Goal: Transaction & Acquisition: Purchase product/service

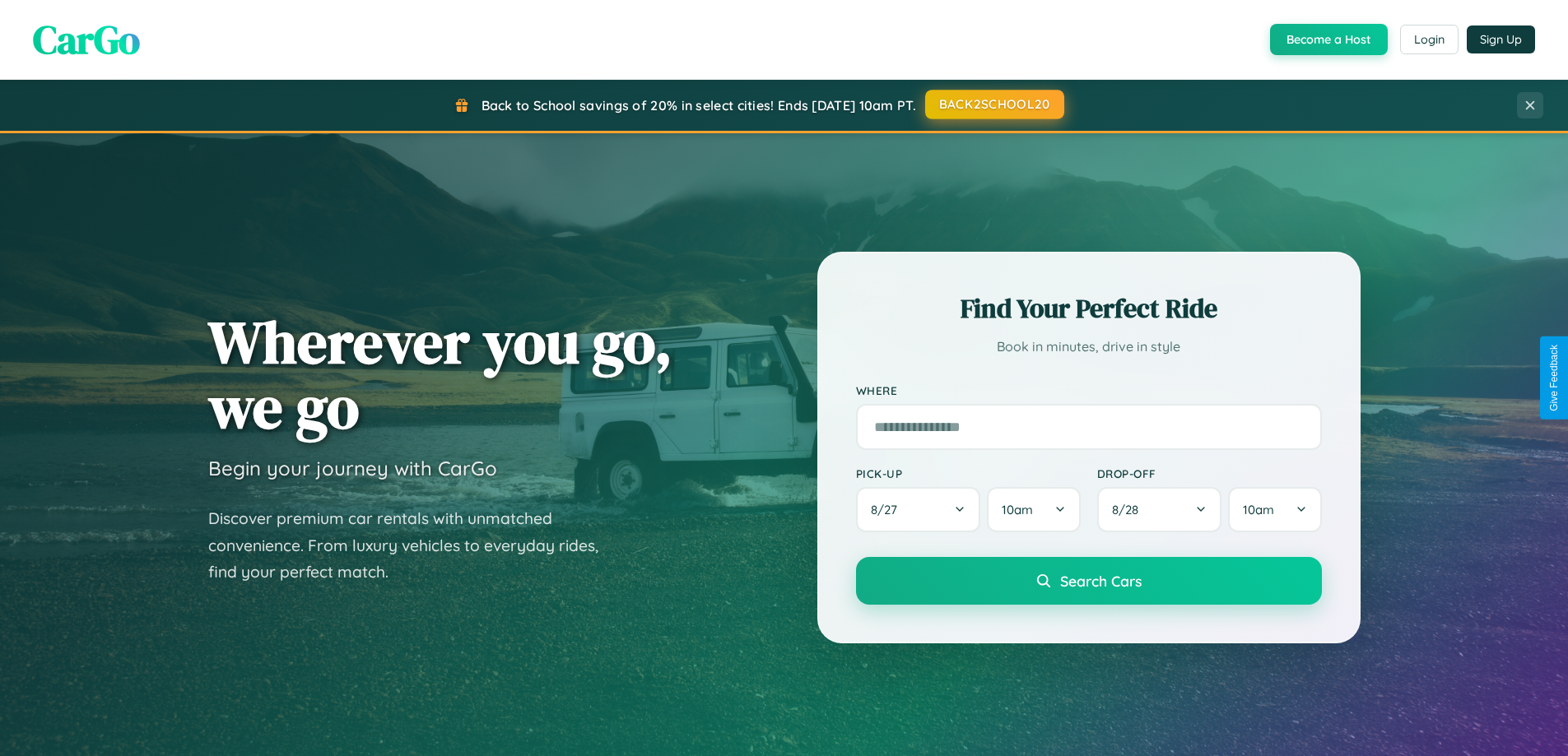
click at [993, 105] on button "BACK2SCHOOL20" at bounding box center [995, 105] width 139 height 30
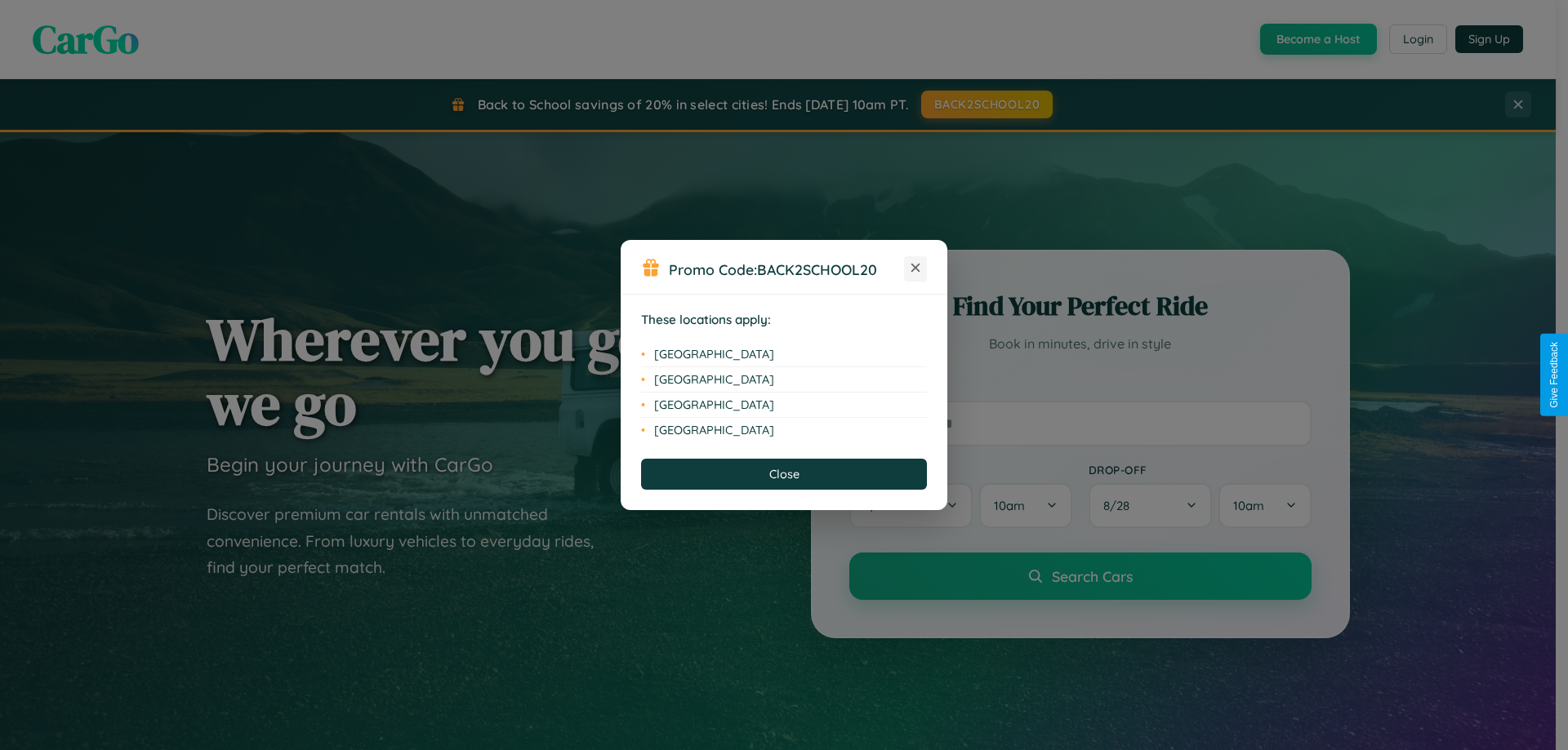
click at [915, 269] on icon at bounding box center [915, 268] width 9 height 9
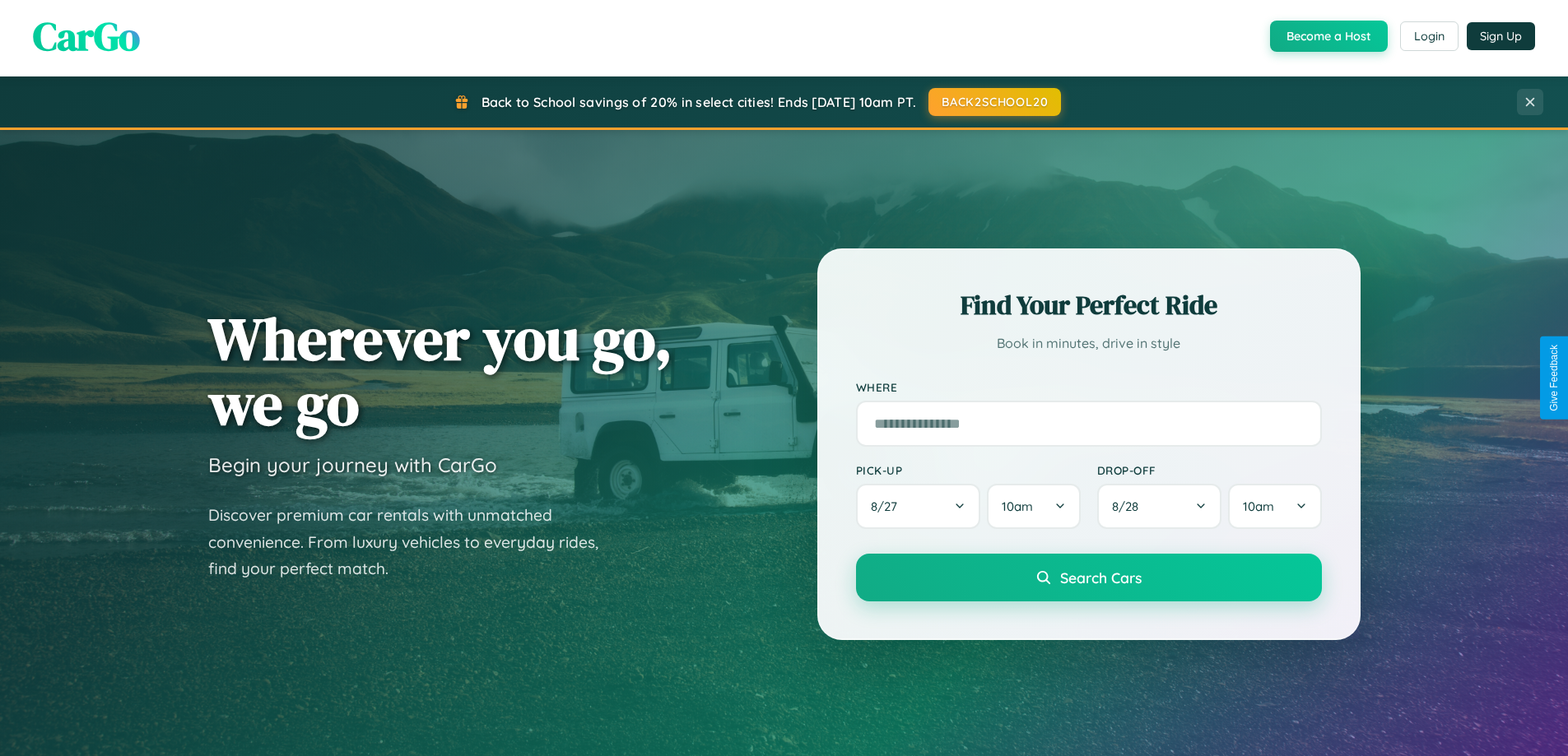
scroll to position [3166, 0]
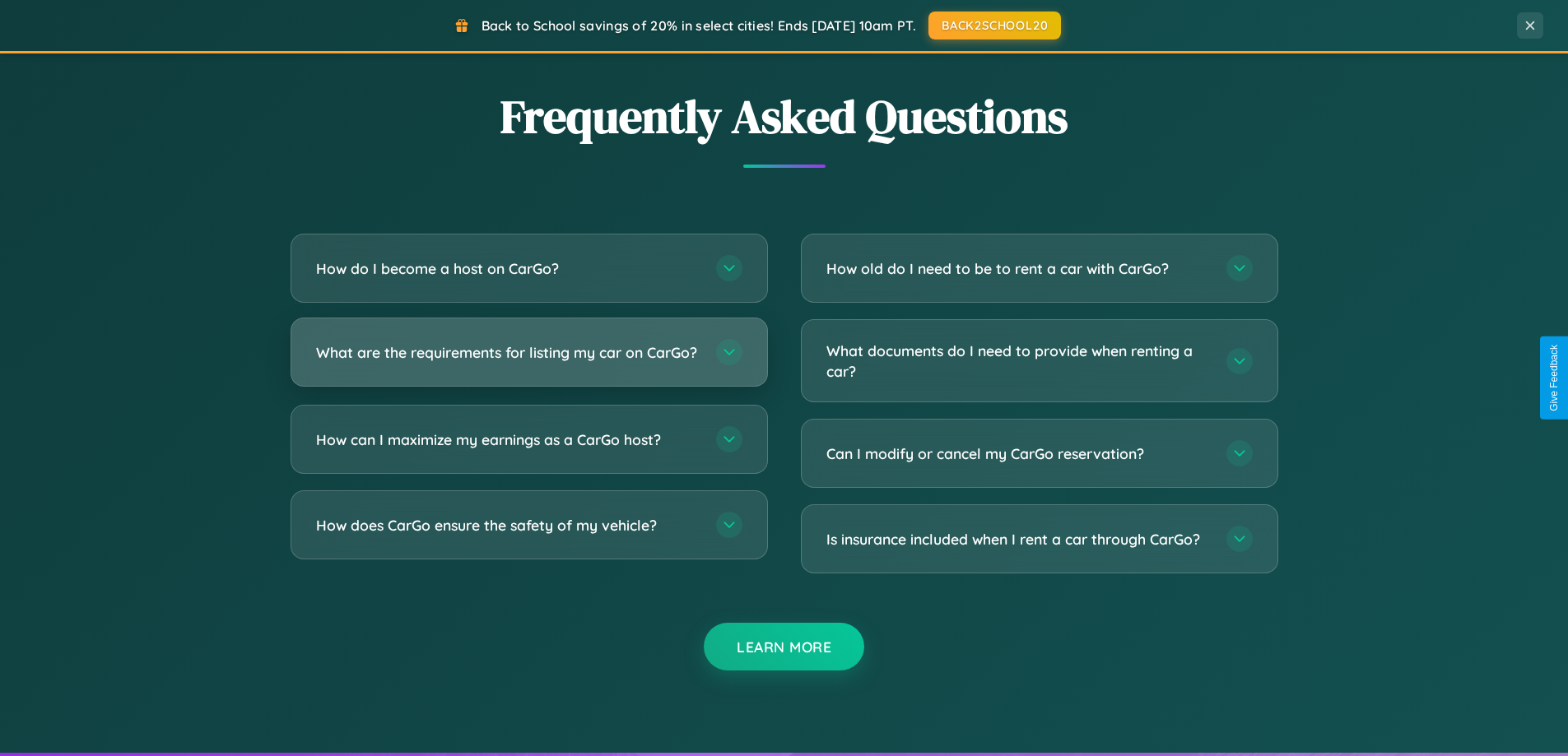
click at [529, 360] on h3 "What are the requirements for listing my car on CarGo?" at bounding box center [507, 352] width 383 height 20
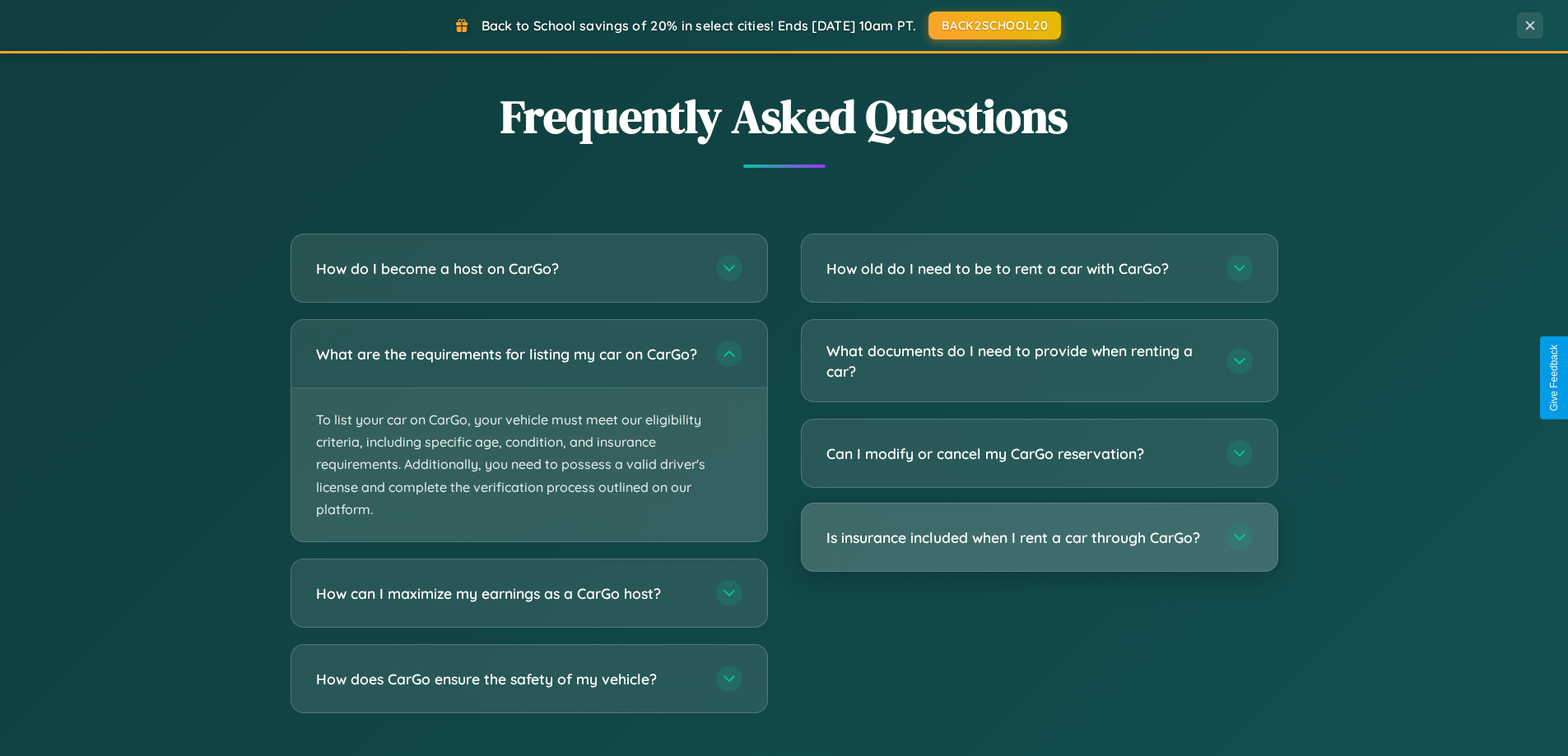
click at [1039, 539] on h3 "Is insurance included when I rent a car through CarGo?" at bounding box center [1017, 537] width 383 height 20
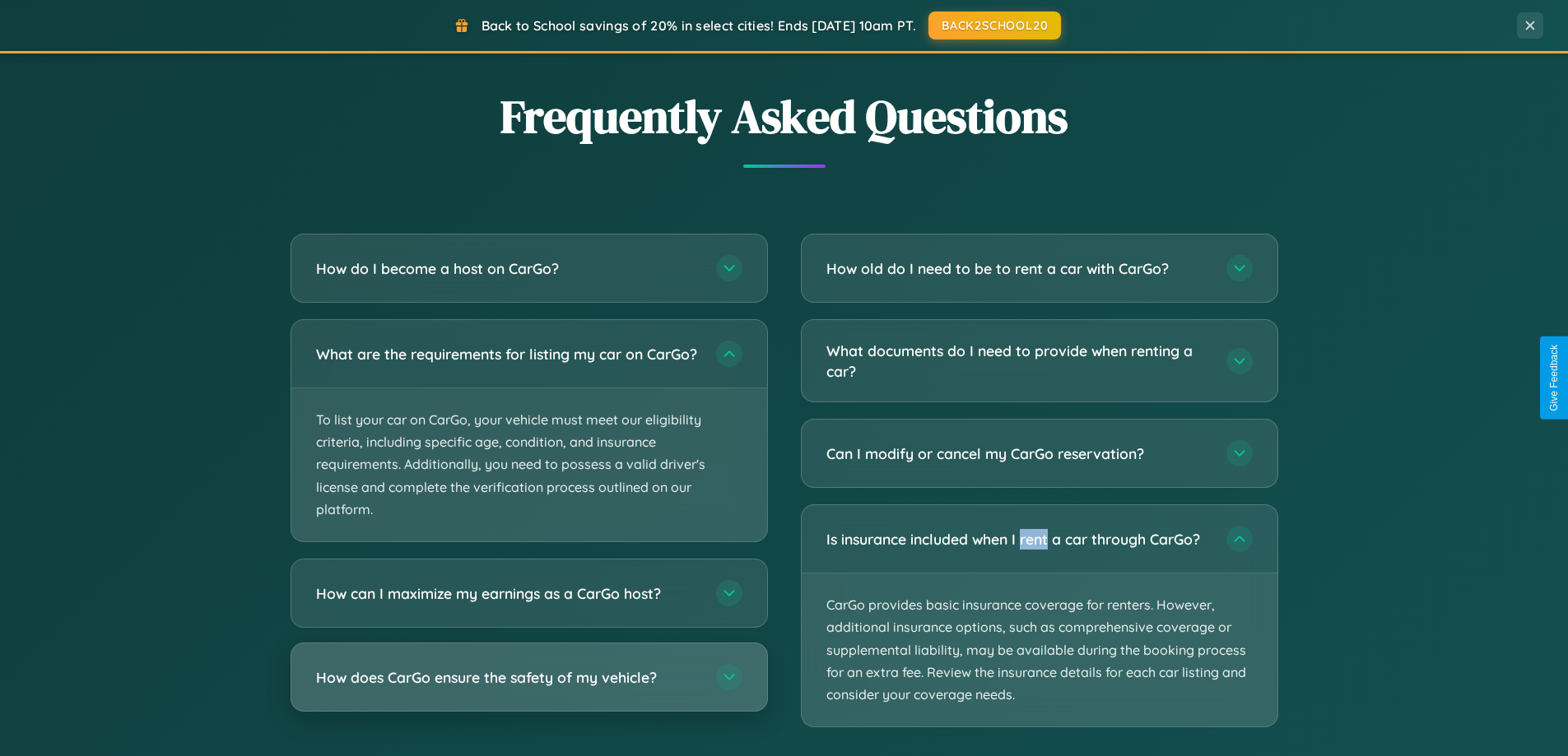
click at [529, 687] on h3 "How does CarGo ensure the safety of my vehicle?" at bounding box center [507, 677] width 383 height 20
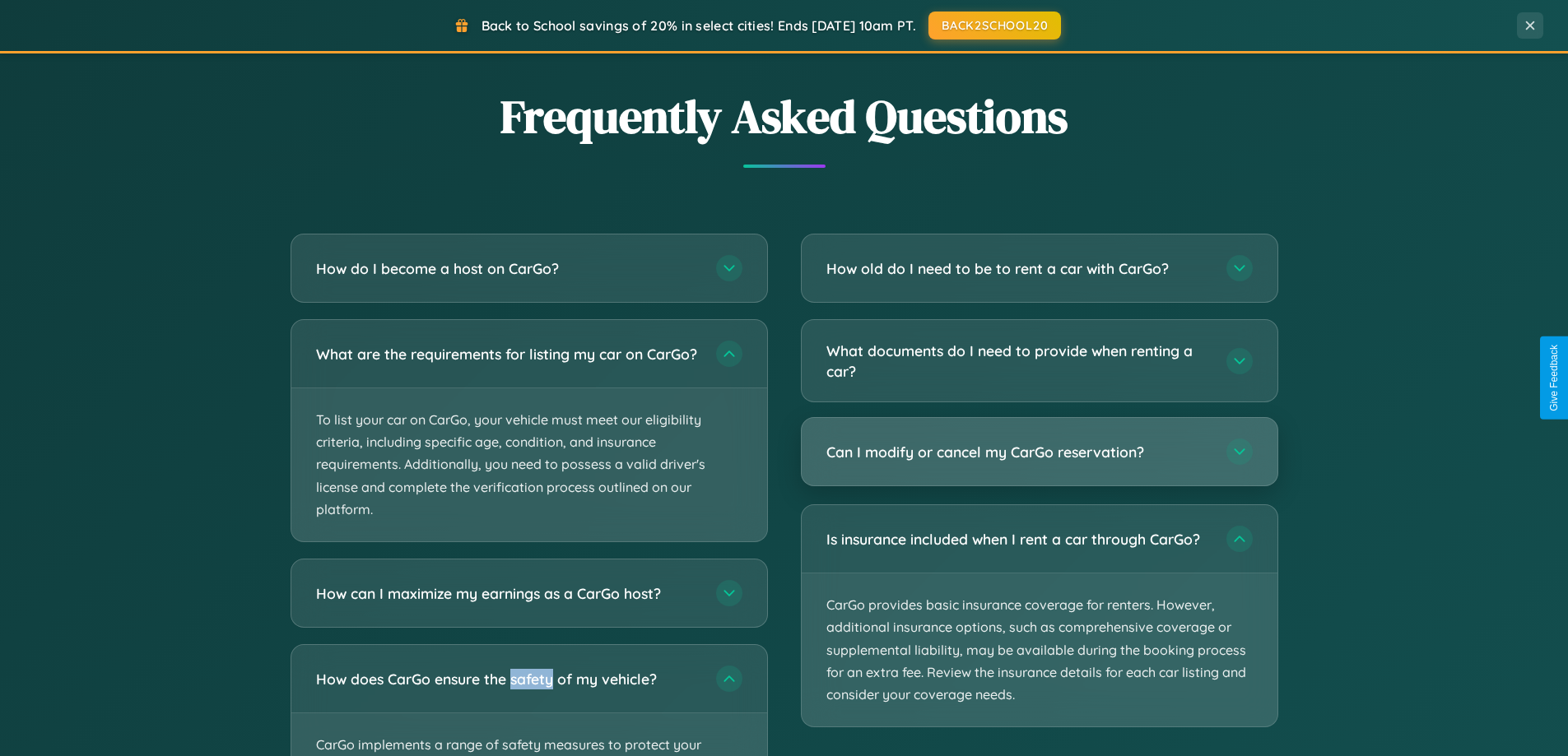
click at [1039, 453] on h3 "Can I modify or cancel my CarGo reservation?" at bounding box center [1017, 451] width 383 height 20
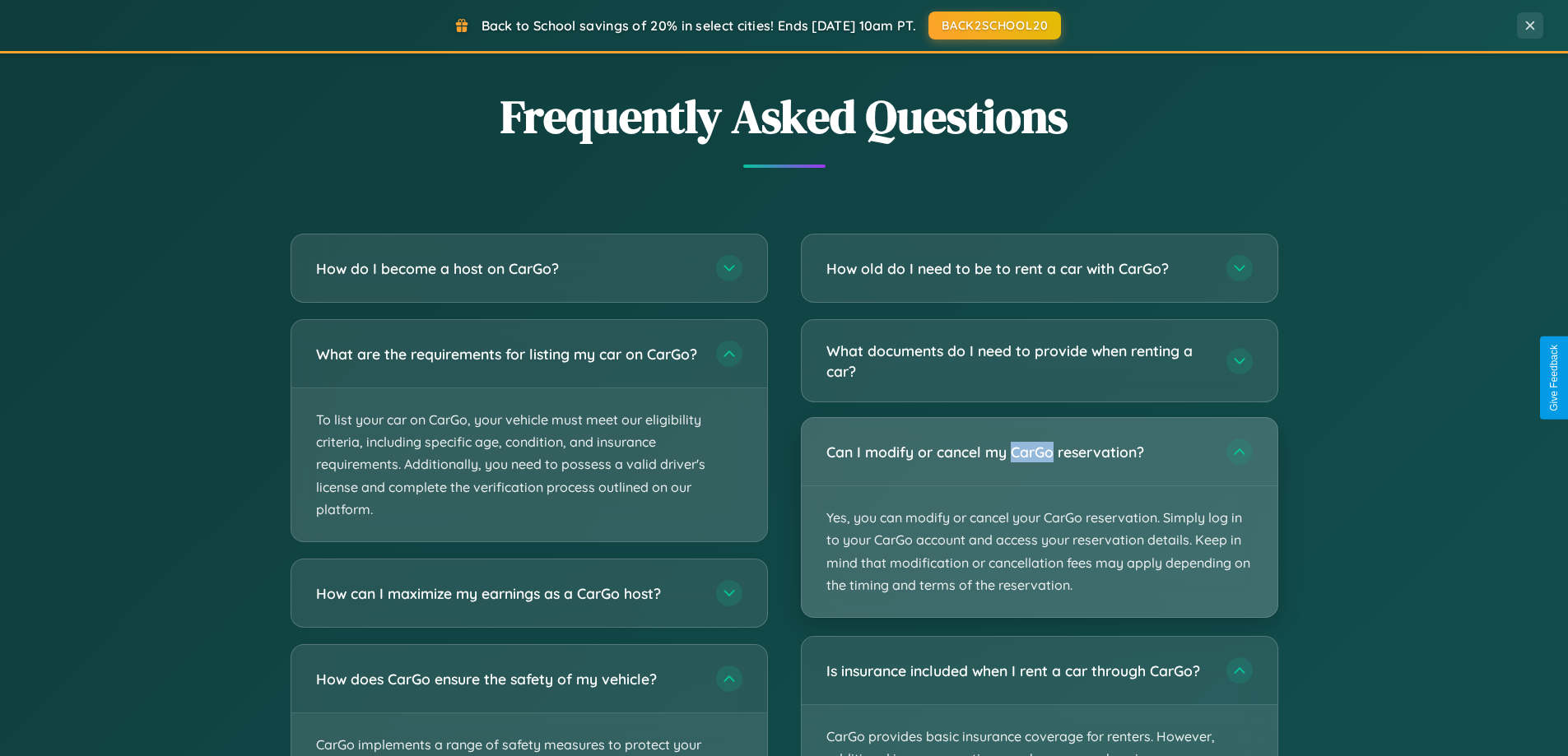
scroll to position [709, 0]
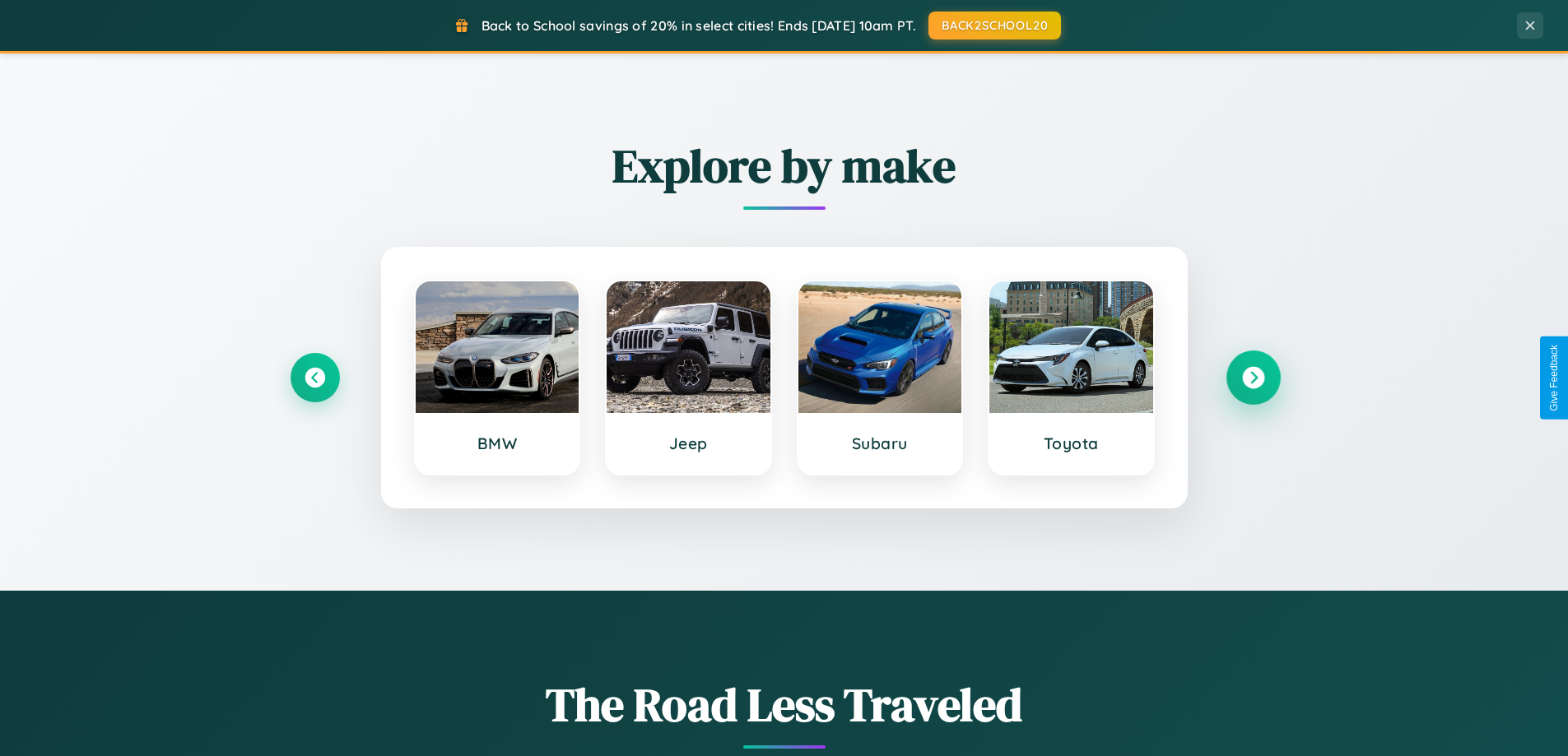
click at [1252, 378] on icon at bounding box center [1252, 377] width 22 height 22
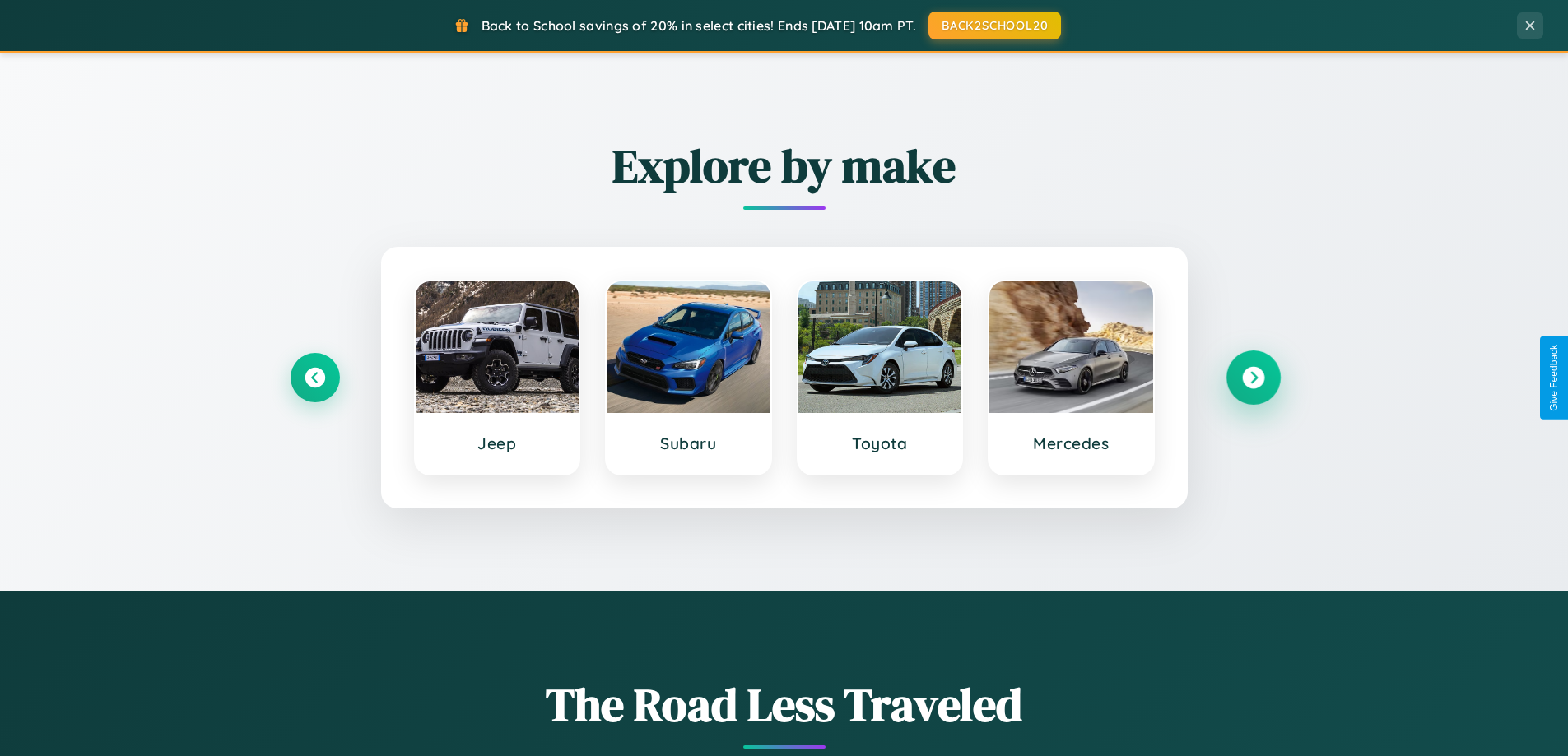
click at [1252, 378] on icon at bounding box center [1252, 377] width 22 height 22
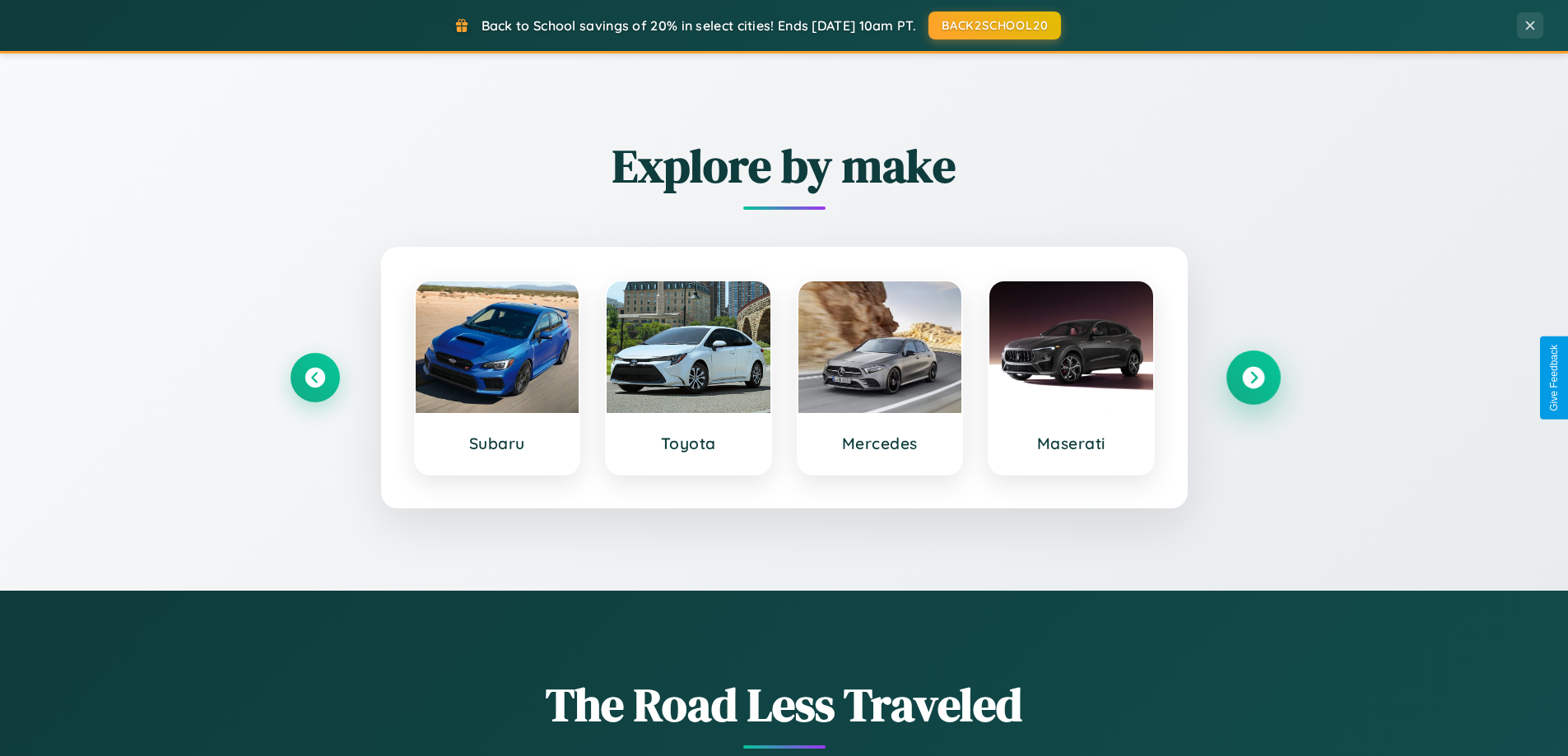
click at [1252, 378] on icon at bounding box center [1252, 377] width 22 height 22
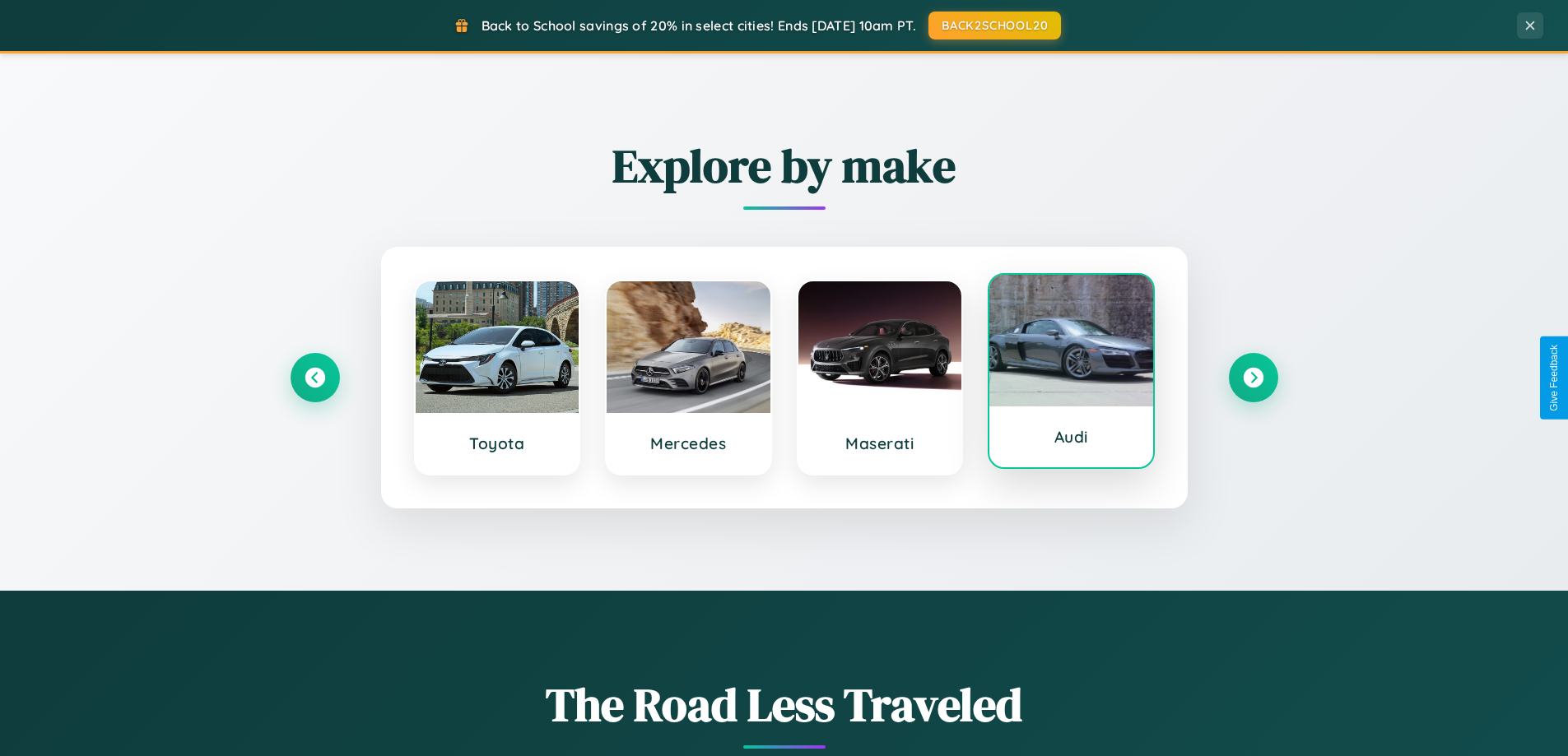
click at [1070, 374] on div at bounding box center [1071, 341] width 164 height 132
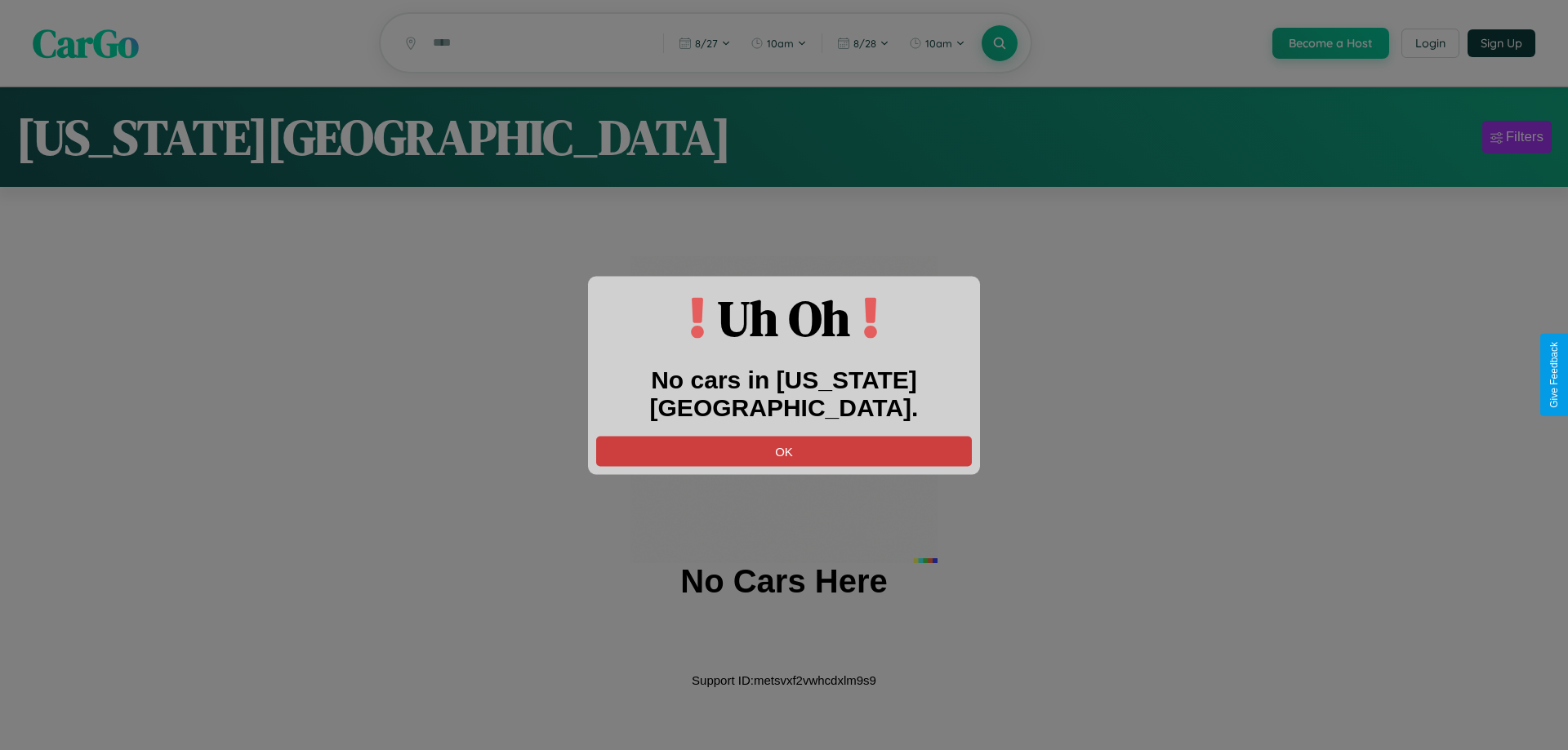
click at [784, 436] on button "OK" at bounding box center [784, 451] width 375 height 31
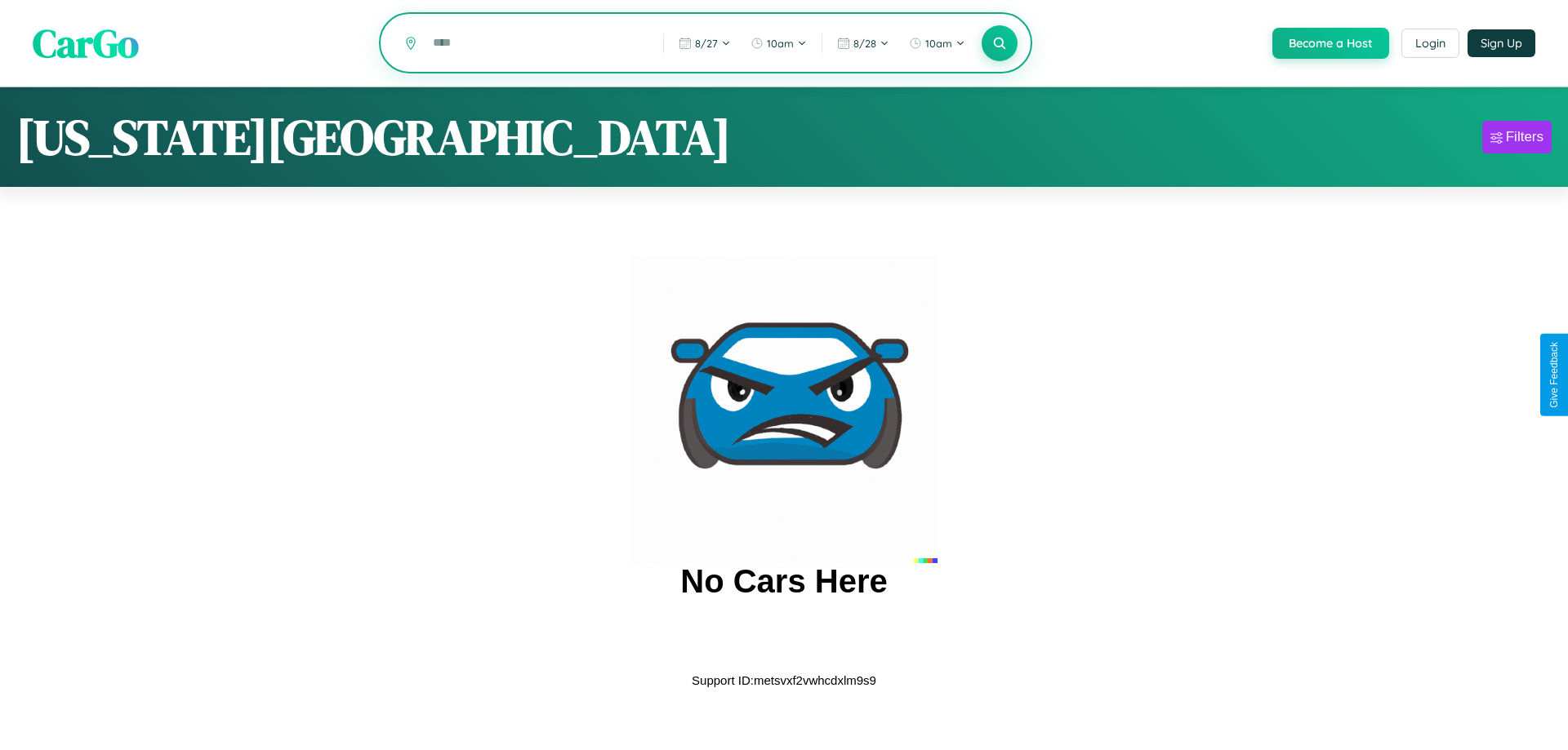
click at [535, 44] on input "text" at bounding box center [536, 43] width 223 height 29
type input "**********"
click at [997, 44] on icon at bounding box center [999, 43] width 16 height 16
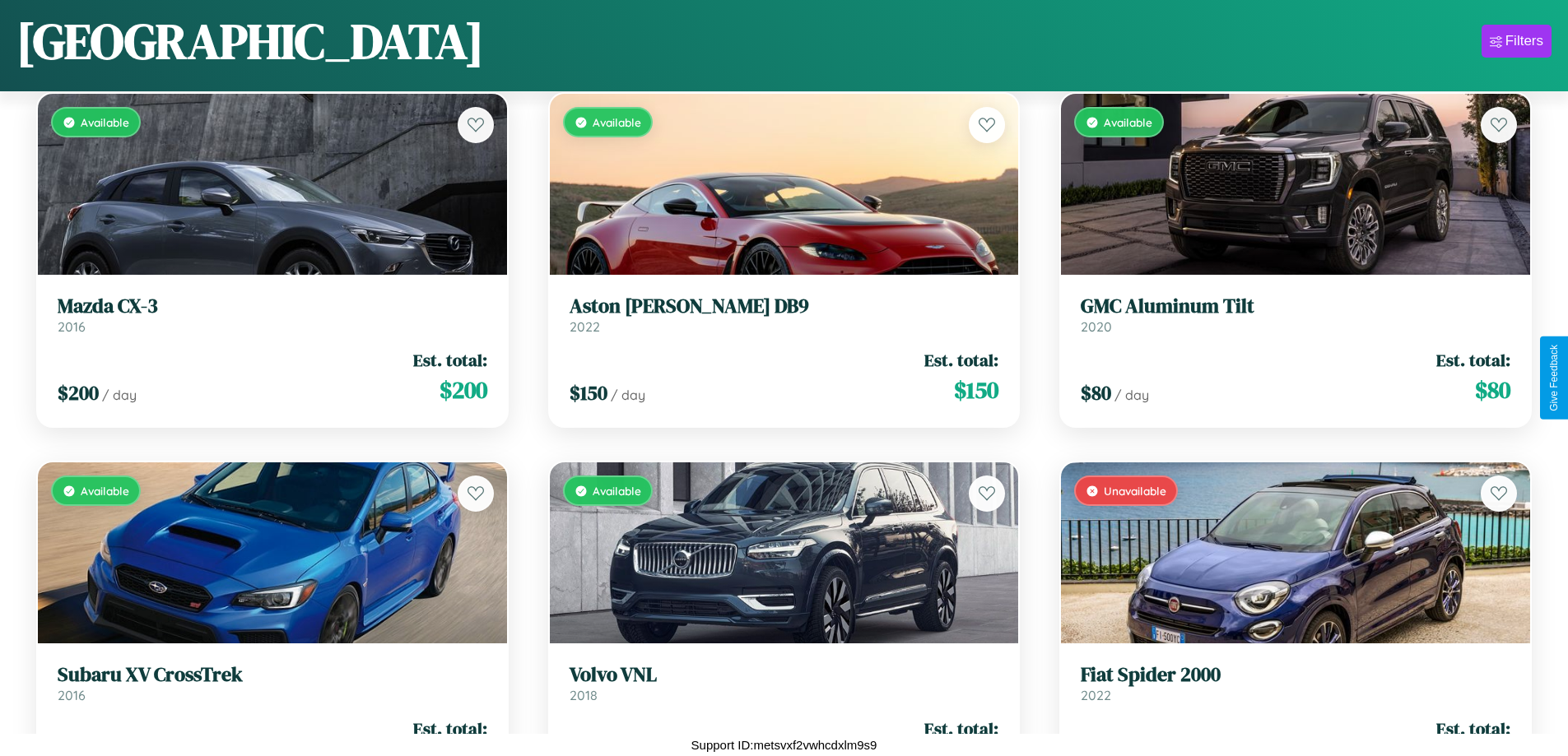
scroll to position [2441, 0]
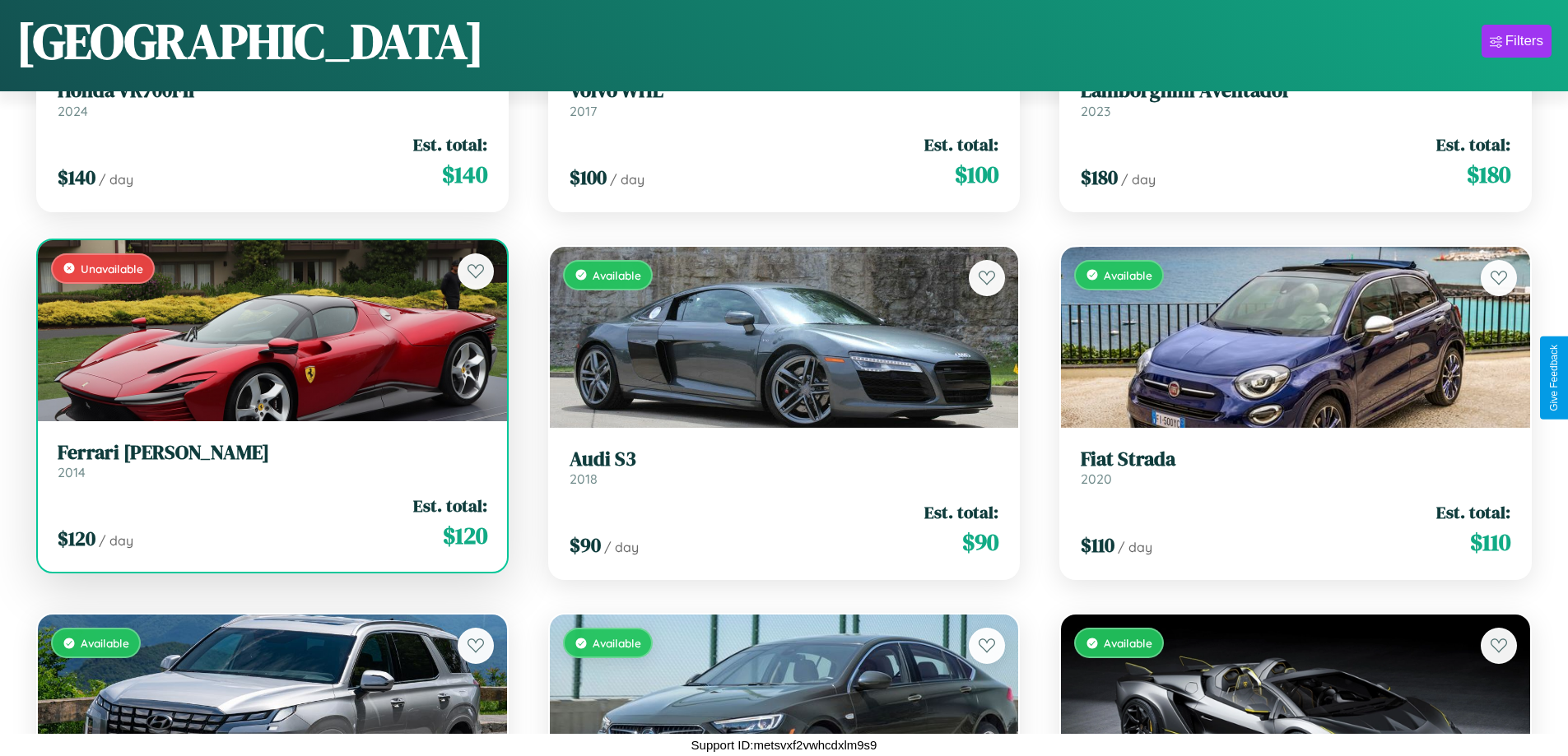
click at [270, 465] on link "Ferrari Enzo 2014" at bounding box center [273, 462] width 429 height 40
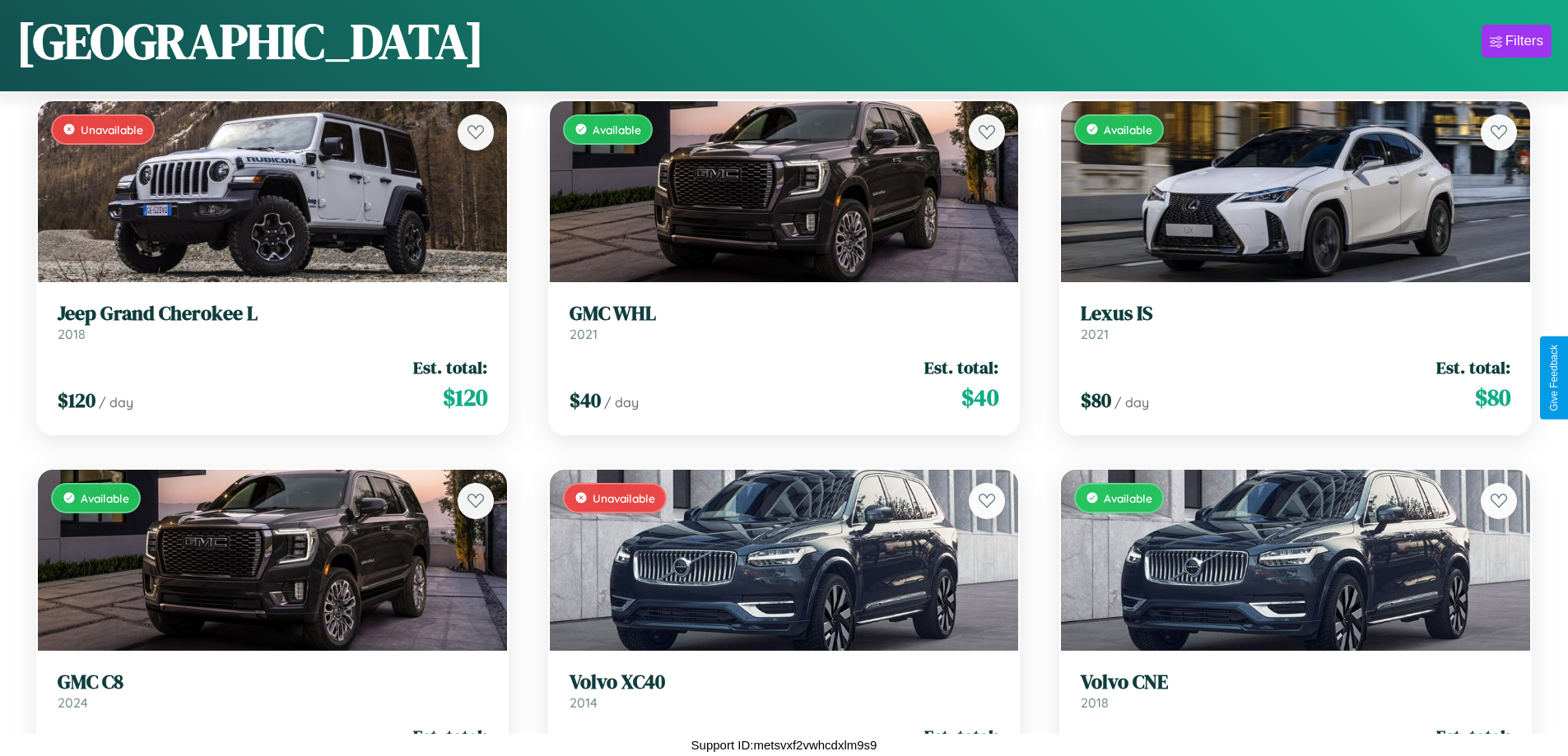
scroll to position [6125, 0]
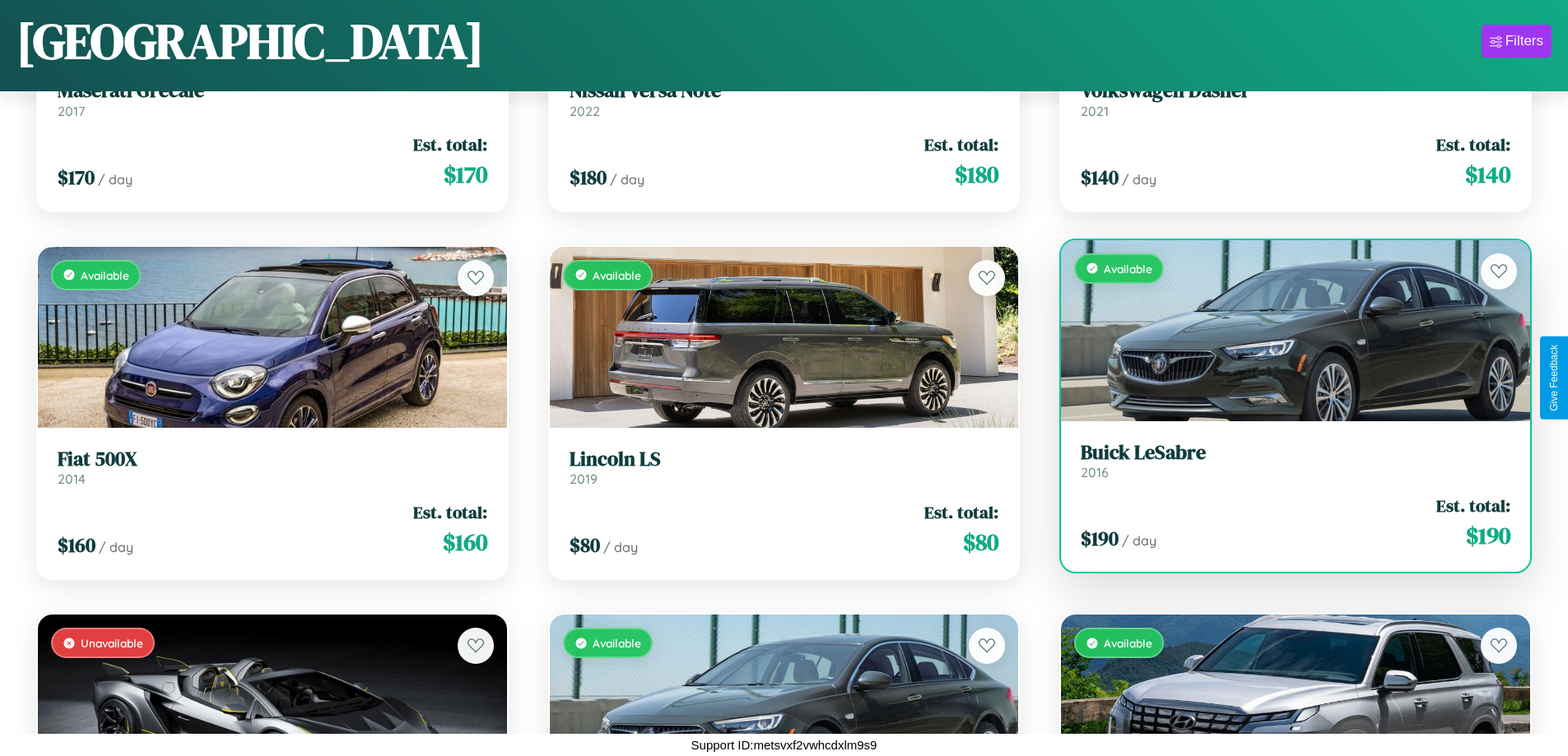
click at [1285, 522] on div "$ 190 / day Est. total: $ 190" at bounding box center [1295, 522] width 429 height 58
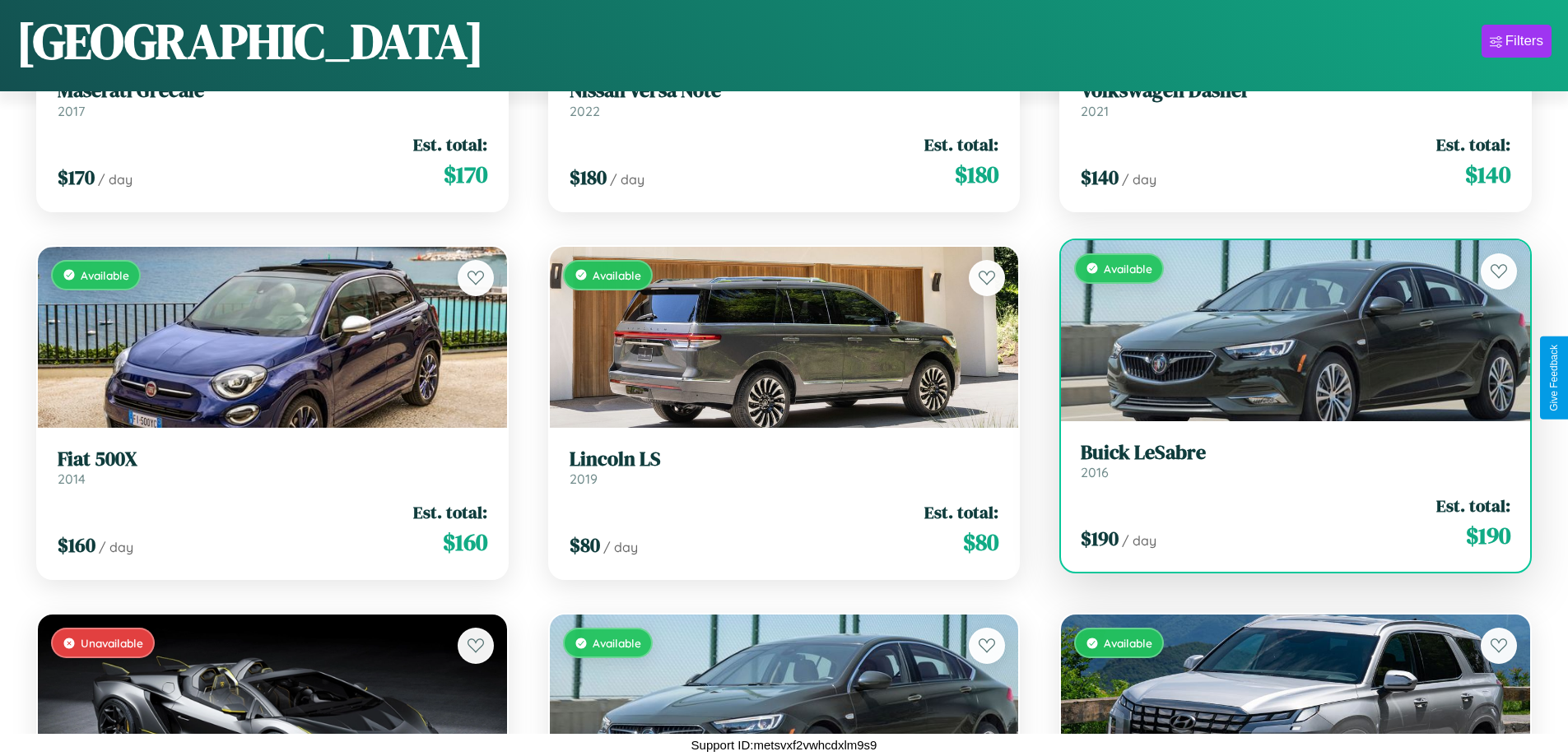
click at [1285, 522] on div "$ 190 / day Est. total: $ 190" at bounding box center [1295, 522] width 429 height 58
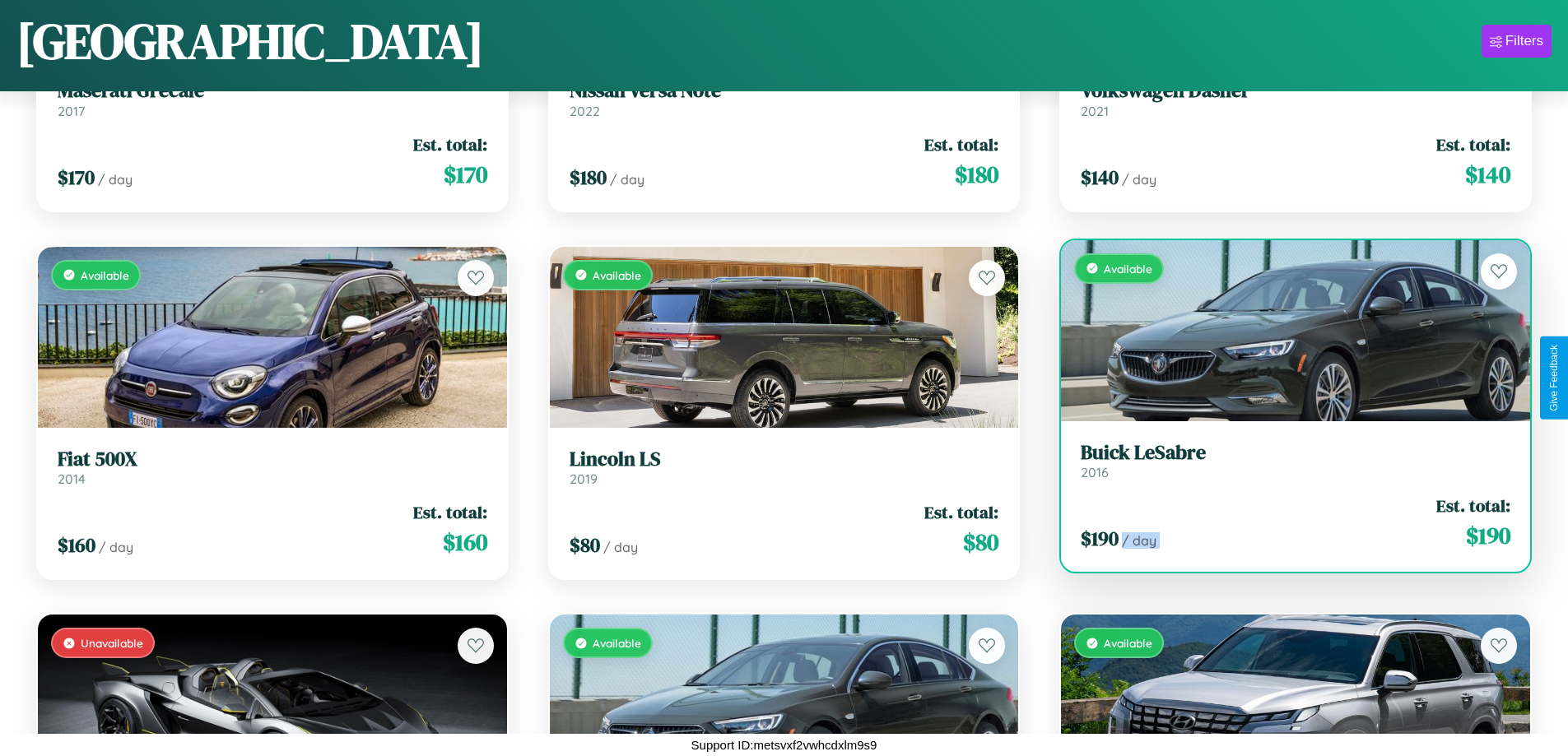
click at [1285, 522] on div "$ 190 / day Est. total: $ 190" at bounding box center [1295, 522] width 429 height 58
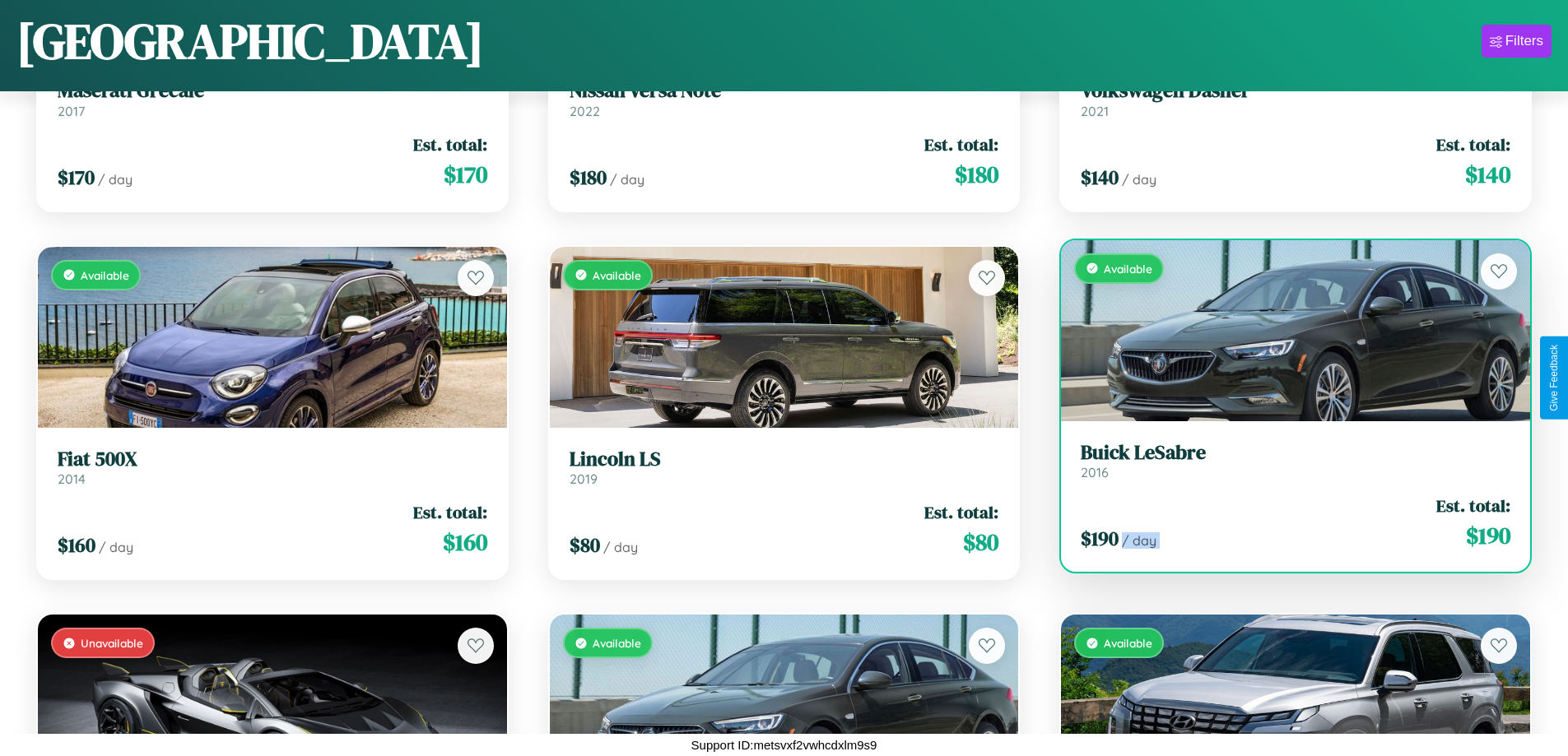
click at [1285, 522] on div "$ 190 / day Est. total: $ 190" at bounding box center [1295, 522] width 429 height 58
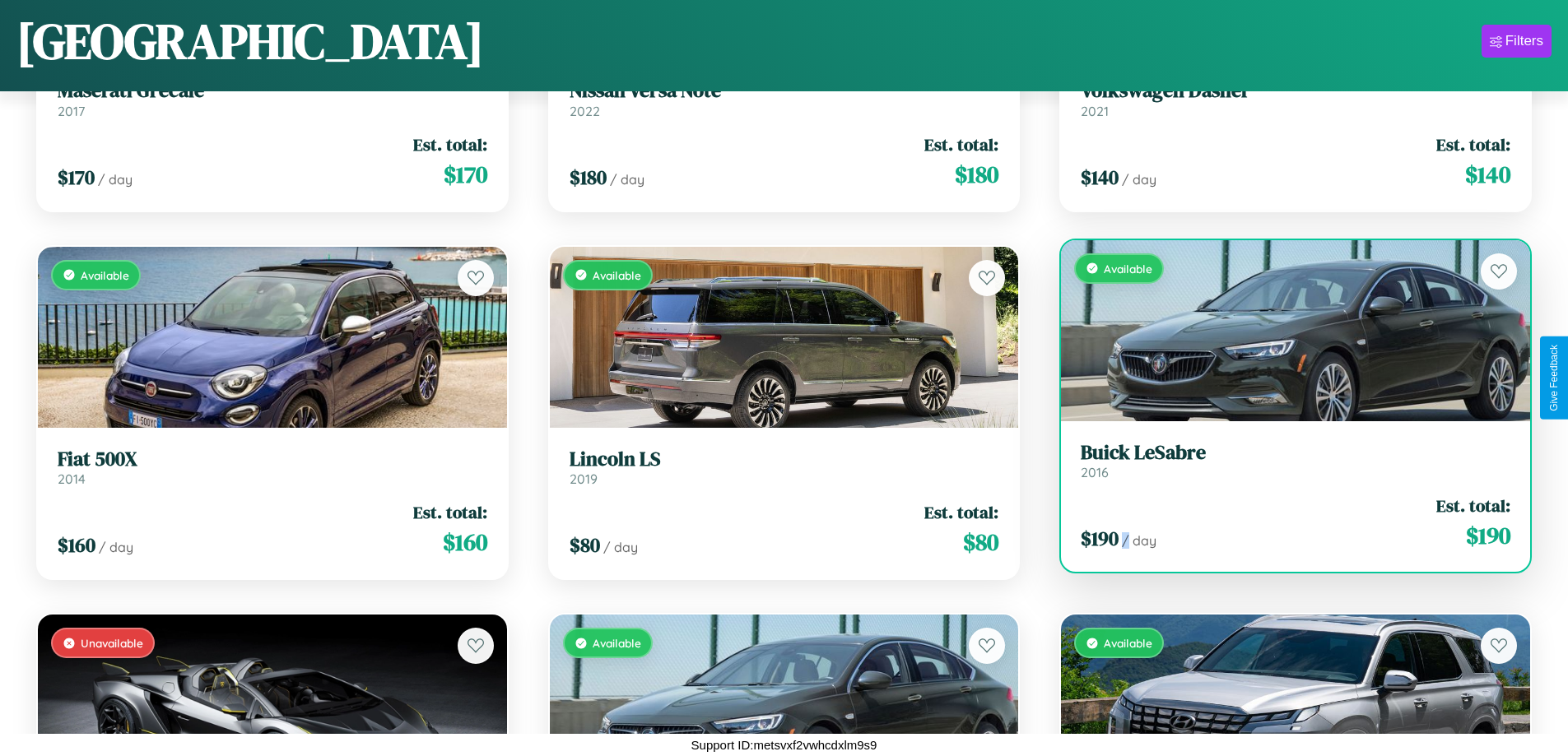
click at [1285, 522] on div "$ 190 / day Est. total: $ 190" at bounding box center [1295, 522] width 429 height 58
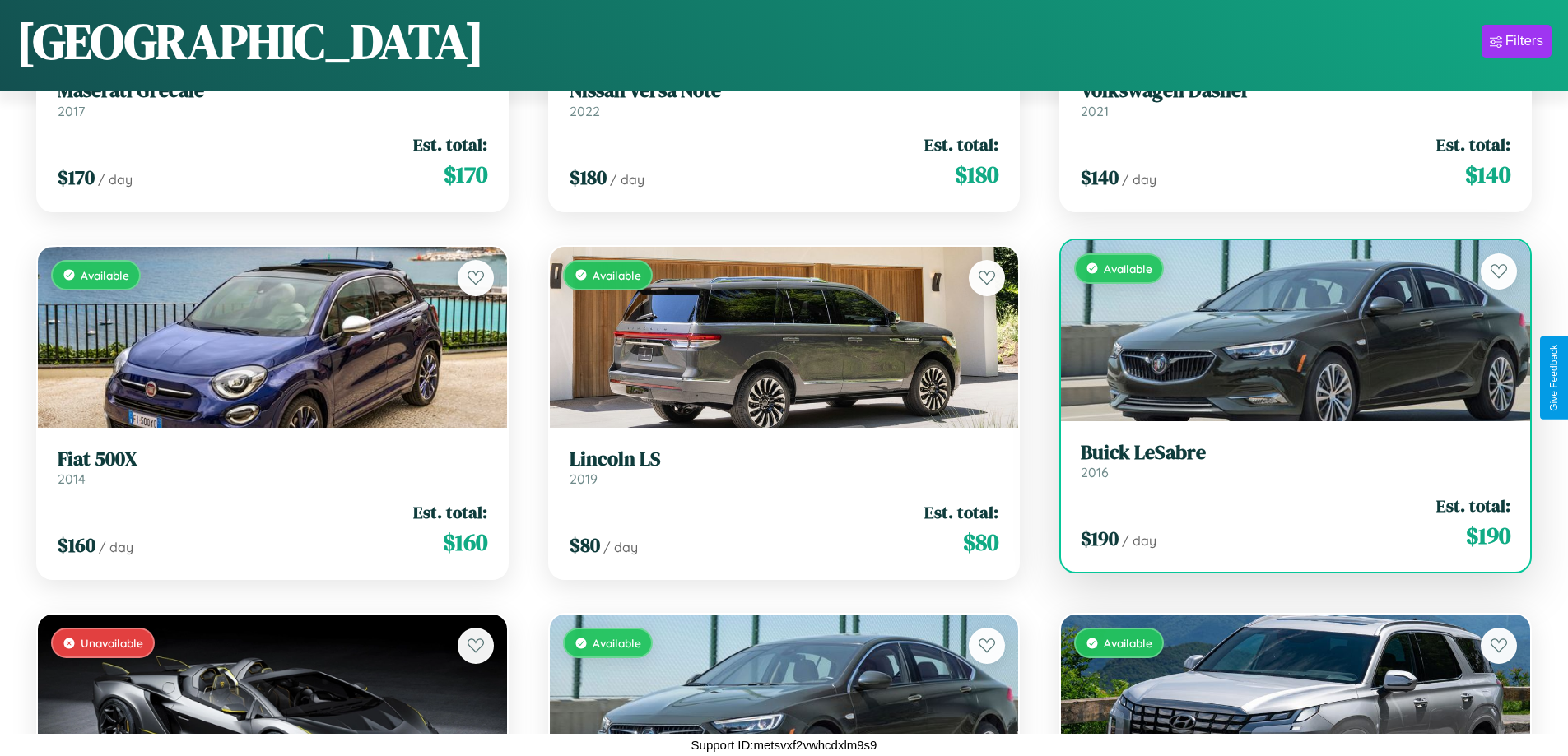
click at [1285, 460] on h3 "Buick LeSabre" at bounding box center [1295, 453] width 429 height 24
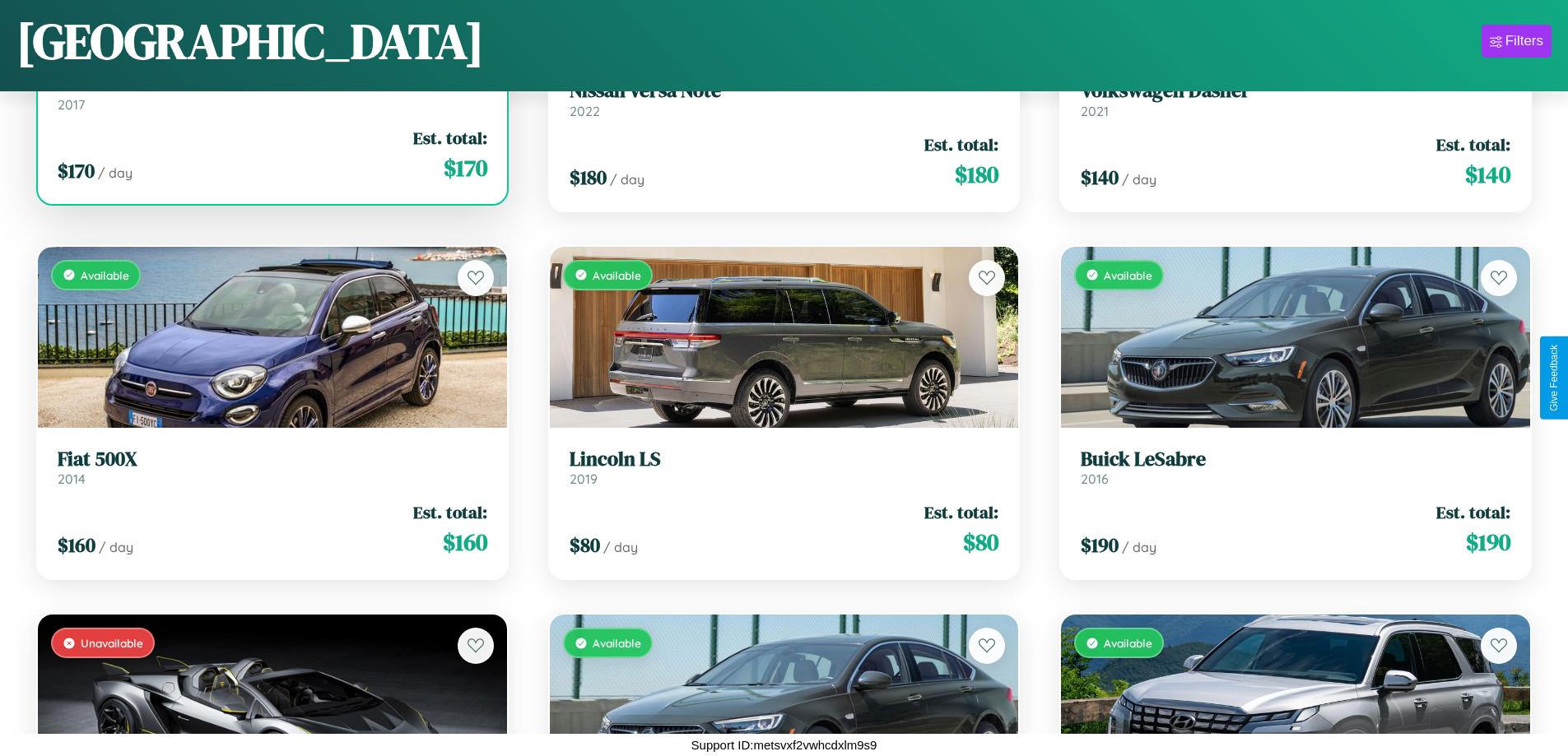
scroll to position [5756, 0]
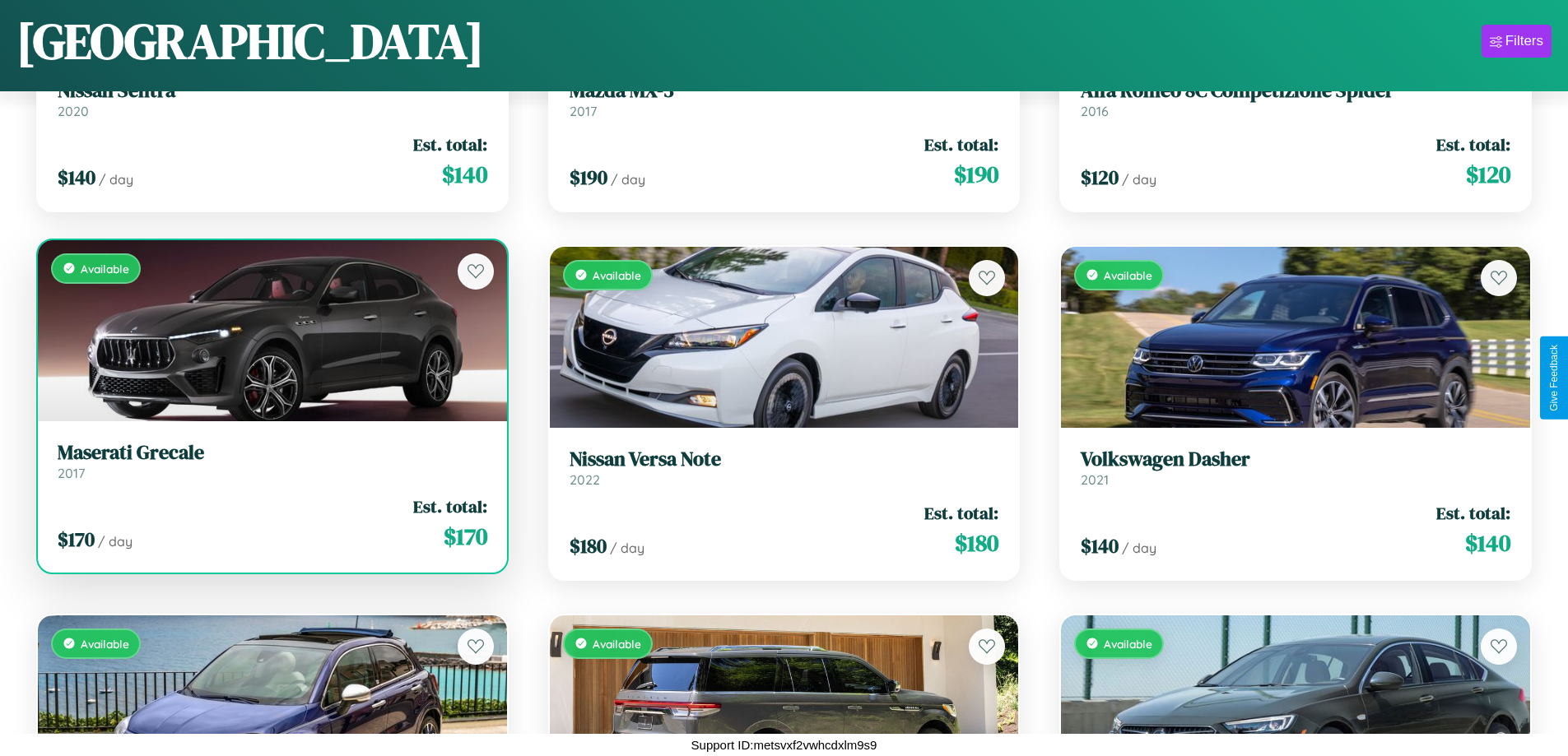
click at [270, 465] on h3 "Maserati Grecale" at bounding box center [273, 453] width 429 height 24
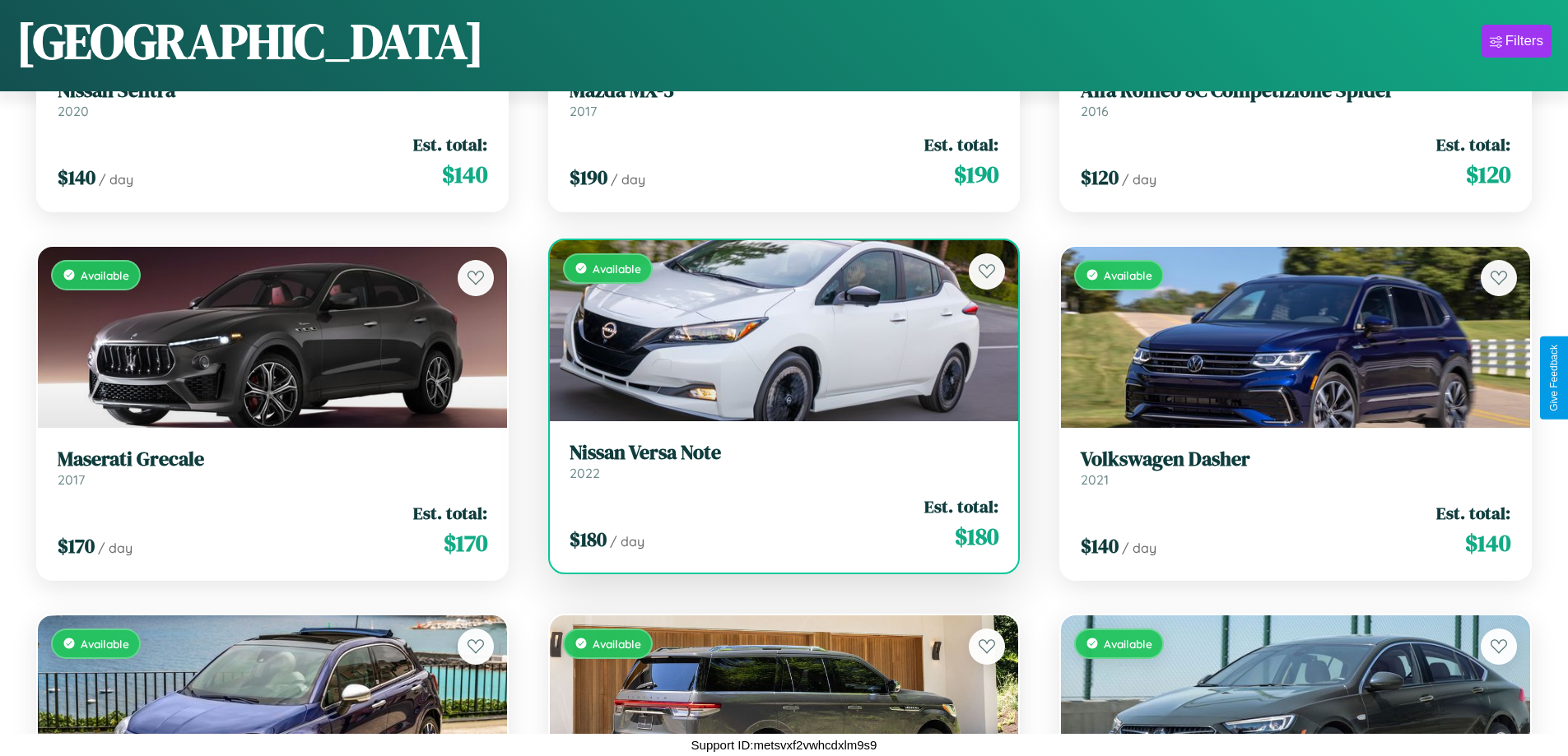
scroll to position [0, 0]
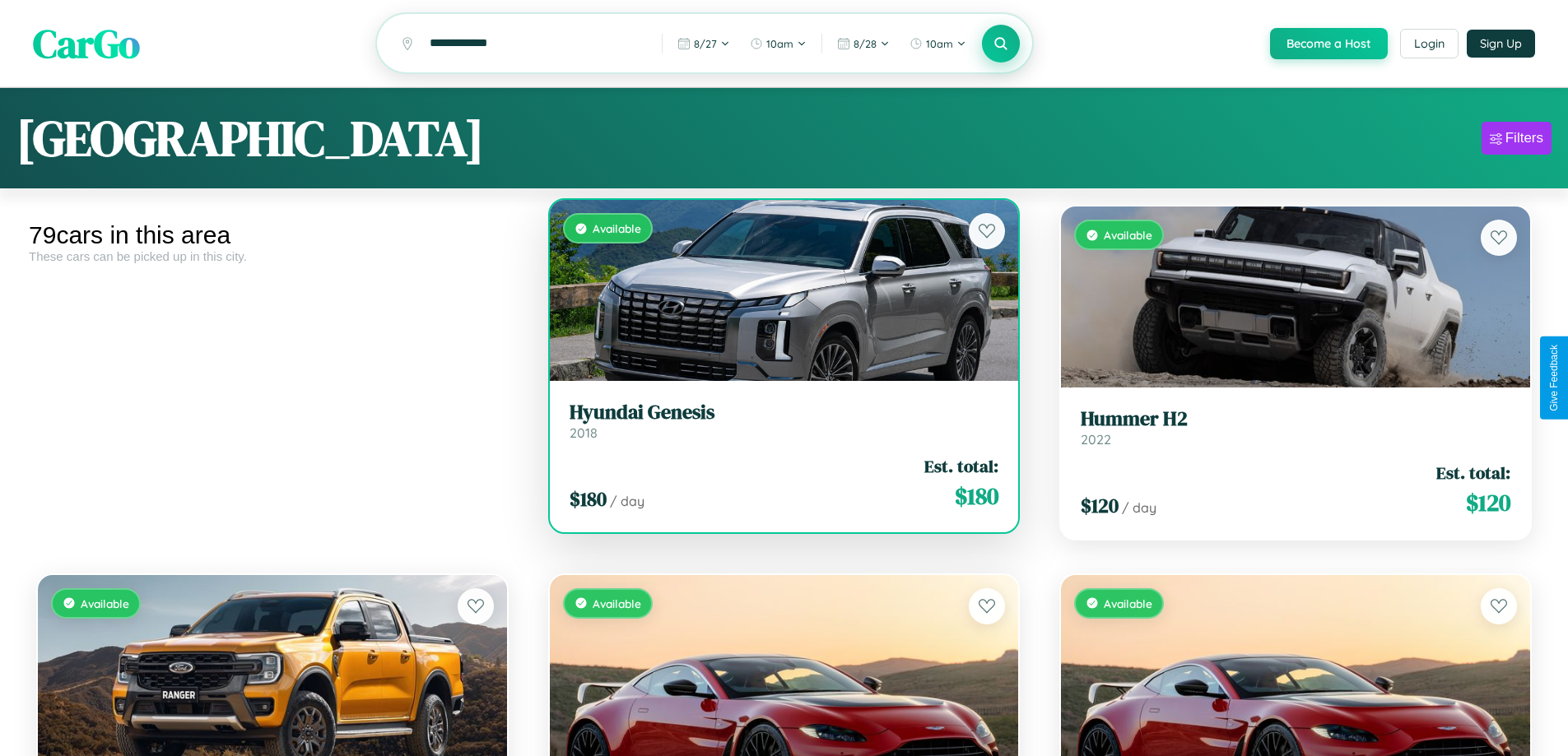
click at [777, 423] on h3 "Hyundai Genesis" at bounding box center [784, 412] width 429 height 24
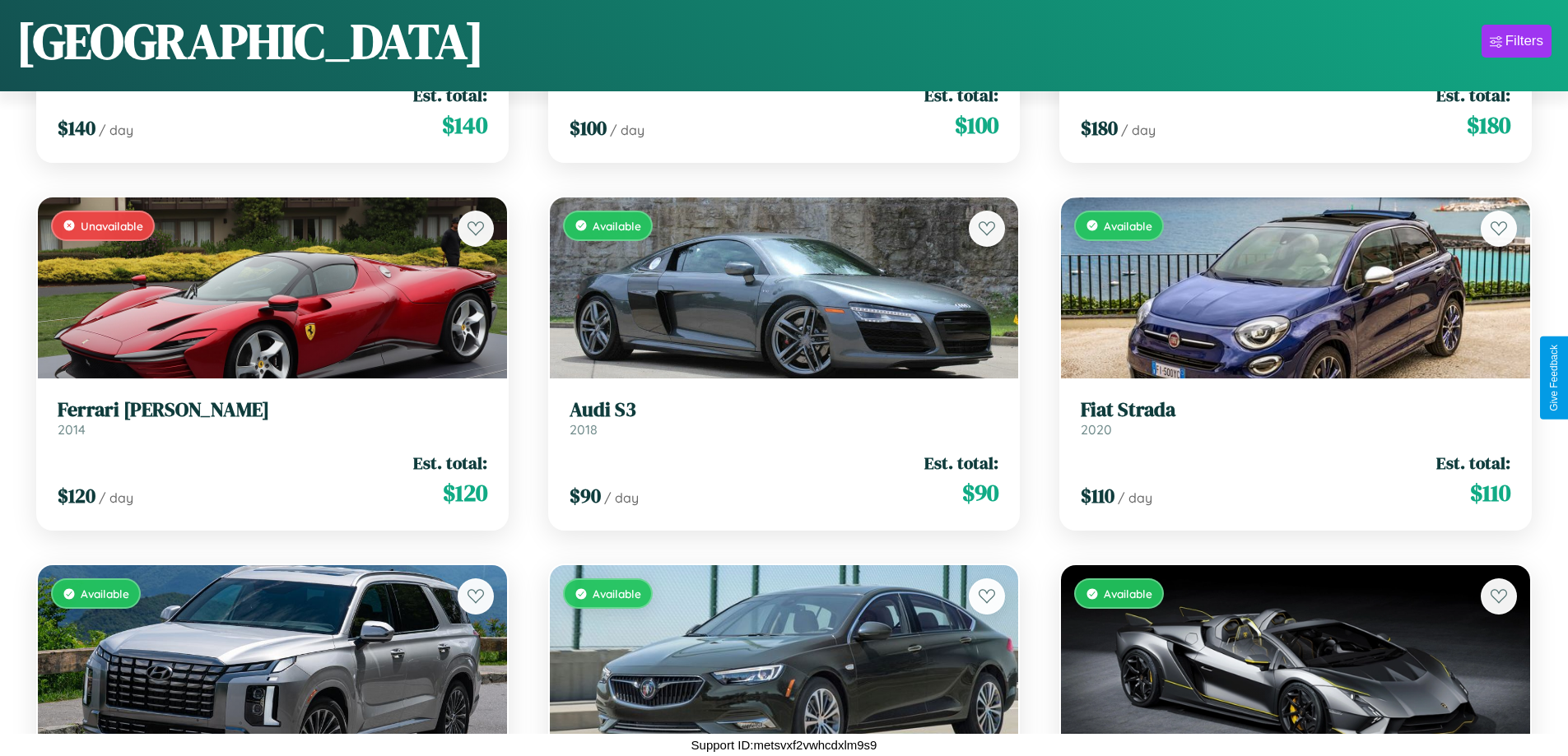
scroll to position [4283, 0]
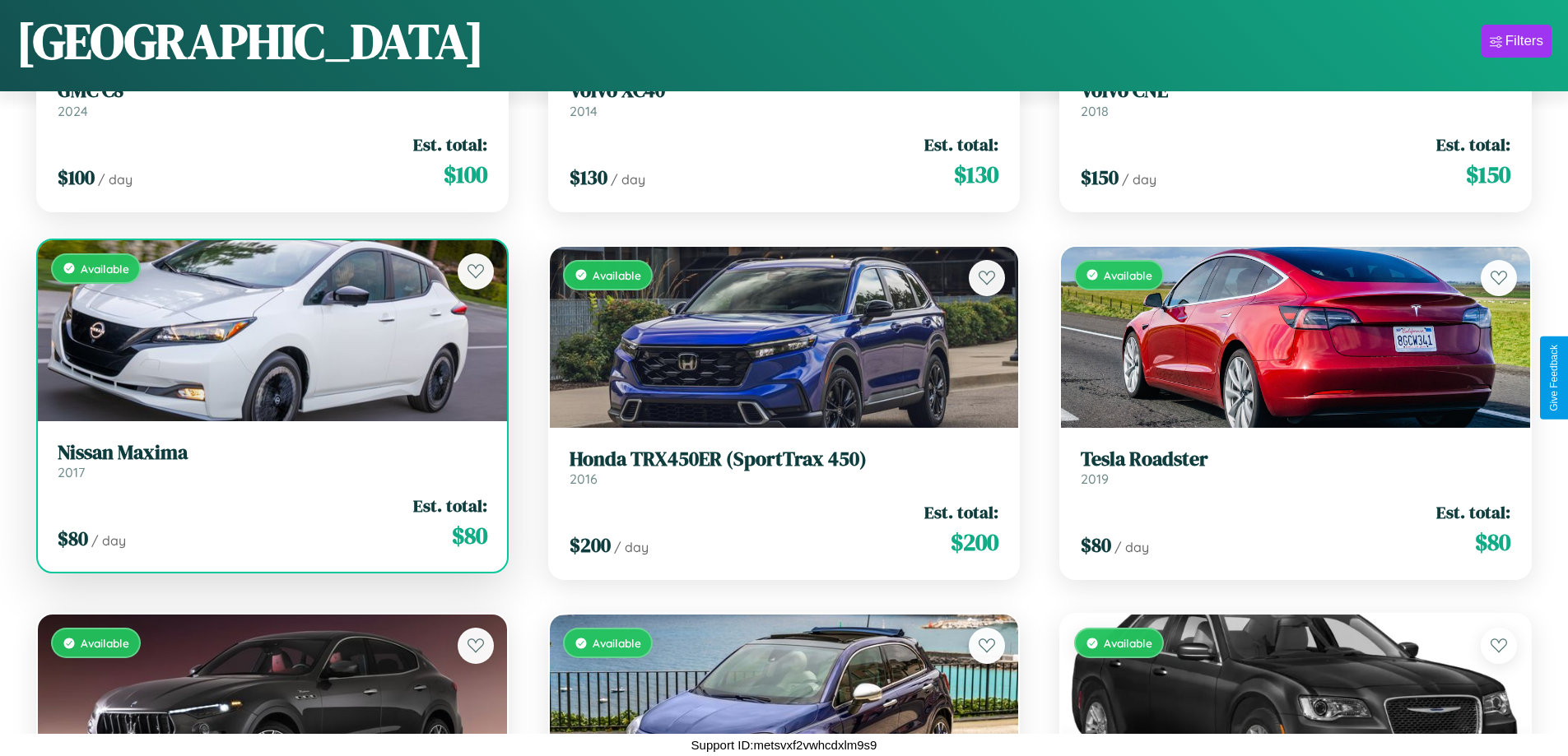
click at [270, 460] on h3 "Nissan Maxima" at bounding box center [273, 453] width 429 height 24
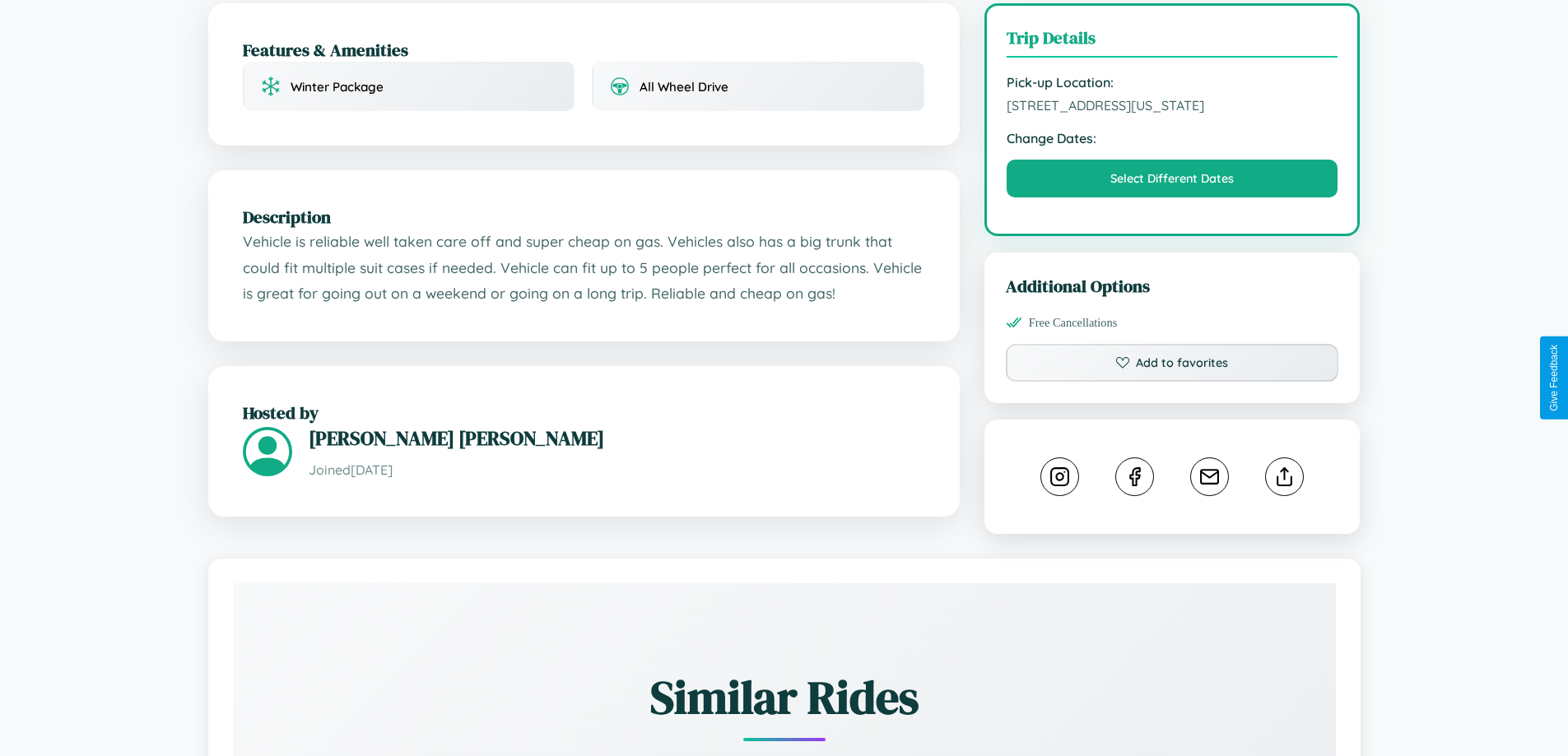
scroll to position [494, 0]
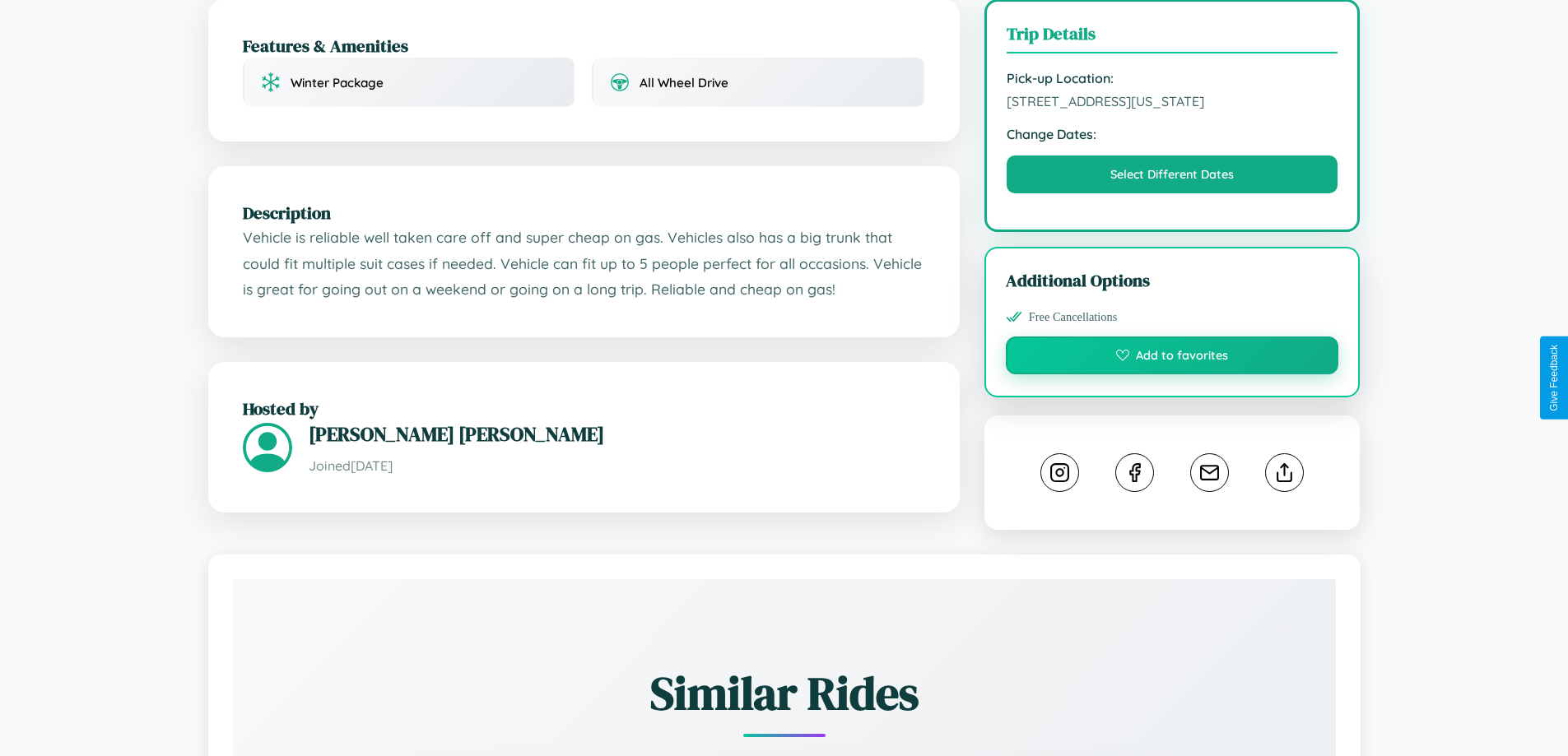
click at [1172, 374] on button "Add to favorites" at bounding box center [1171, 355] width 333 height 38
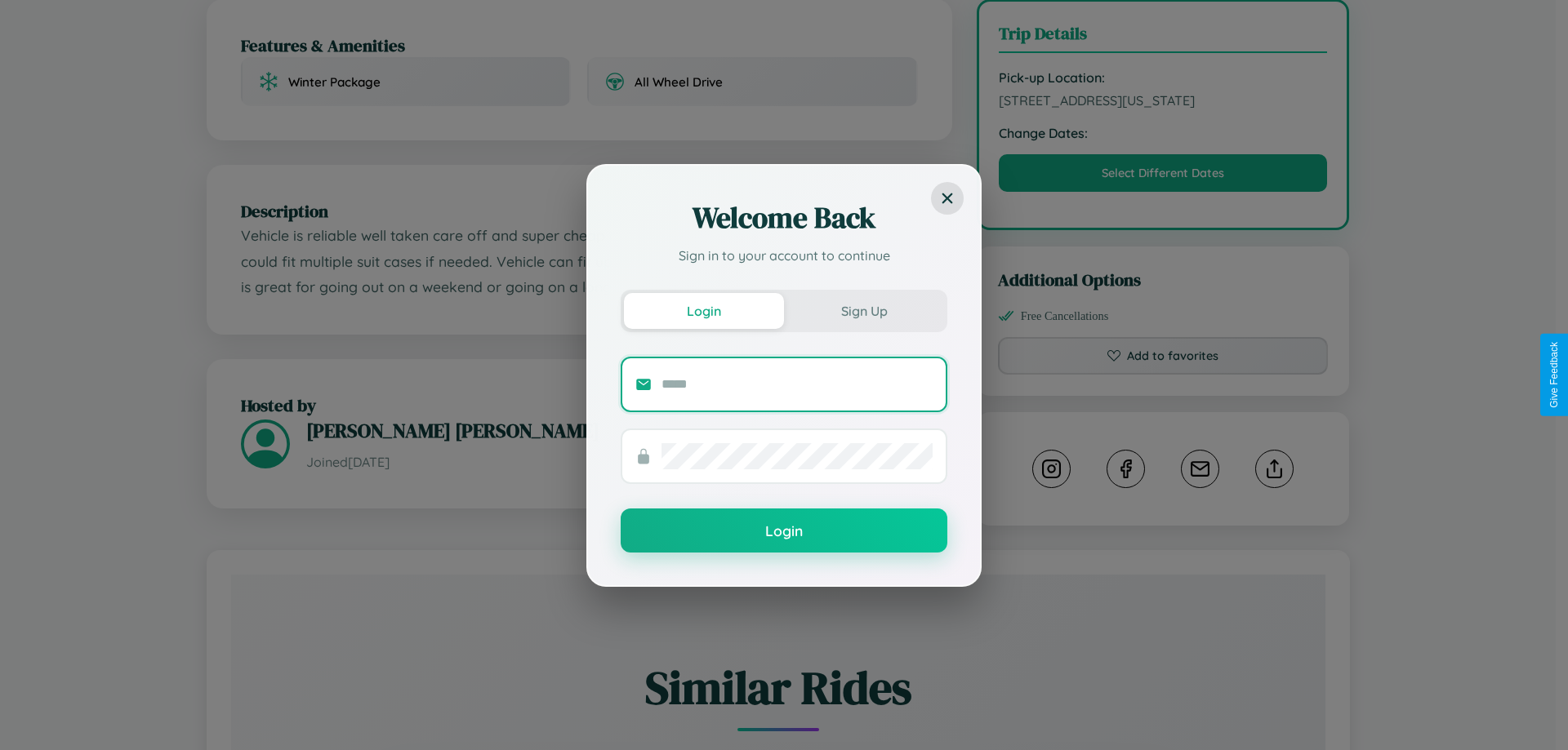
click at [797, 384] on input "text" at bounding box center [797, 385] width 271 height 26
type input "**********"
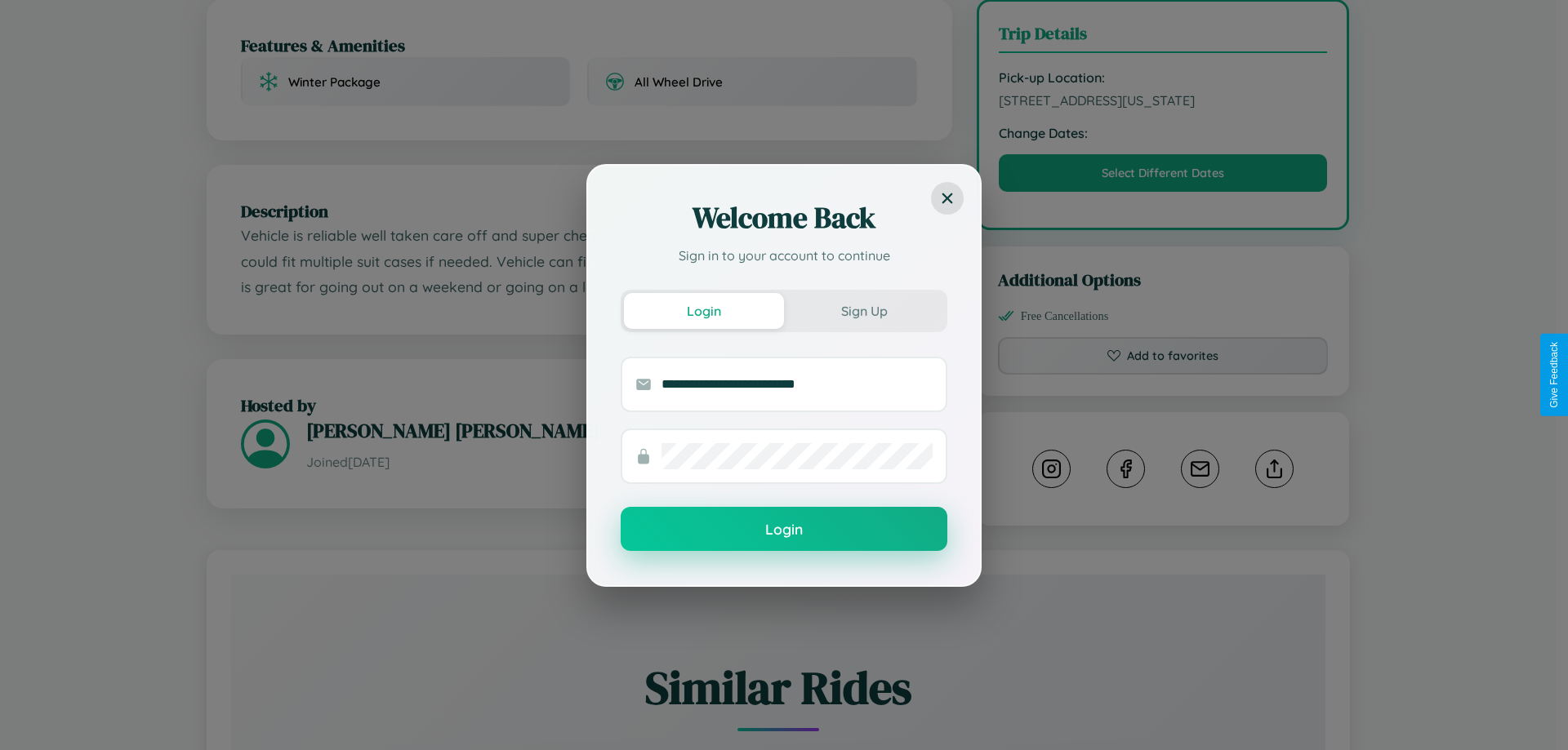
click at [784, 529] on button "Login" at bounding box center [784, 528] width 326 height 44
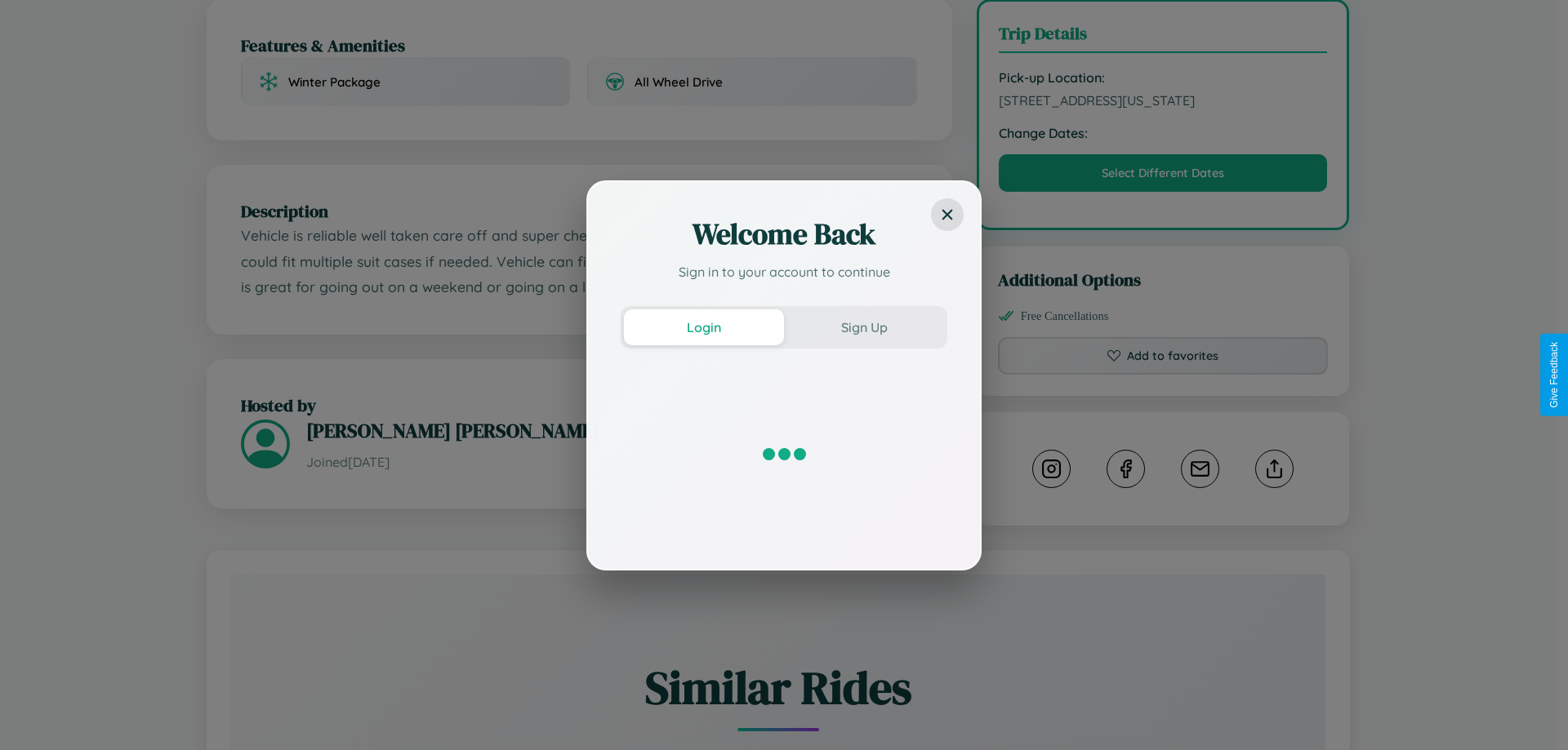
click at [1163, 375] on div "Welcome Back Sign in to your account to continue Login Sign Up" at bounding box center [784, 375] width 1568 height 750
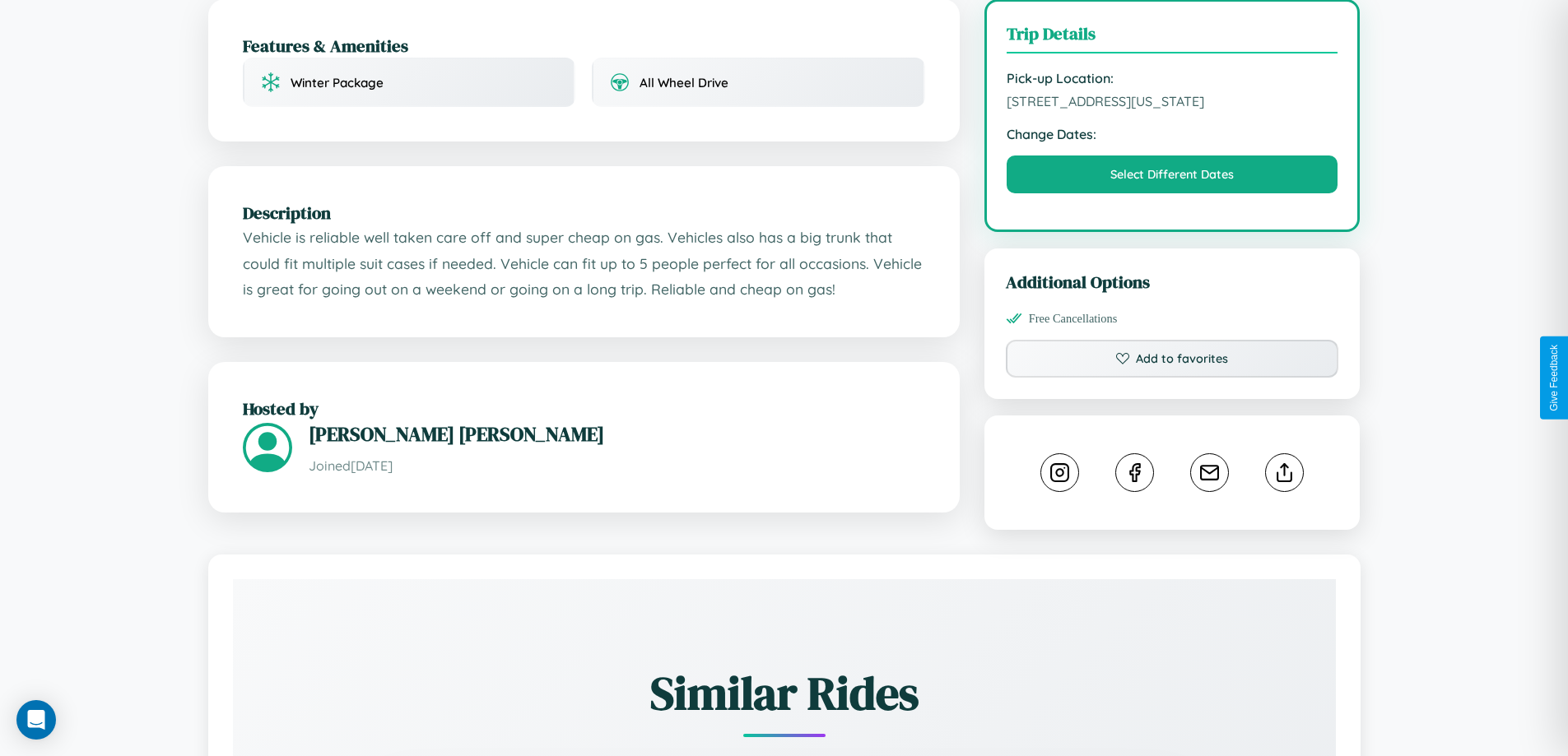
scroll to position [0, 0]
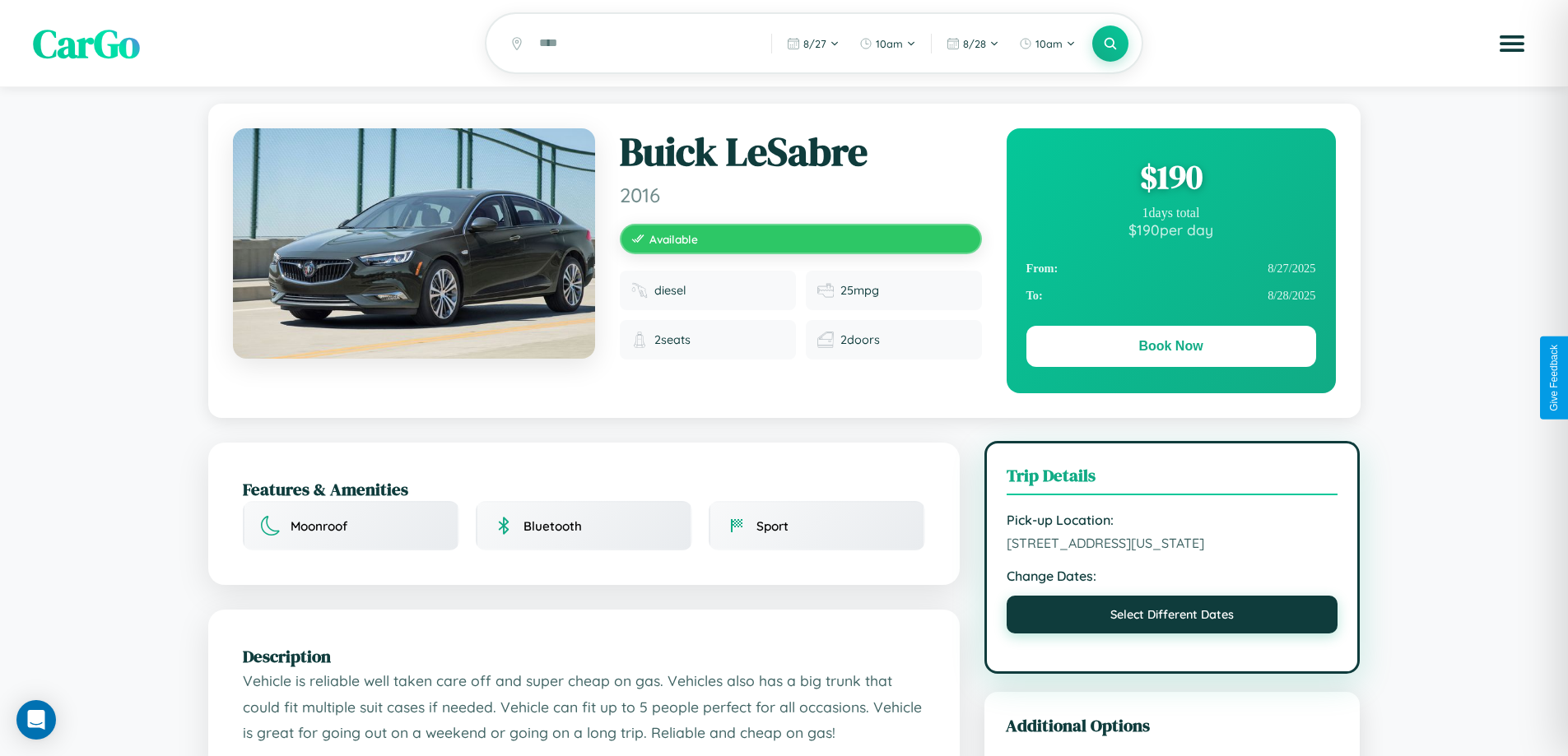
click at [1172, 634] on button "Select Different Dates" at bounding box center [1171, 614] width 332 height 38
select select "*"
select select "****"
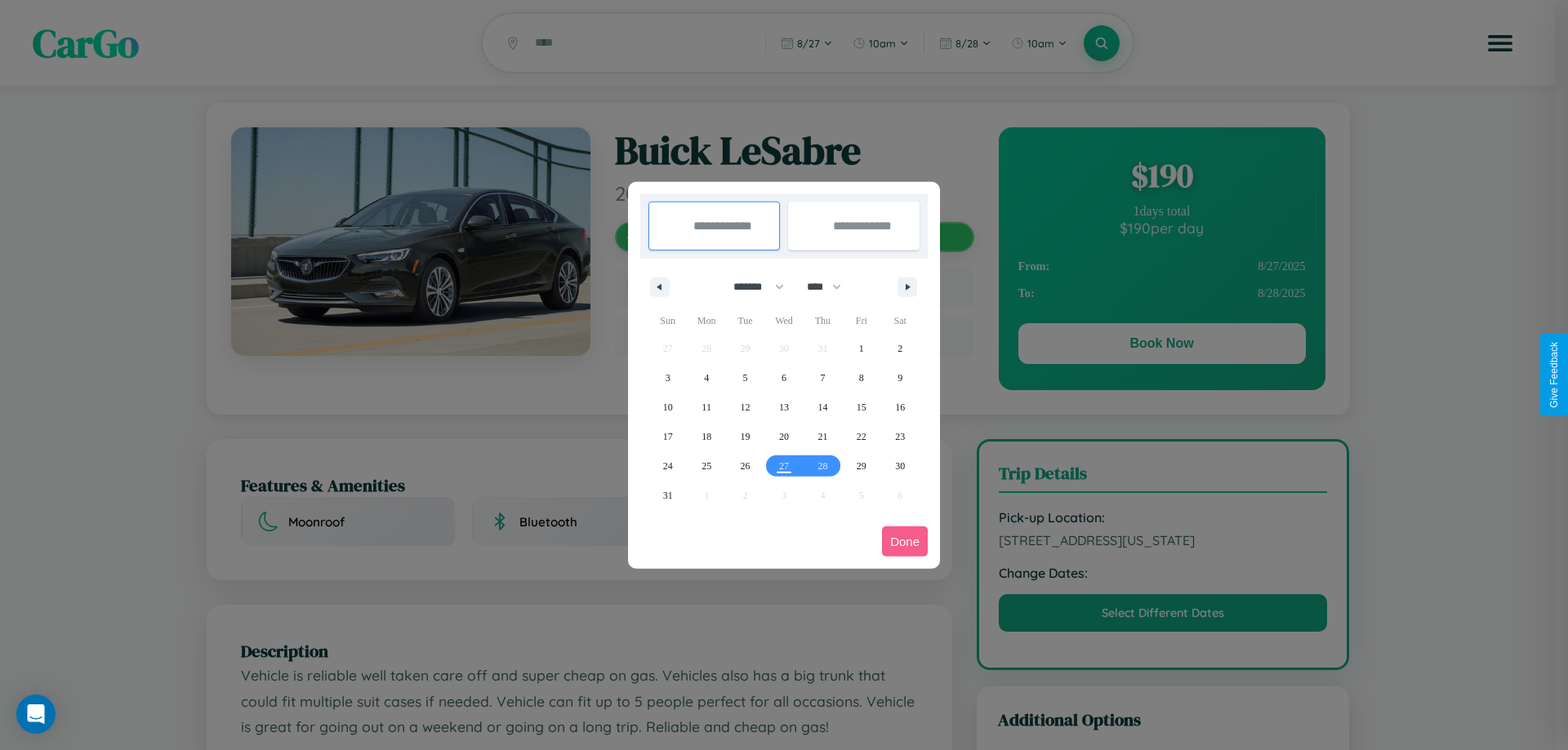
click at [751, 286] on select "******* ******** ***** ***** *** **** **** ****** ********* ******* ******** **…" at bounding box center [756, 286] width 70 height 27
select select "*"
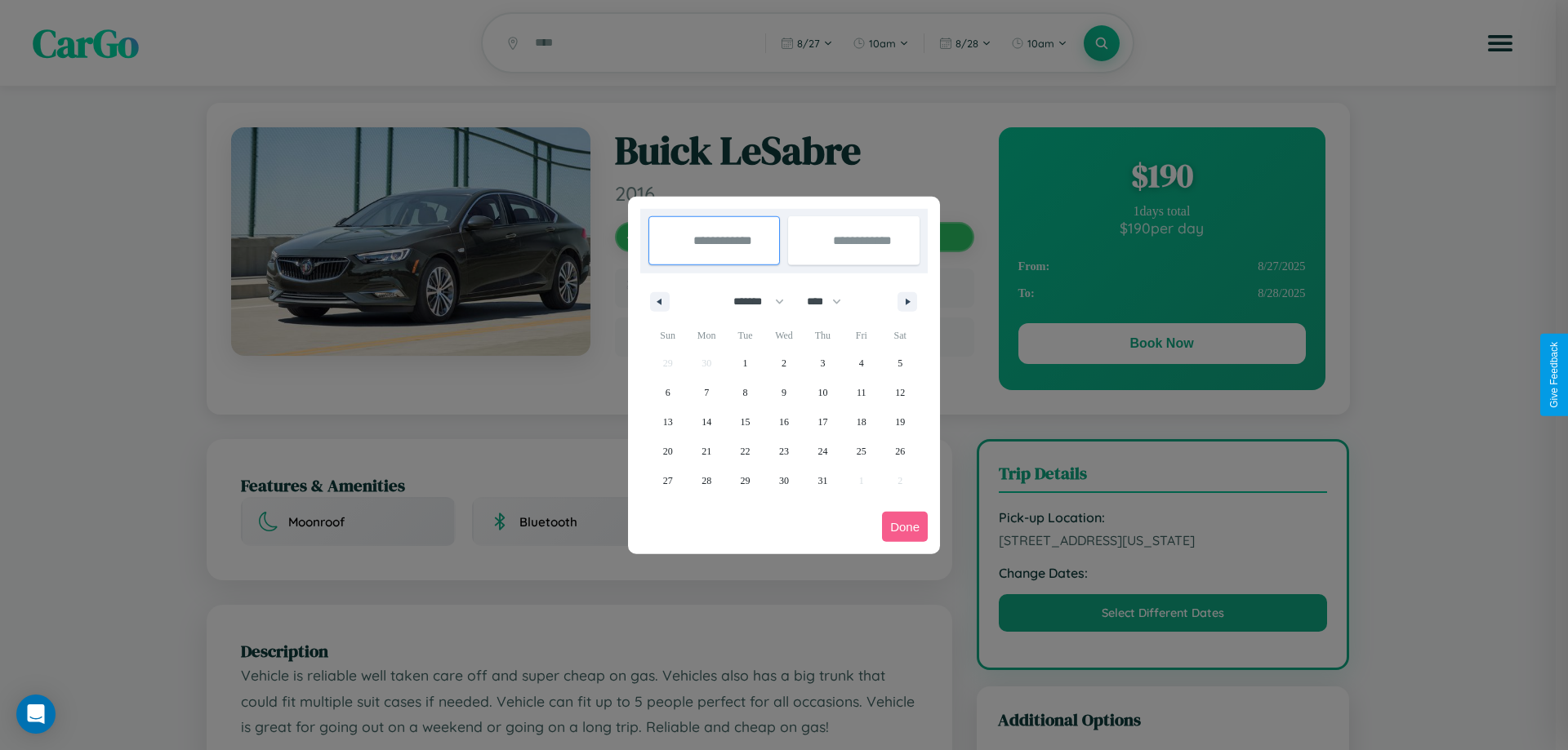
click at [832, 301] on select "**** **** **** **** **** **** **** **** **** **** **** **** **** **** **** ****…" at bounding box center [823, 301] width 49 height 27
select select "****"
click at [860, 480] on span "31" at bounding box center [861, 481] width 10 height 30
type input "**********"
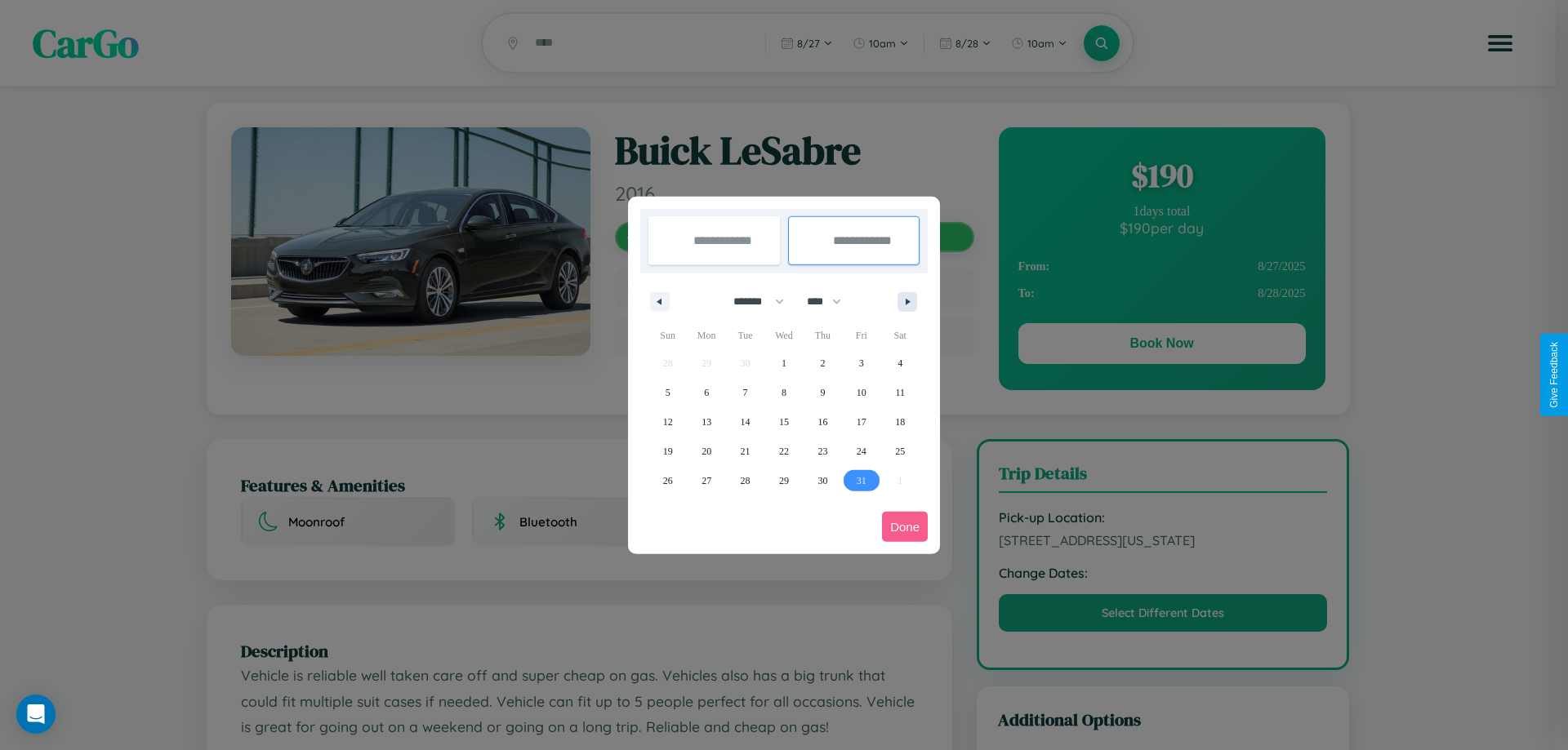
click at [907, 301] on icon "button" at bounding box center [910, 301] width 8 height 6
select select "*"
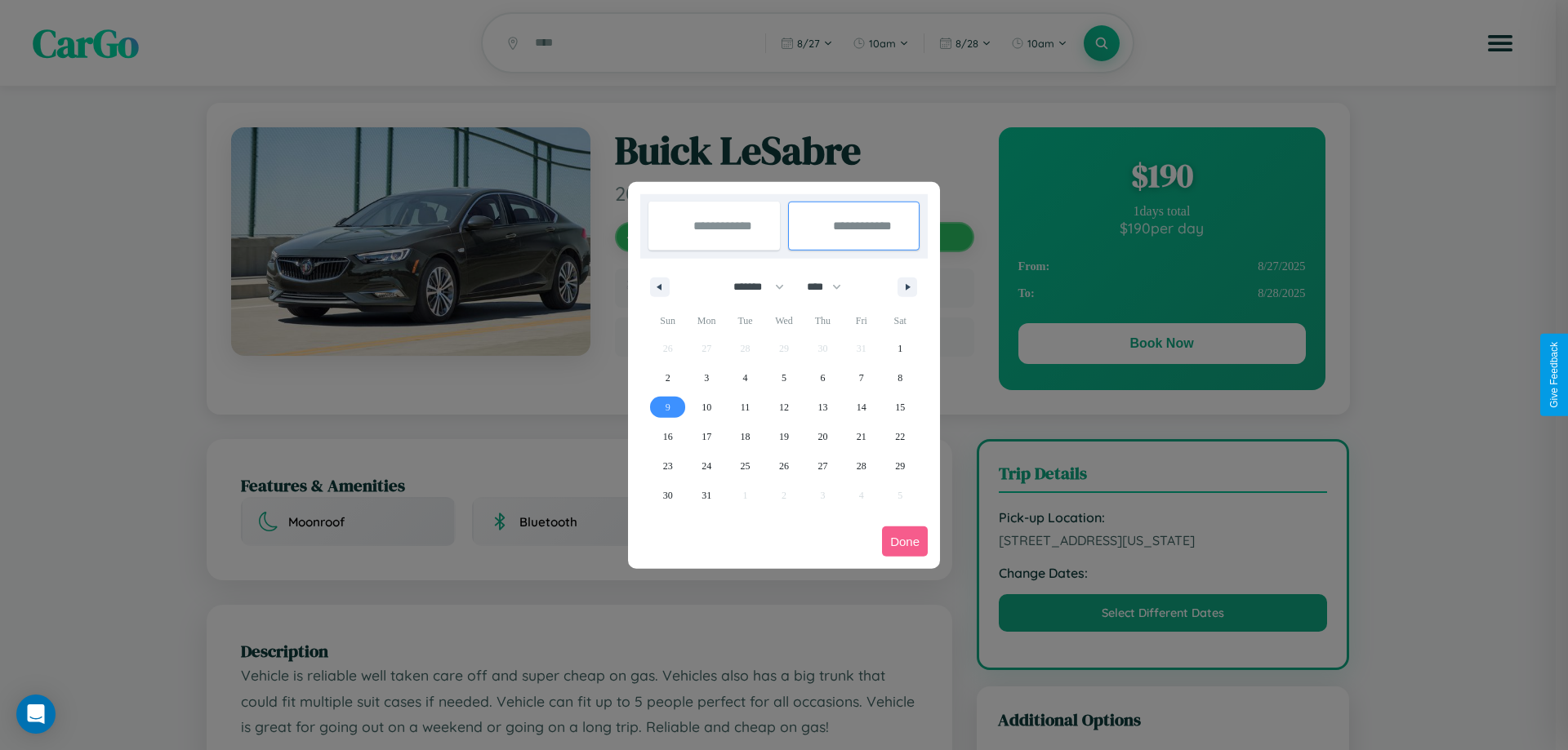
click at [668, 406] on span "9" at bounding box center [668, 407] width 5 height 30
type input "**********"
select select "*"
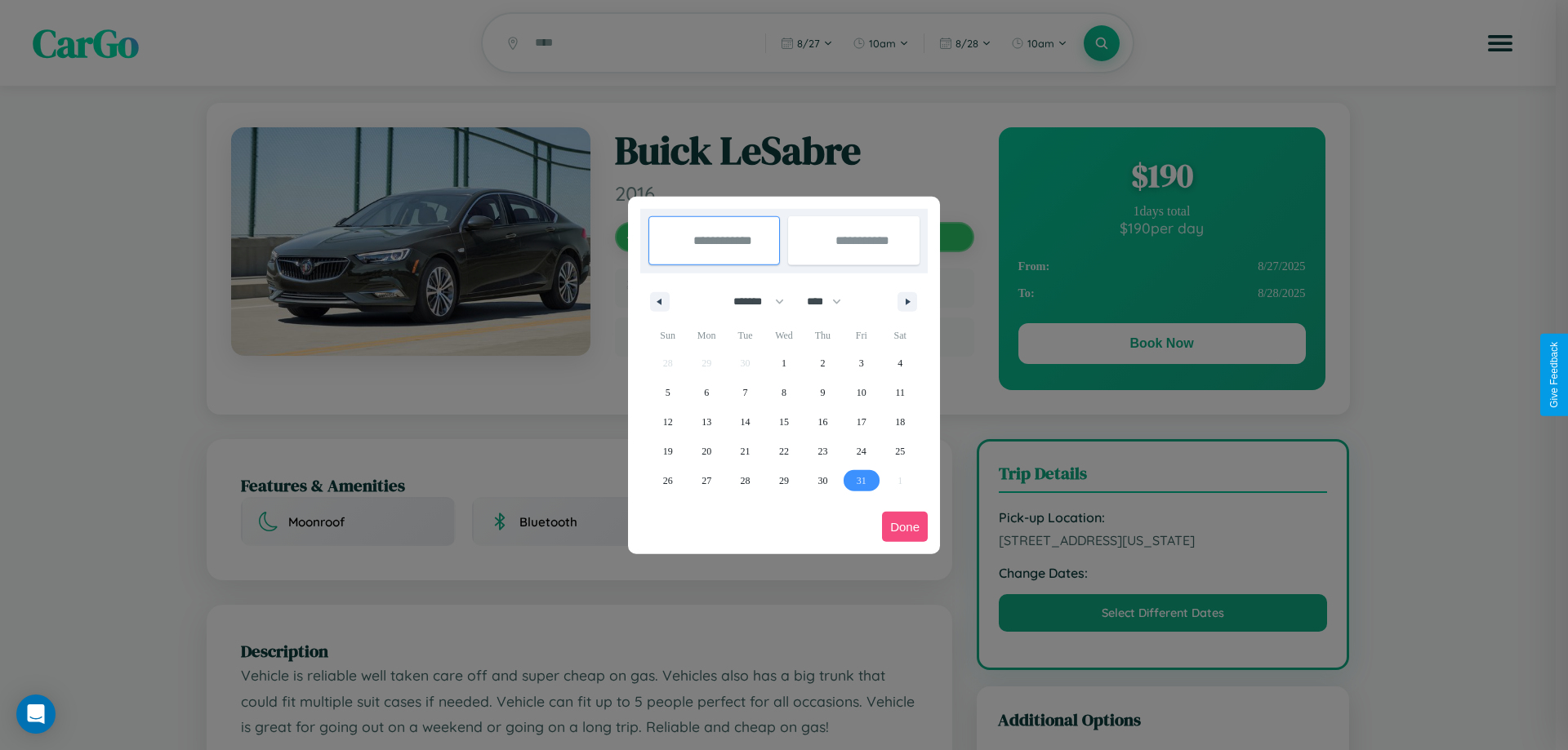
click at [905, 527] on button "Done" at bounding box center [905, 527] width 45 height 31
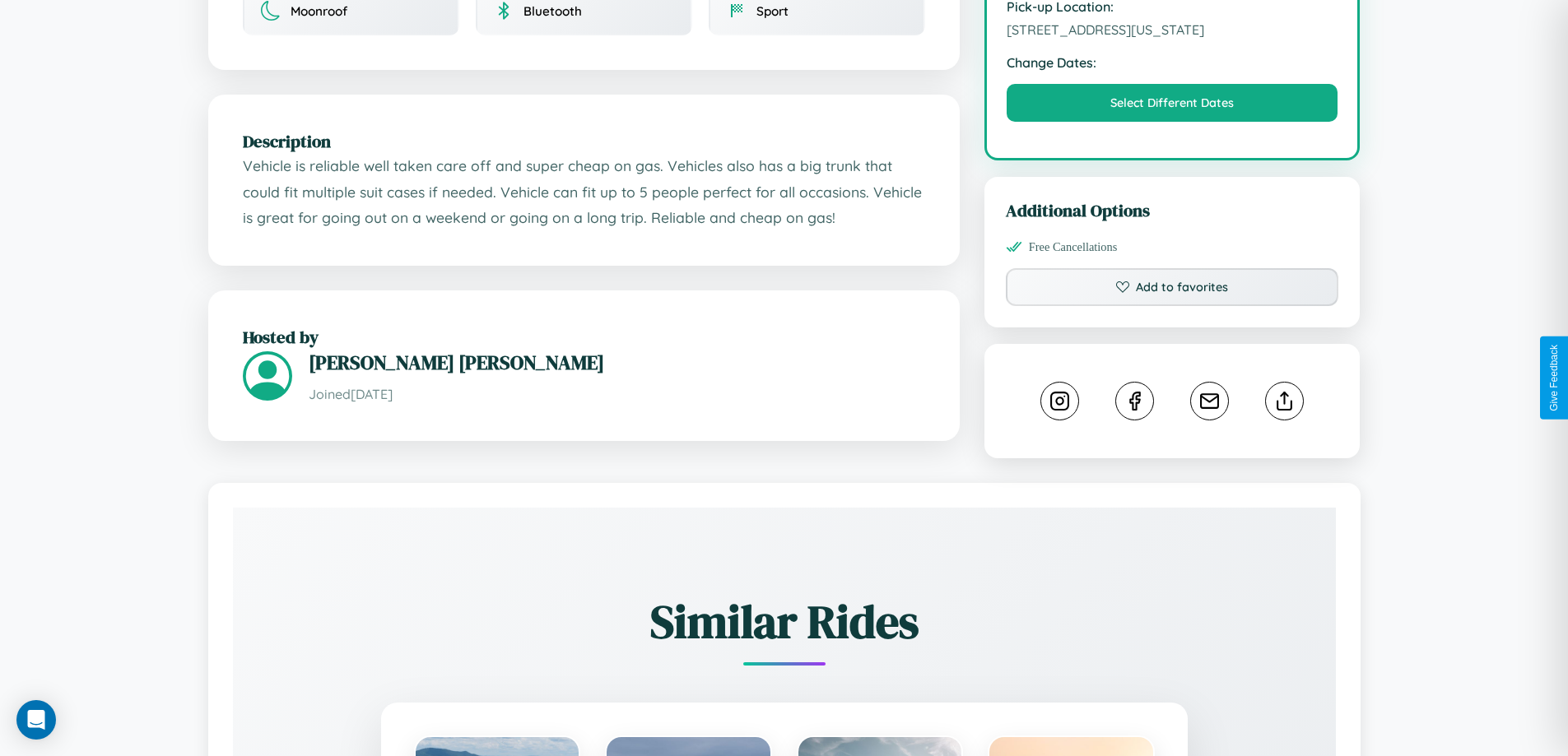
scroll to position [557, 0]
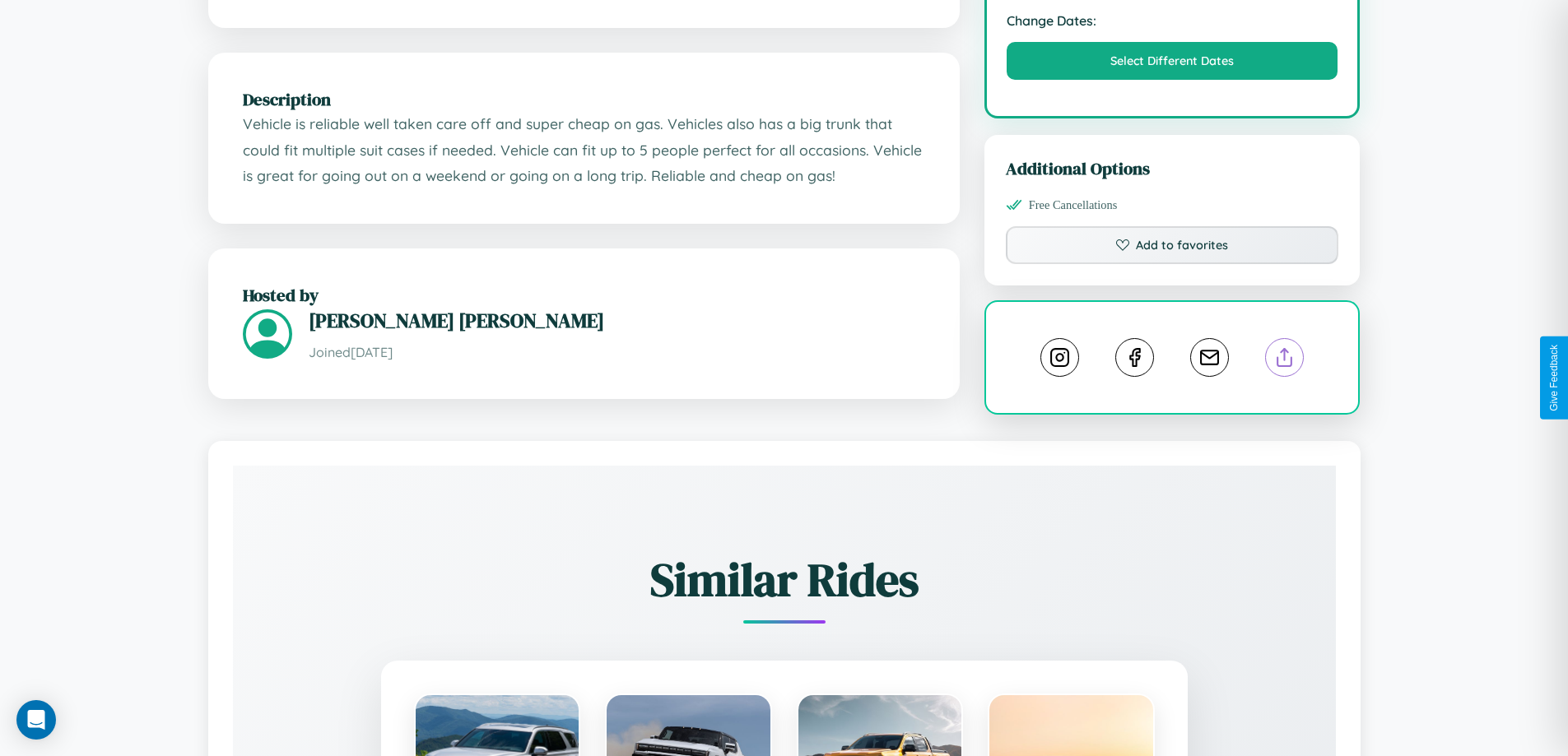
click at [1285, 360] on line at bounding box center [1285, 354] width 0 height 11
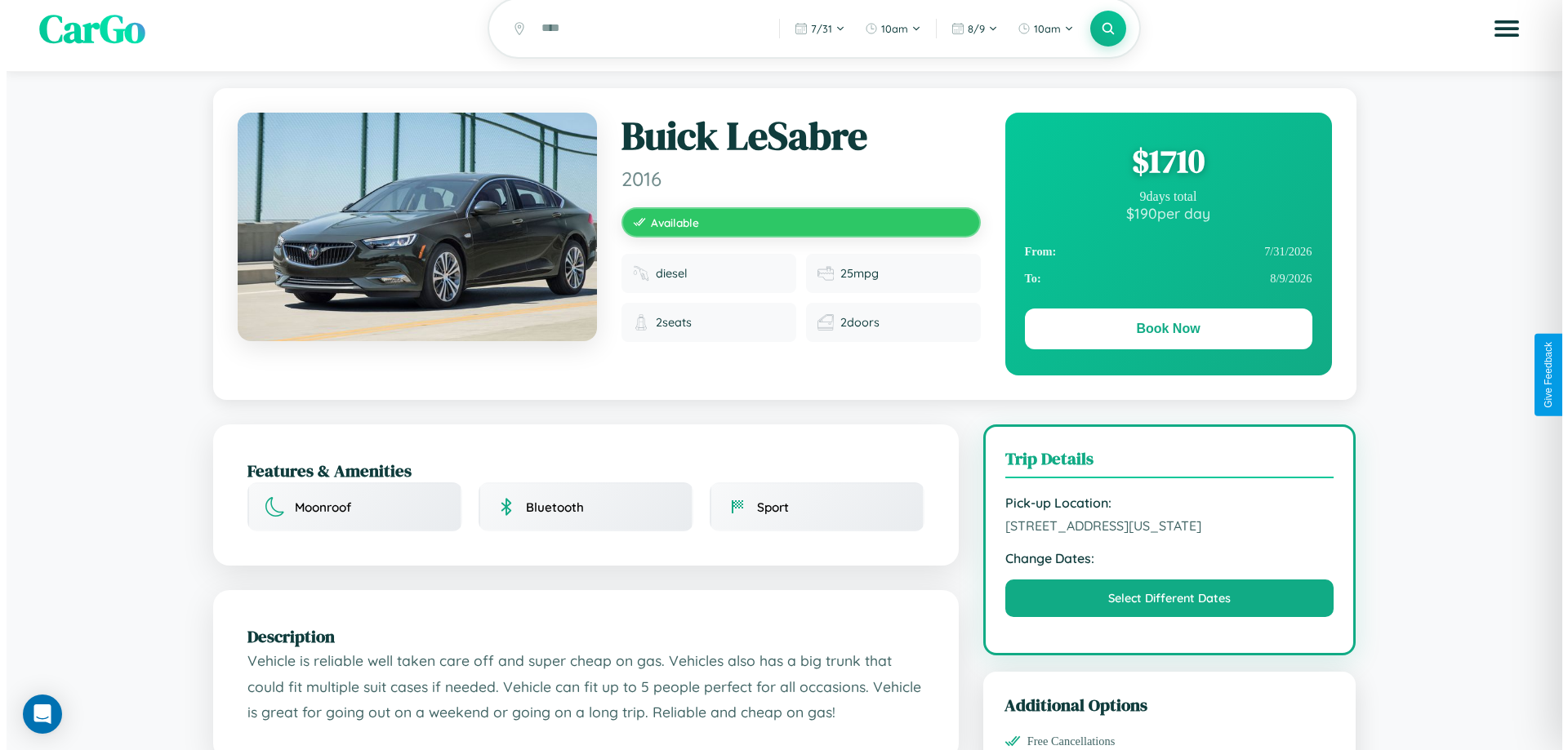
scroll to position [0, 0]
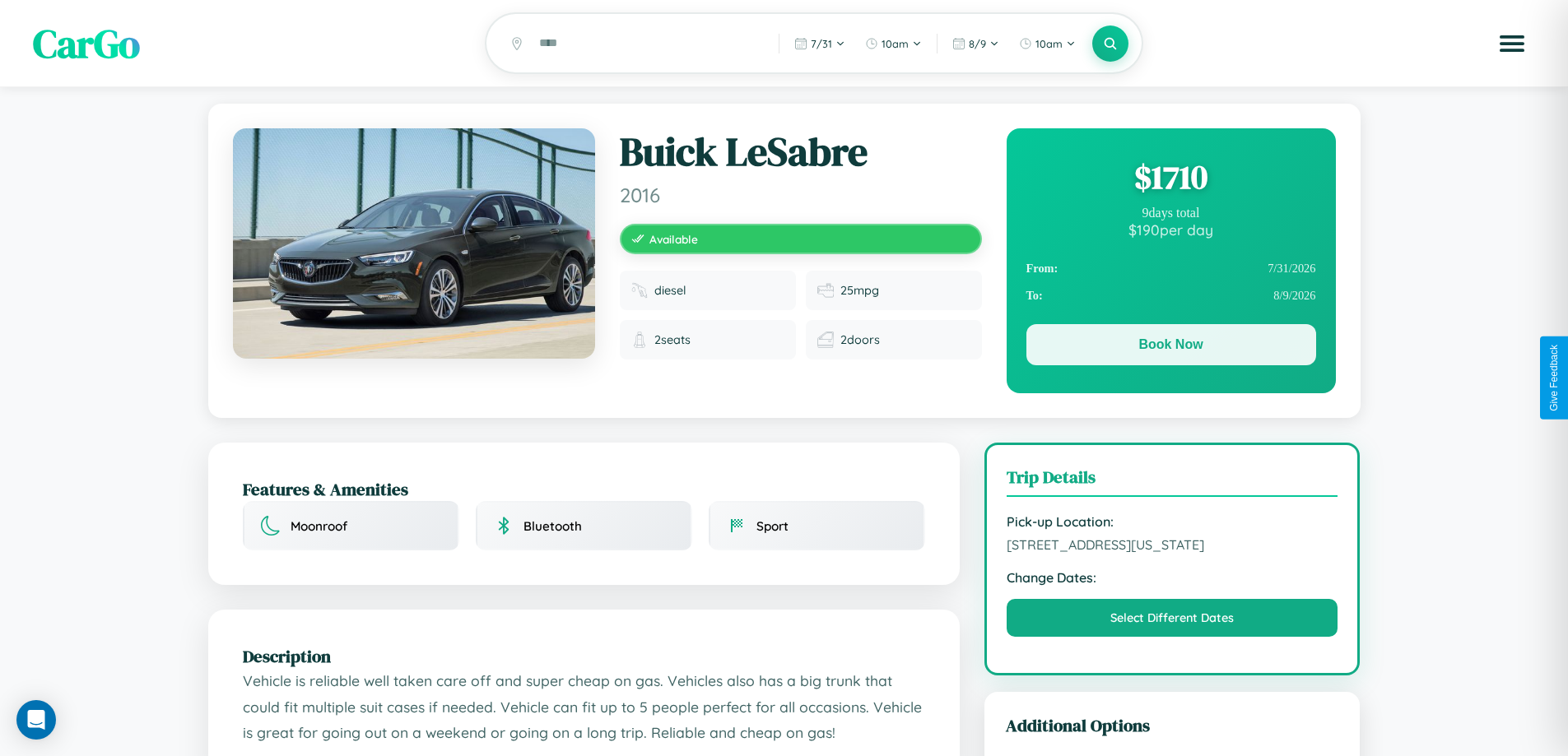
click at [1171, 347] on button "Book Now" at bounding box center [1171, 345] width 289 height 41
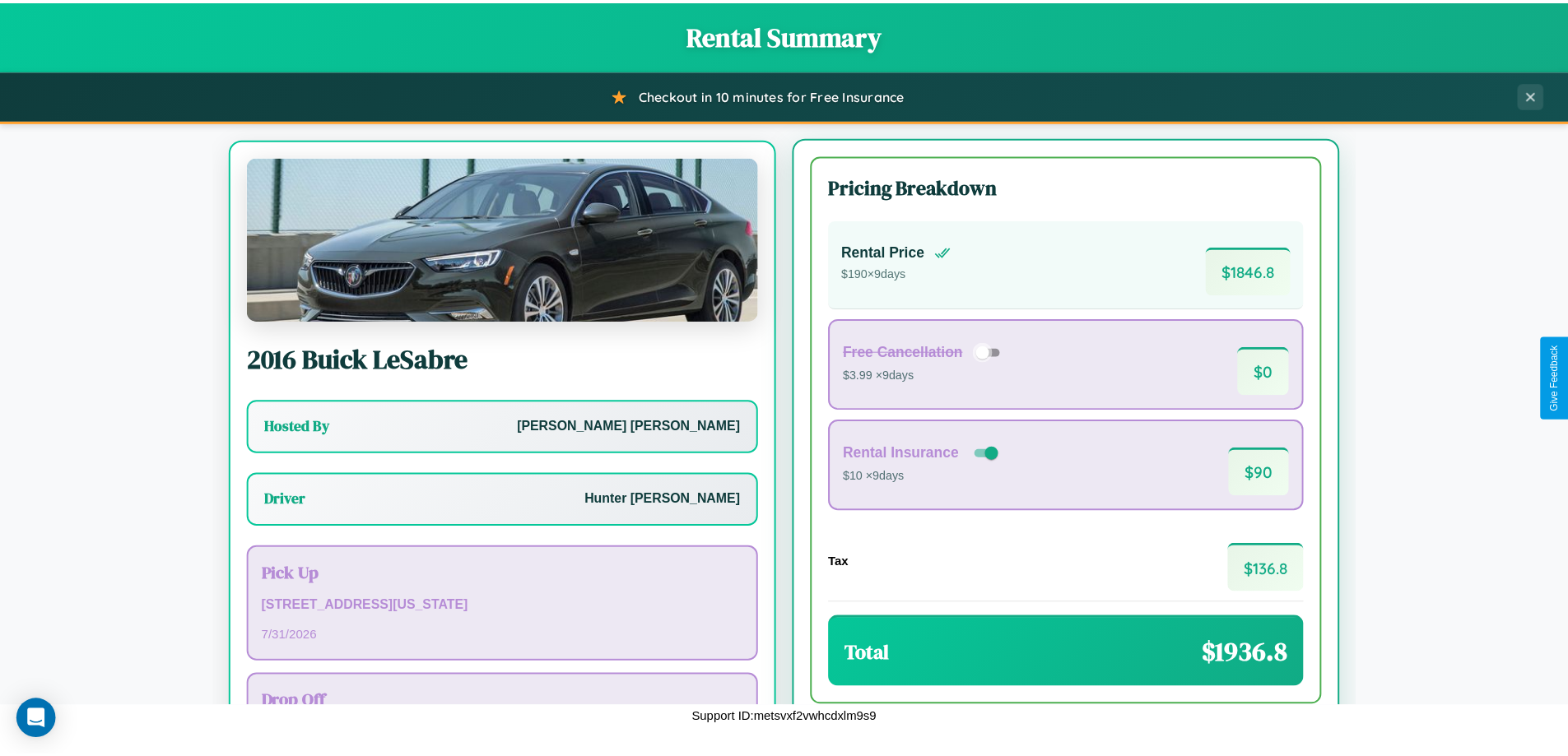
scroll to position [76, 0]
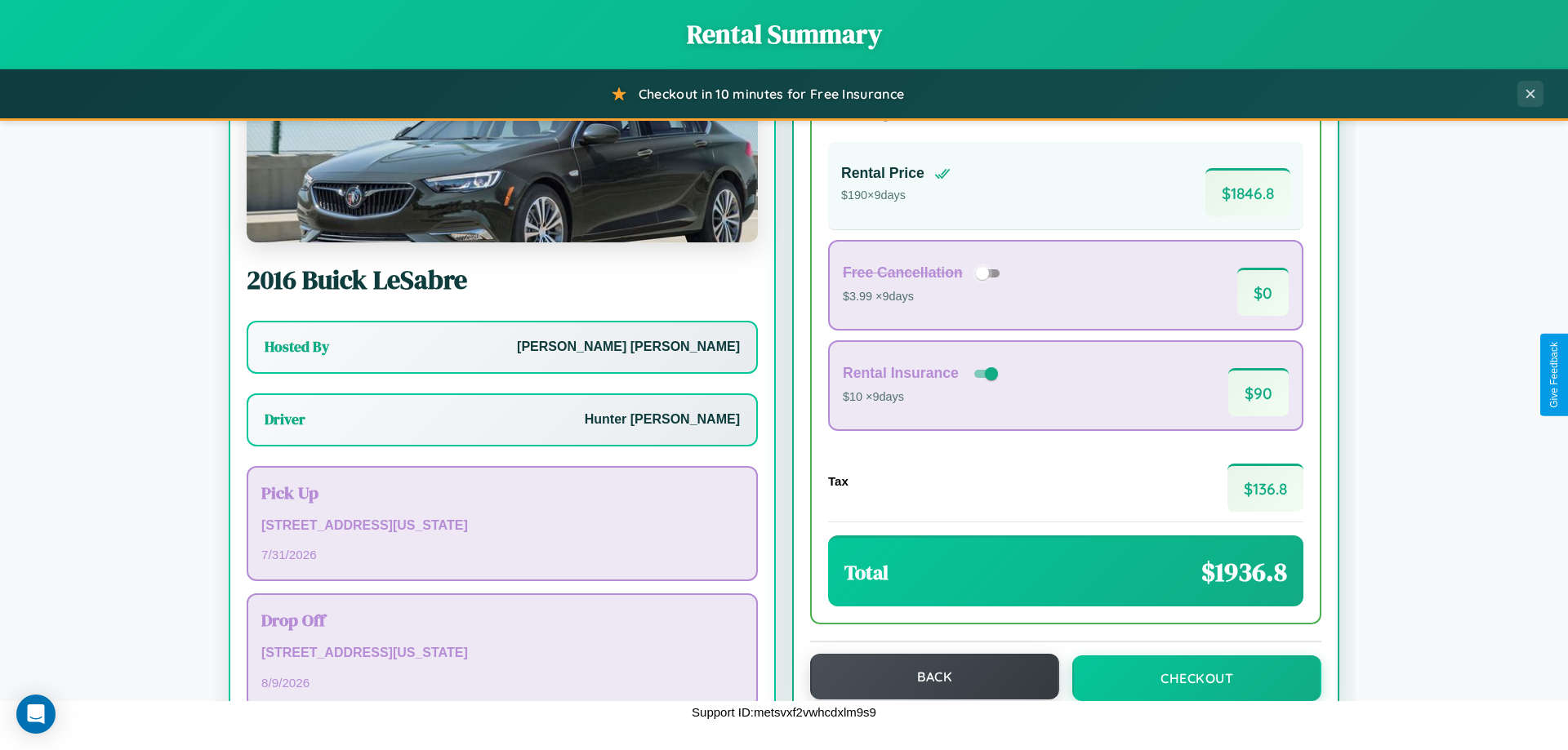
click at [927, 677] on button "Back" at bounding box center [934, 677] width 249 height 45
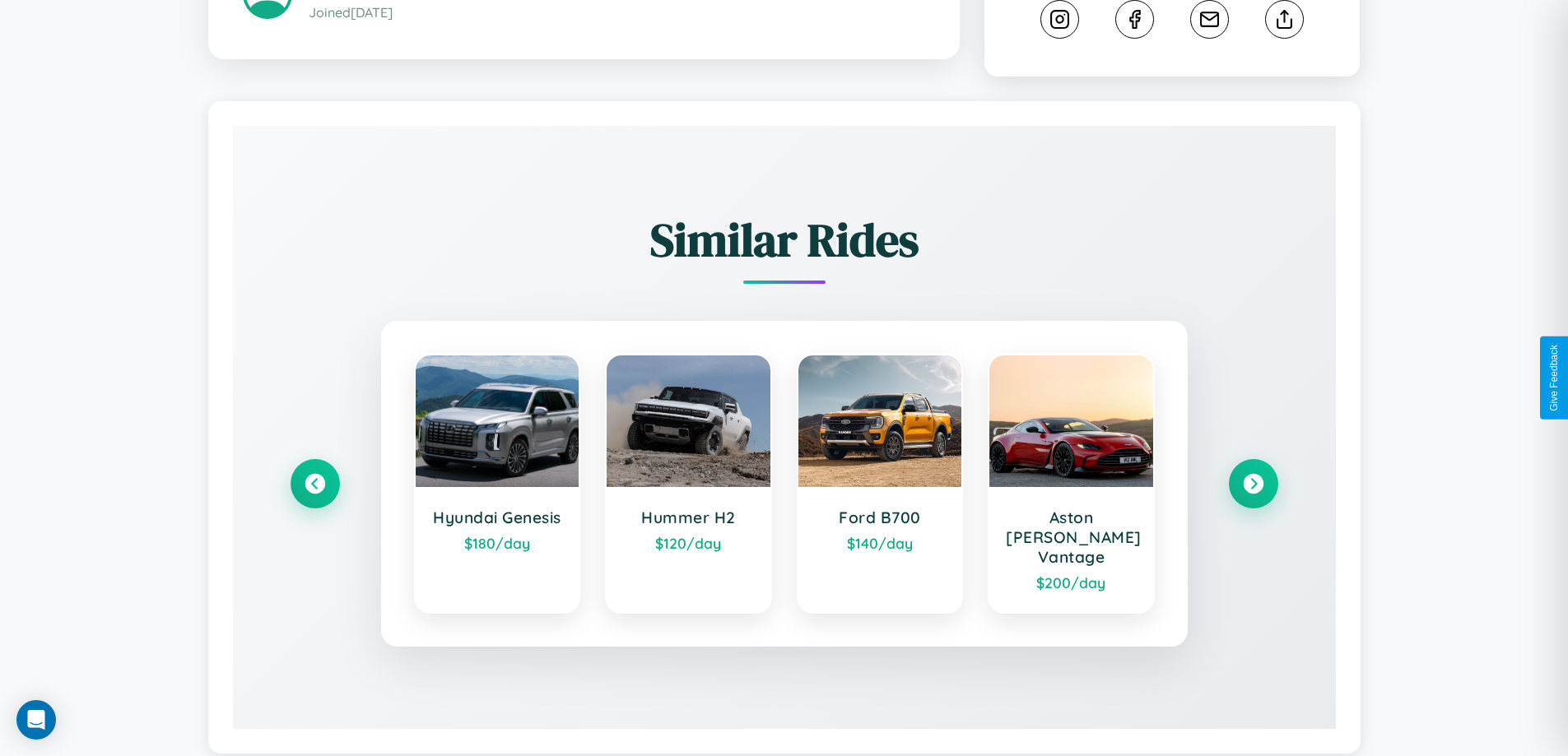
scroll to position [932, 0]
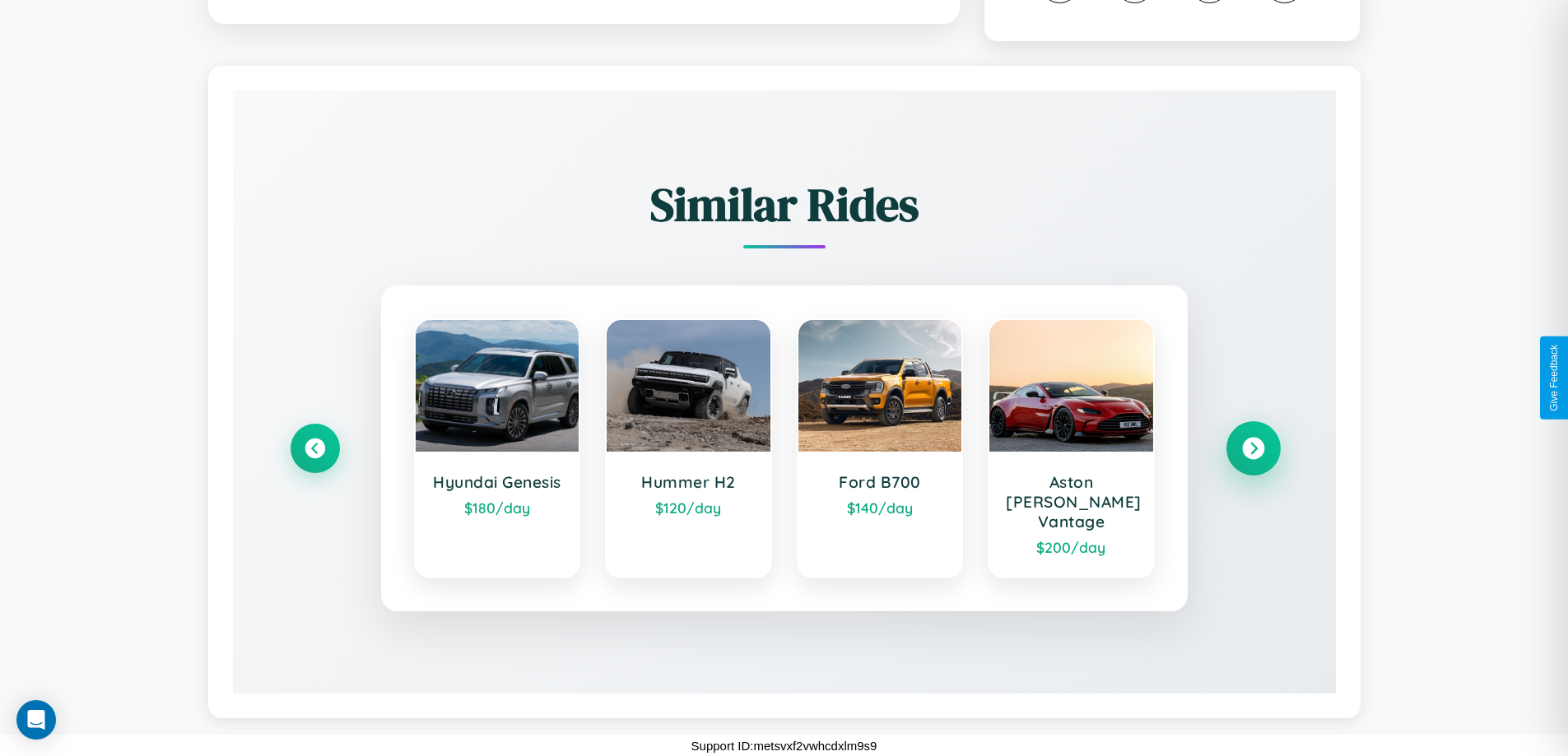
click at [1252, 457] on icon at bounding box center [1252, 448] width 22 height 22
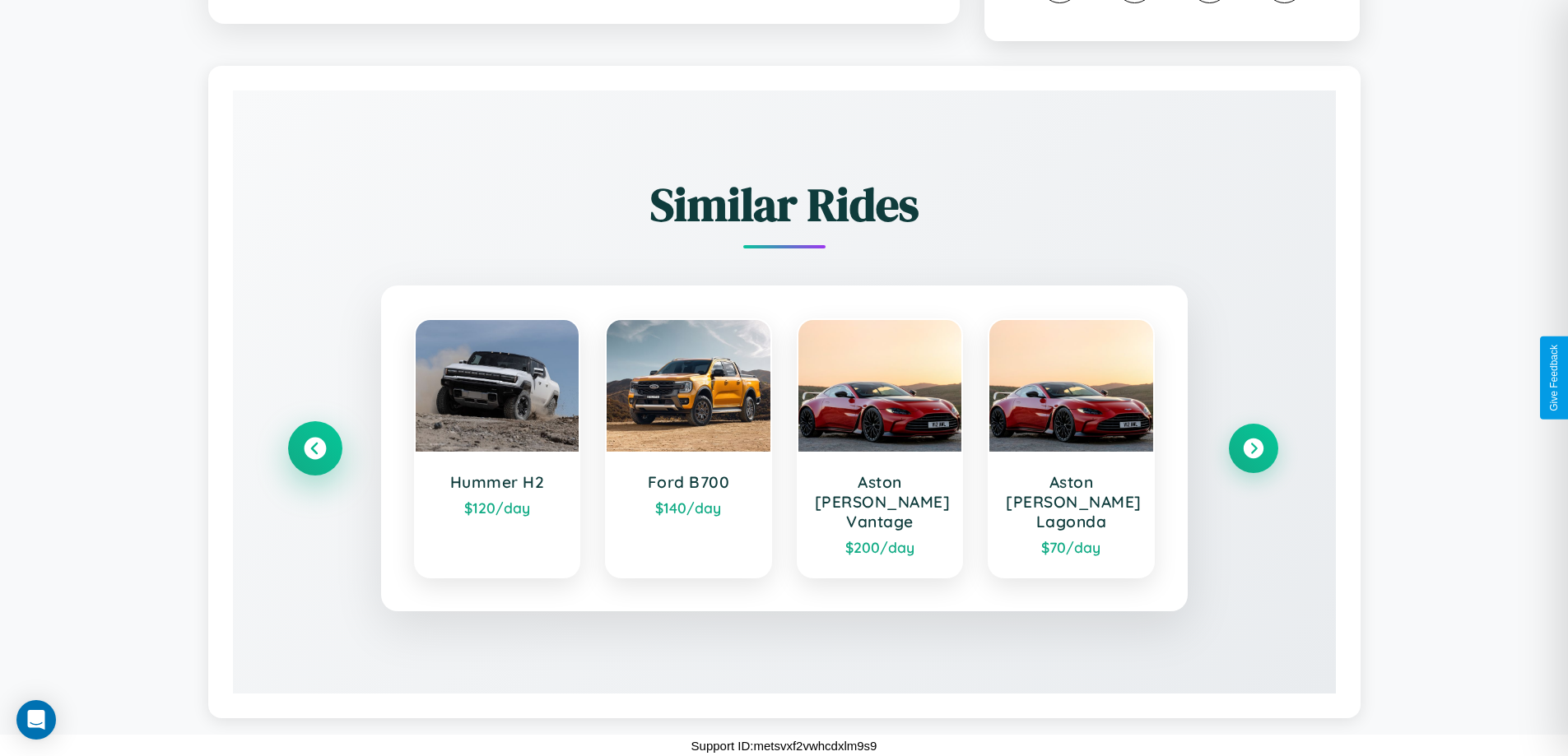
click at [314, 457] on icon at bounding box center [314, 448] width 22 height 22
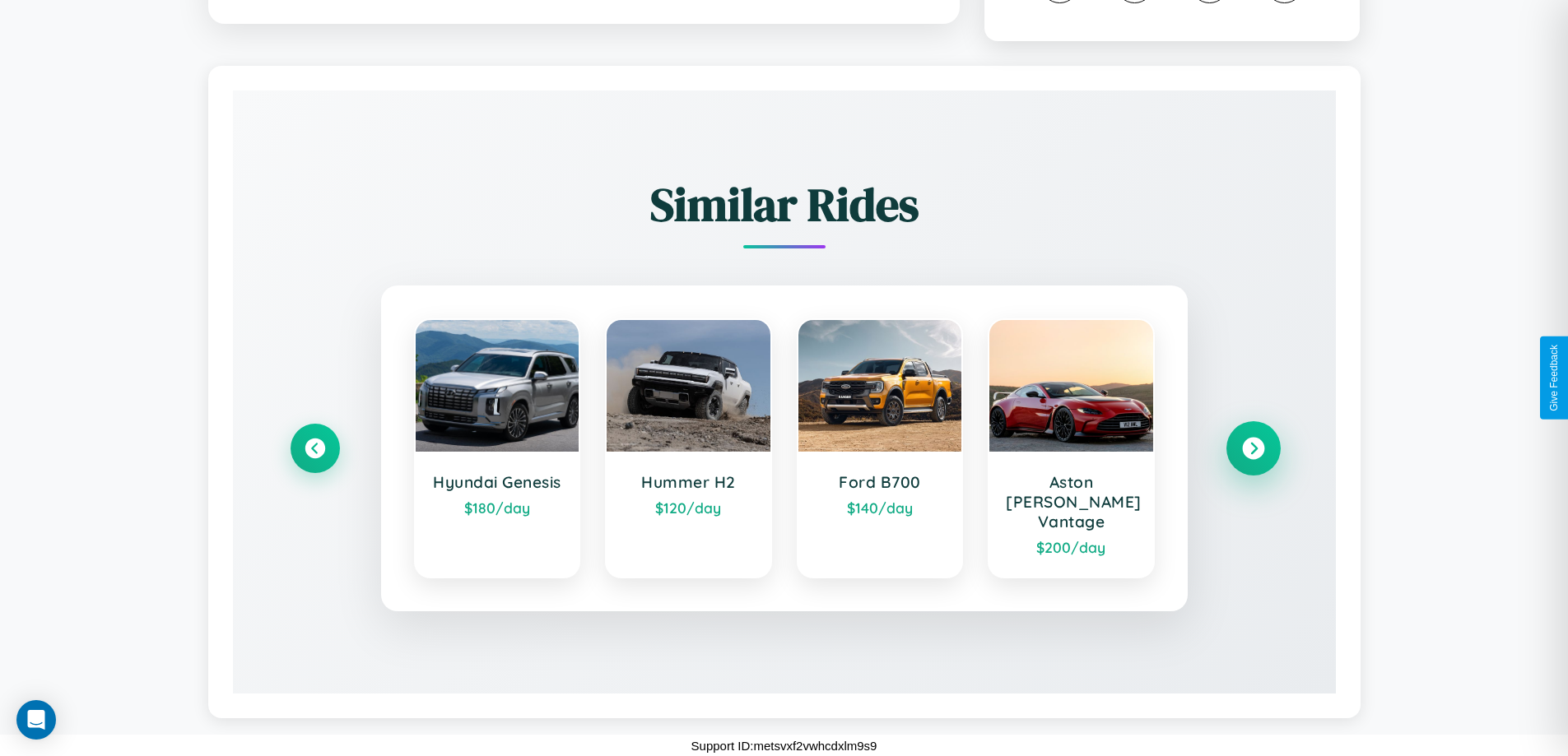
click at [1252, 457] on icon at bounding box center [1252, 448] width 22 height 22
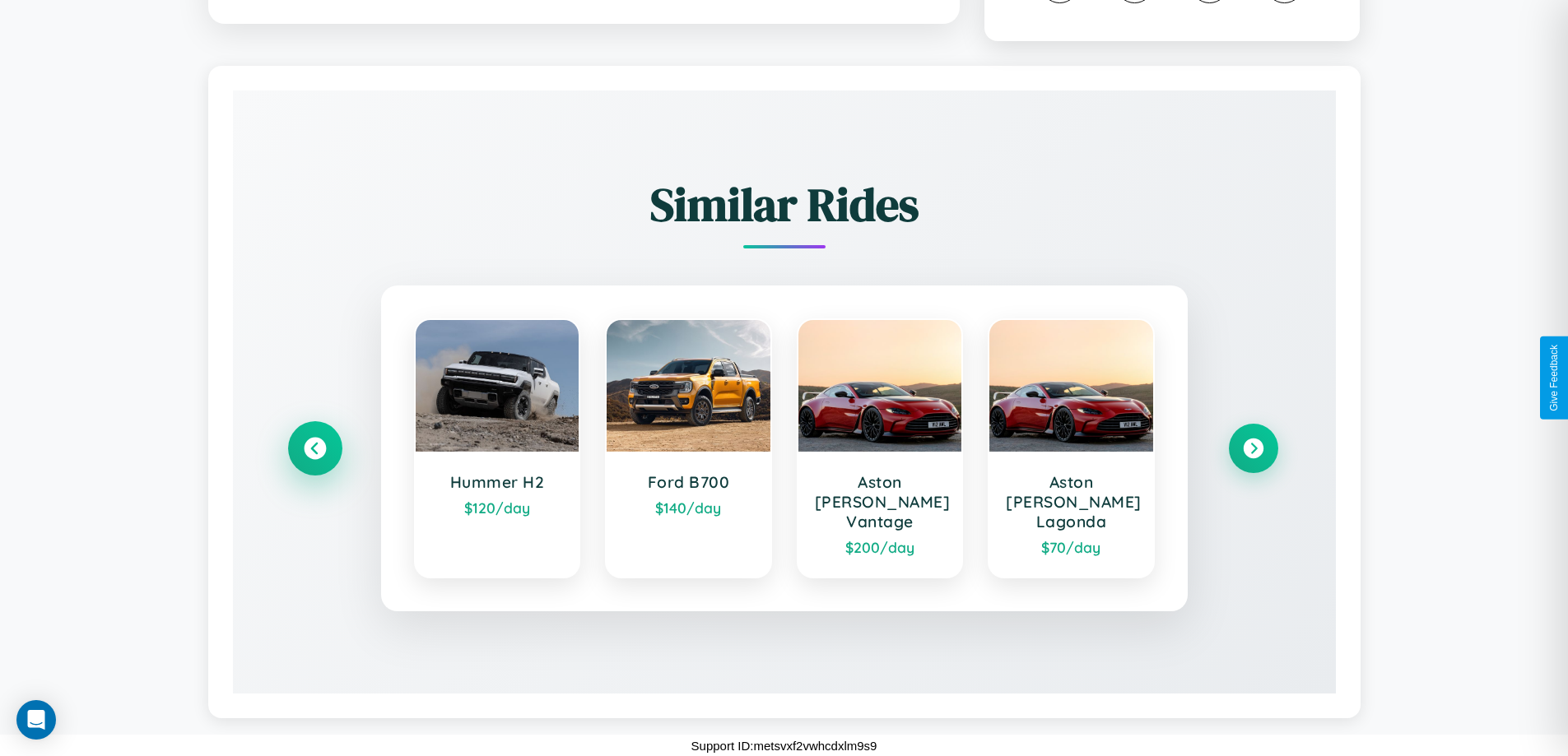
click at [314, 457] on icon at bounding box center [314, 448] width 22 height 22
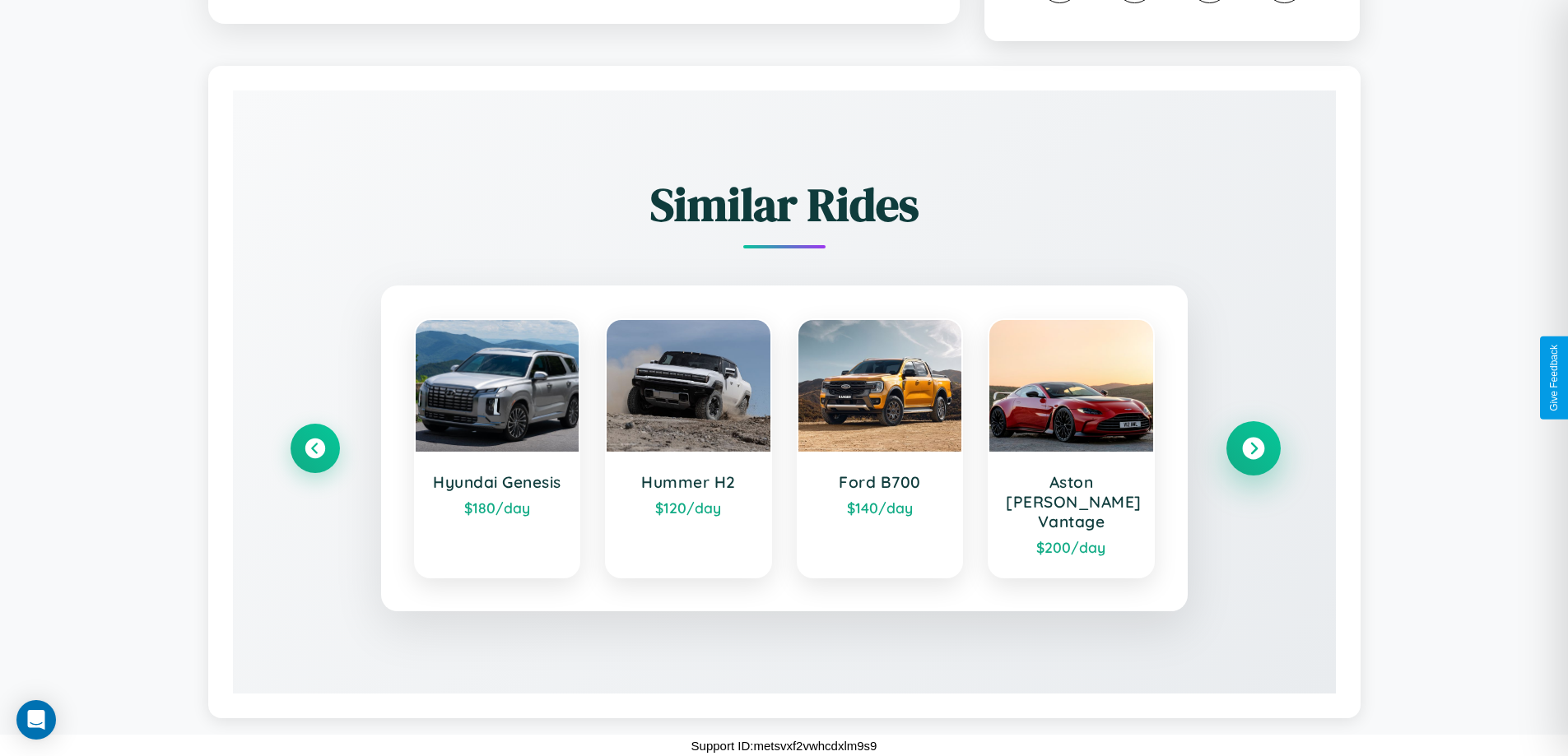
click at [1252, 457] on icon at bounding box center [1252, 448] width 22 height 22
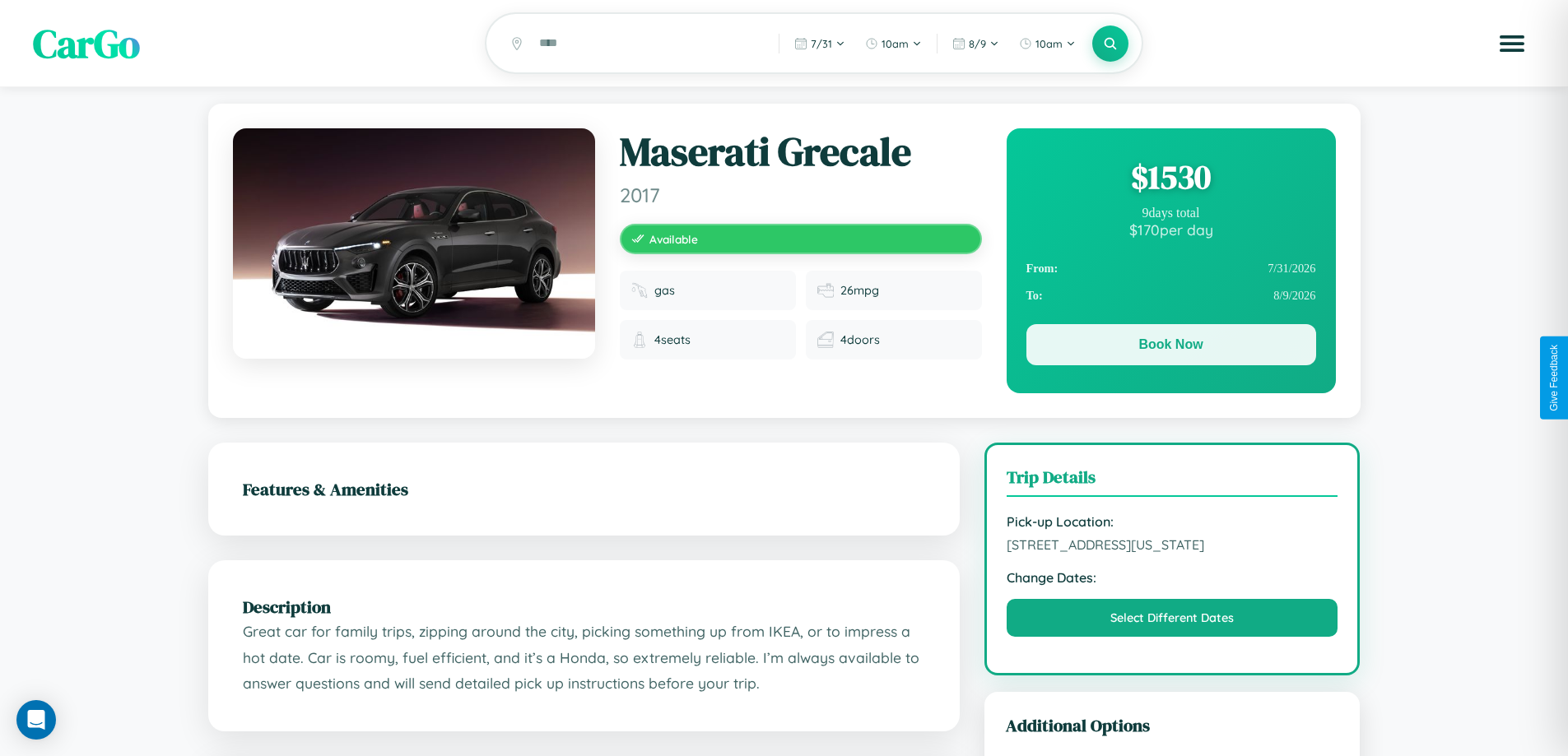
click at [1171, 347] on button "Book Now" at bounding box center [1171, 345] width 289 height 41
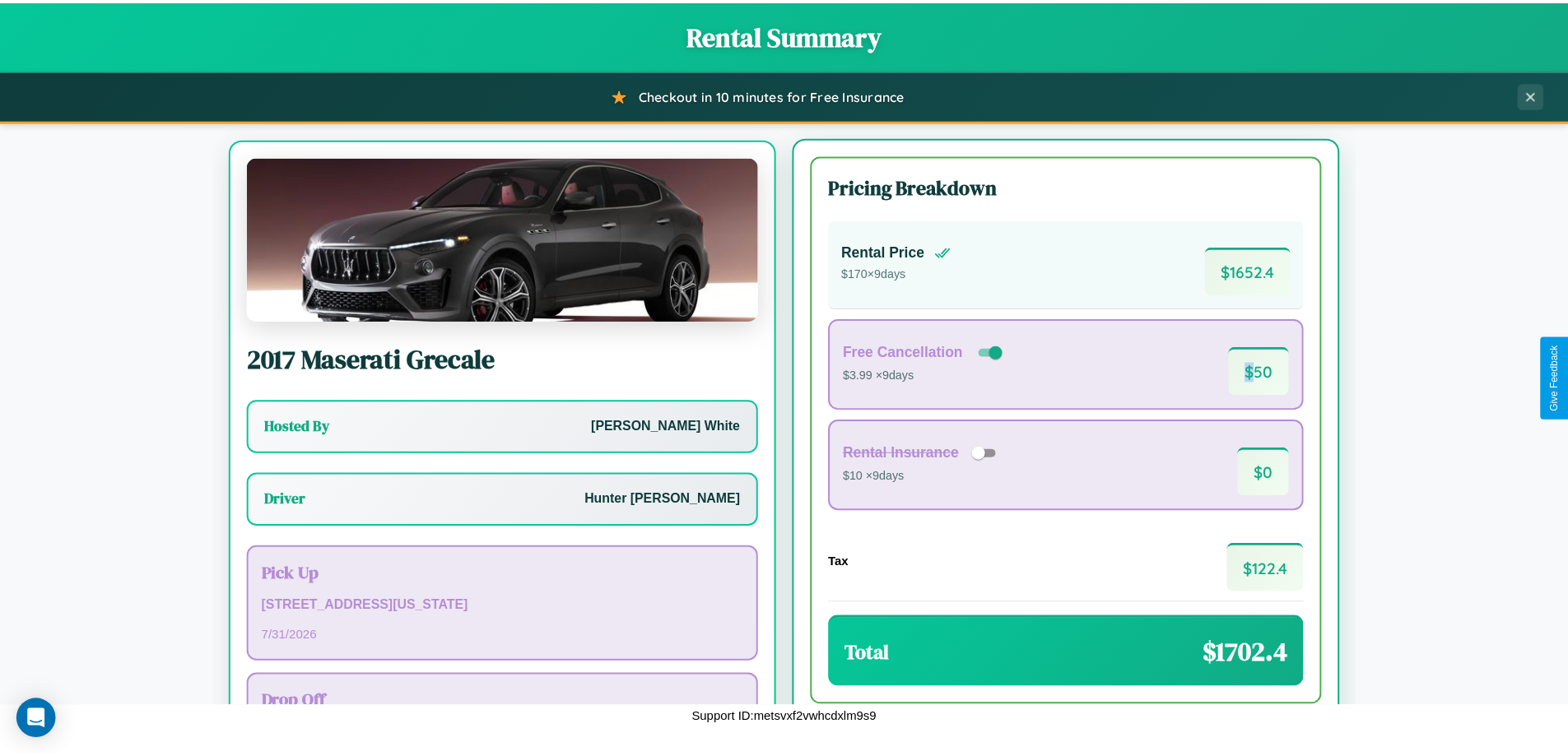
scroll to position [76, 0]
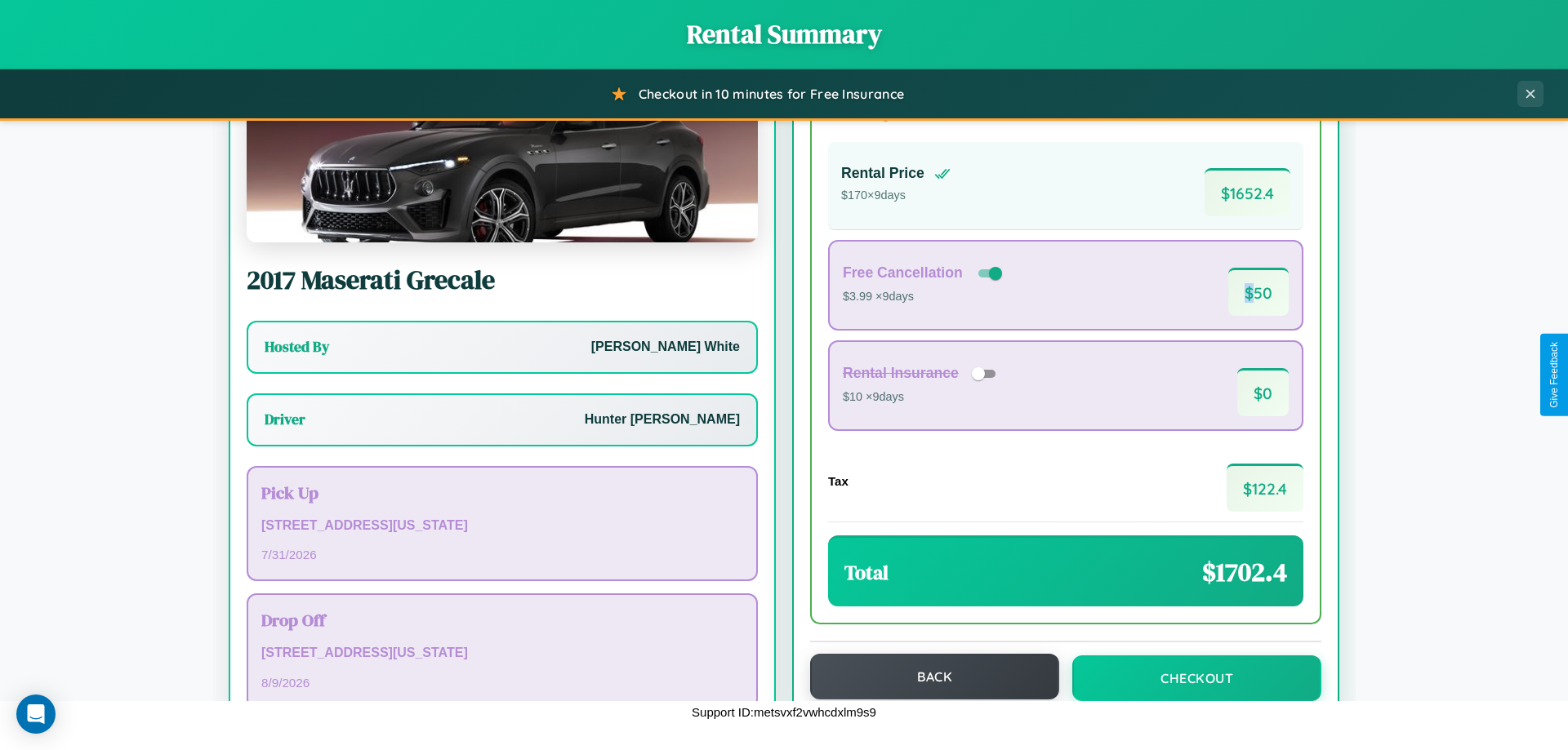
click at [927, 677] on button "Back" at bounding box center [934, 677] width 249 height 45
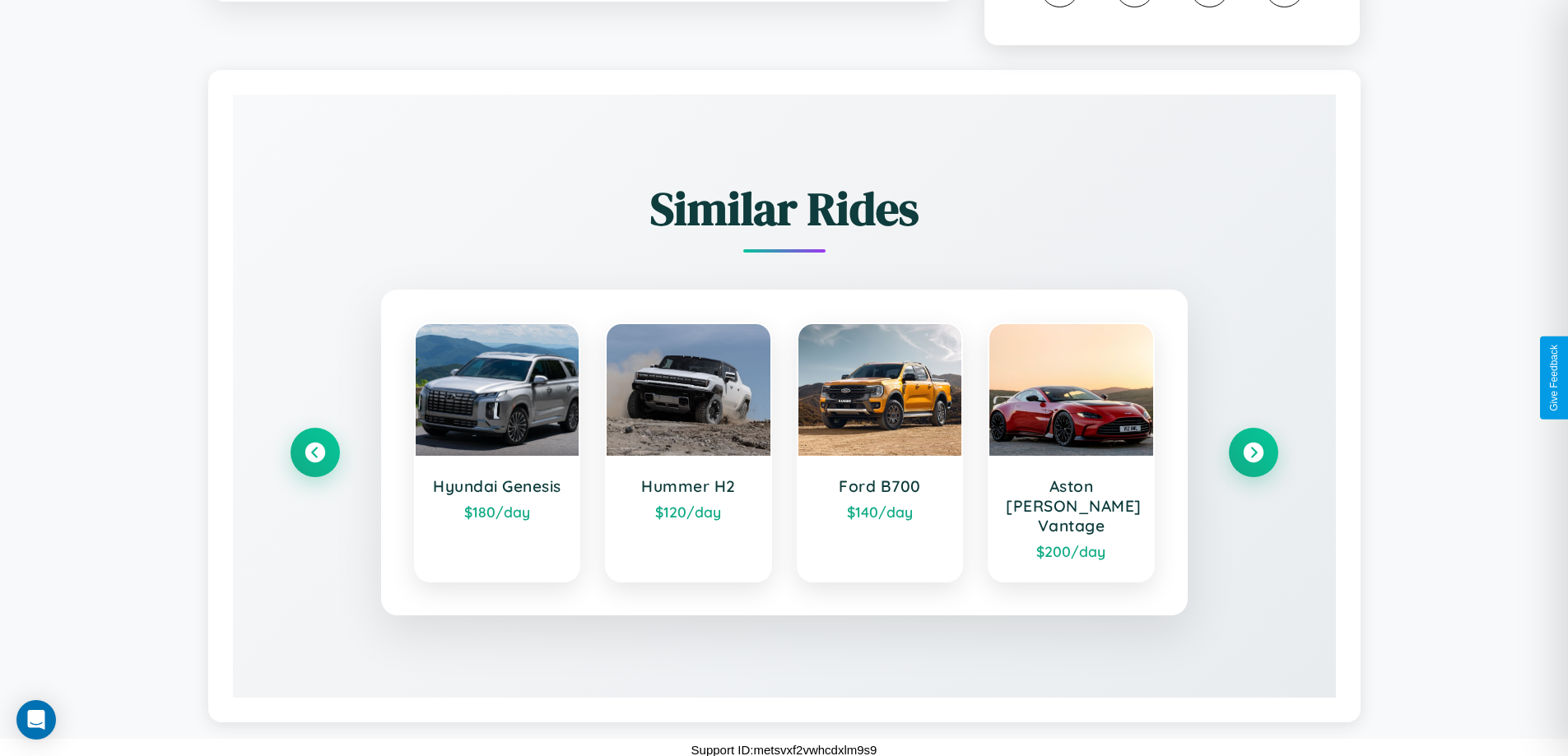
scroll to position [932, 0]
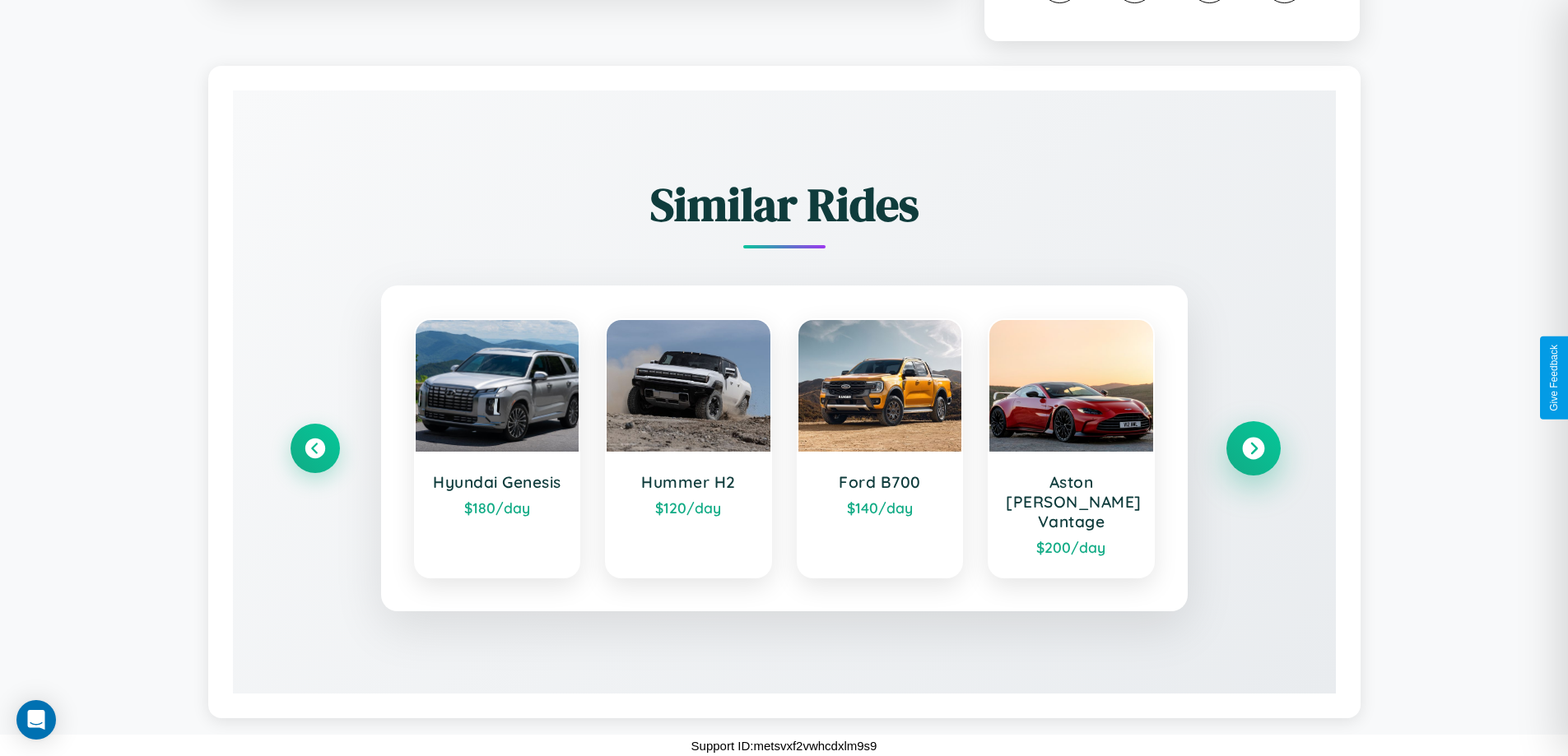
click at [1252, 457] on icon at bounding box center [1252, 448] width 22 height 22
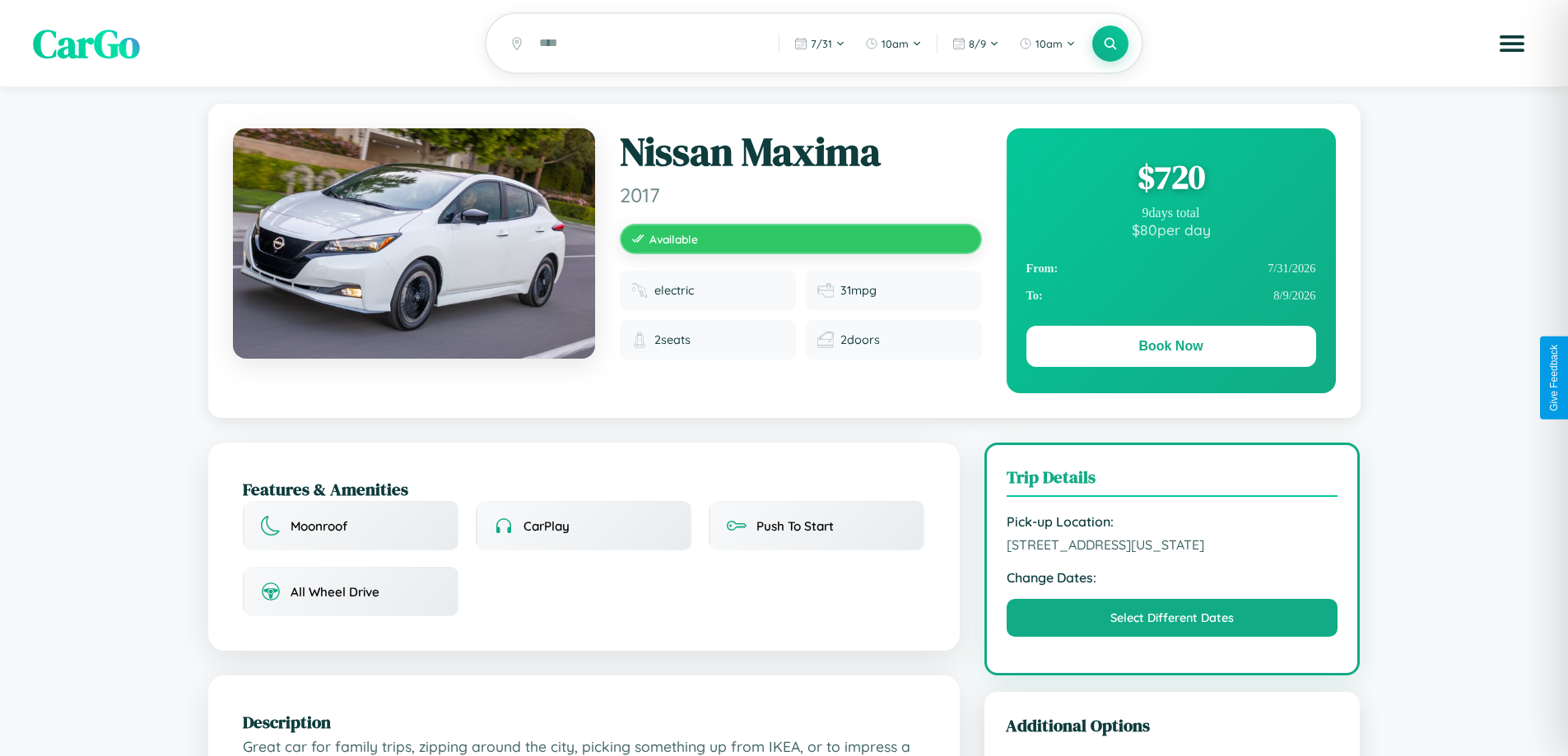
click at [1171, 179] on div "$ 720" at bounding box center [1171, 177] width 289 height 45
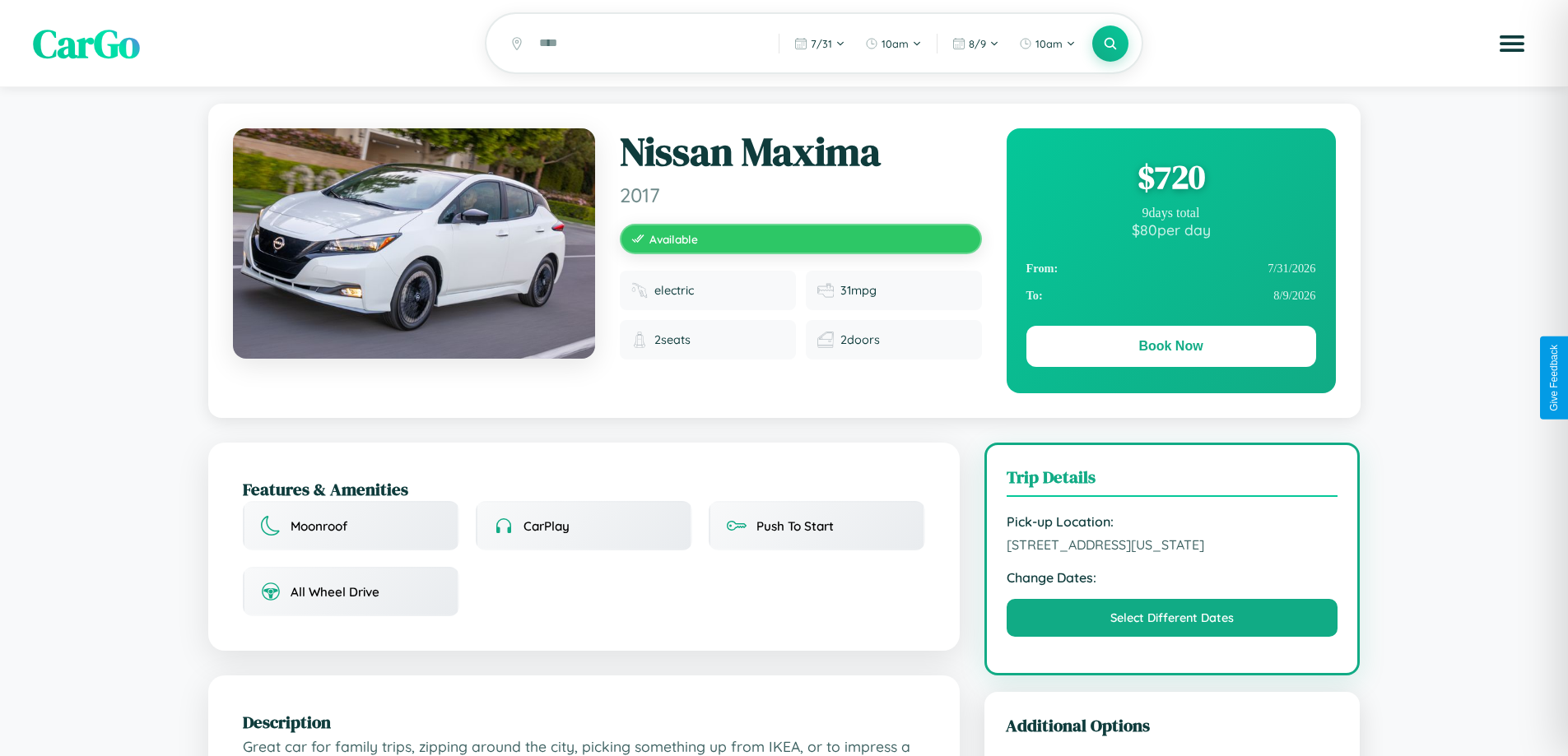
click at [1171, 179] on div "$ 720" at bounding box center [1171, 177] width 289 height 45
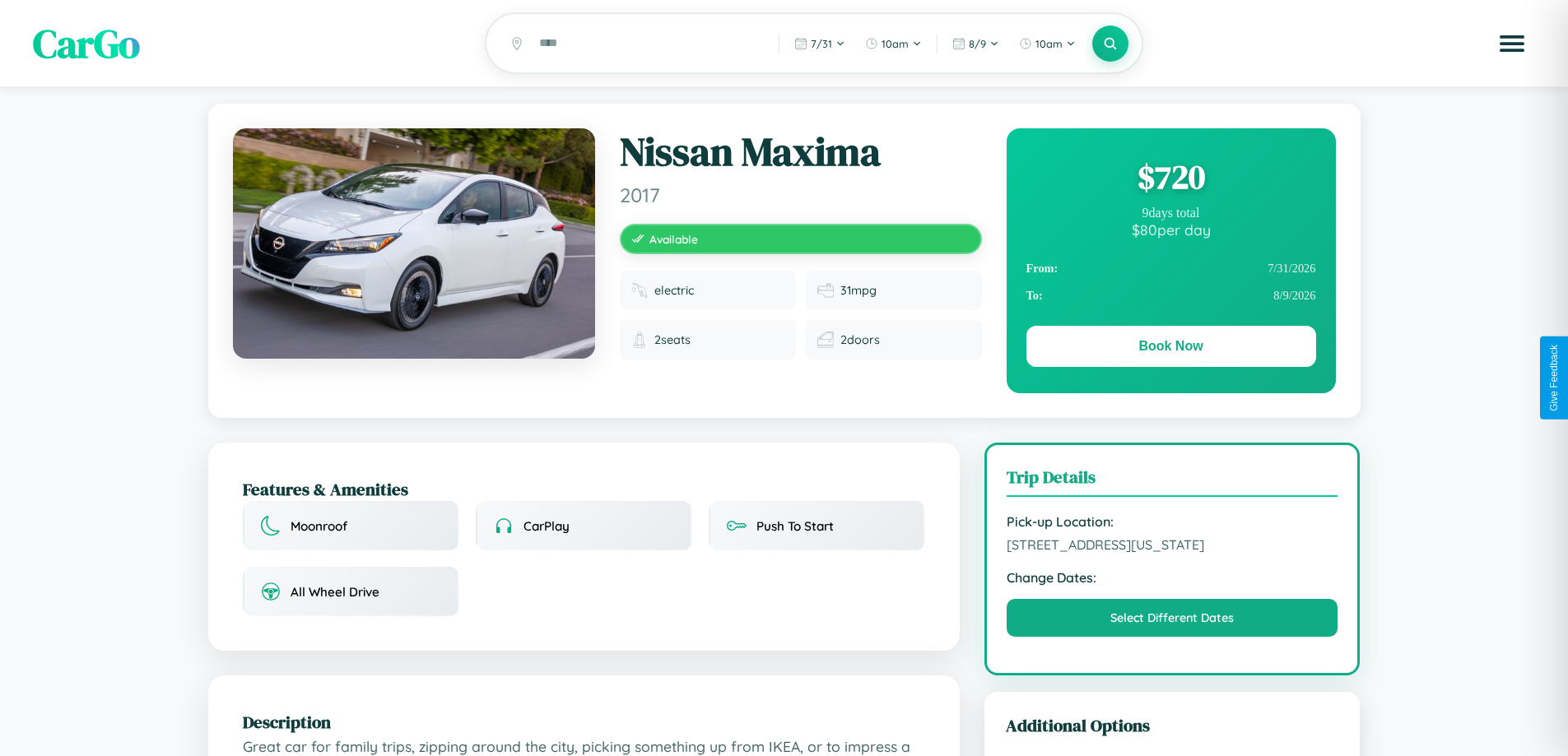
click at [1171, 179] on div "$ 720" at bounding box center [1171, 177] width 289 height 45
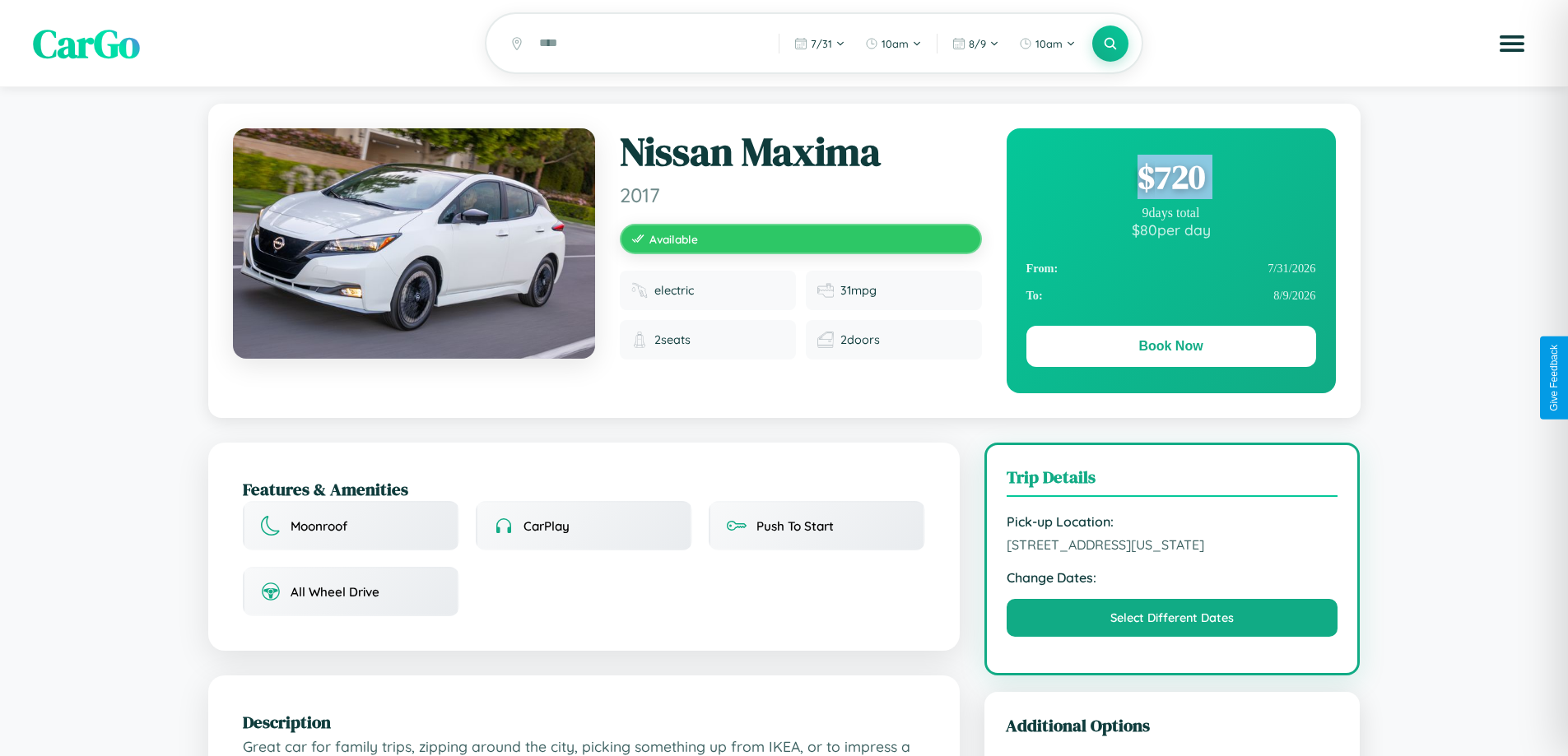
click at [1171, 179] on div "$ 720" at bounding box center [1171, 177] width 289 height 45
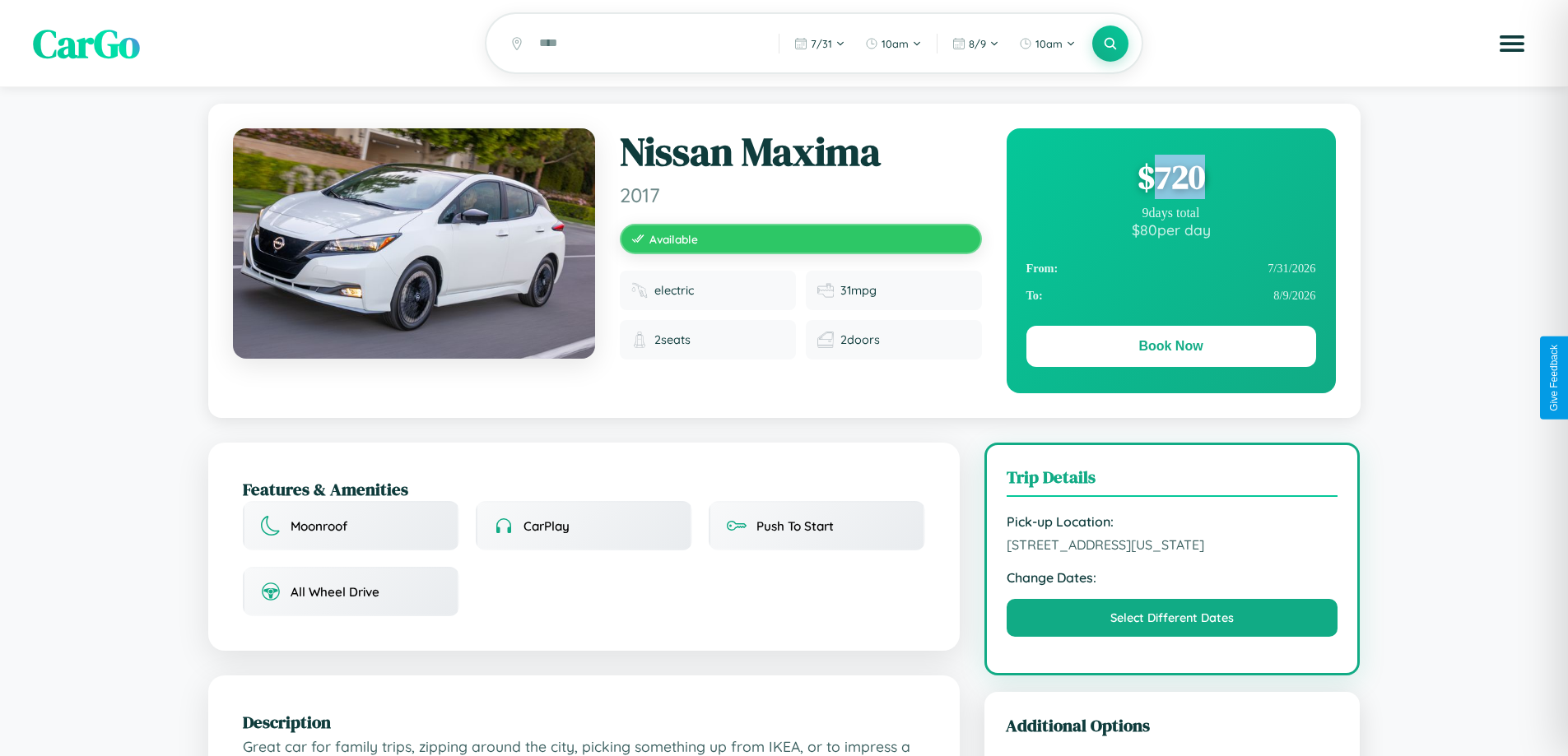
click at [1171, 179] on div "$ 720" at bounding box center [1171, 177] width 289 height 45
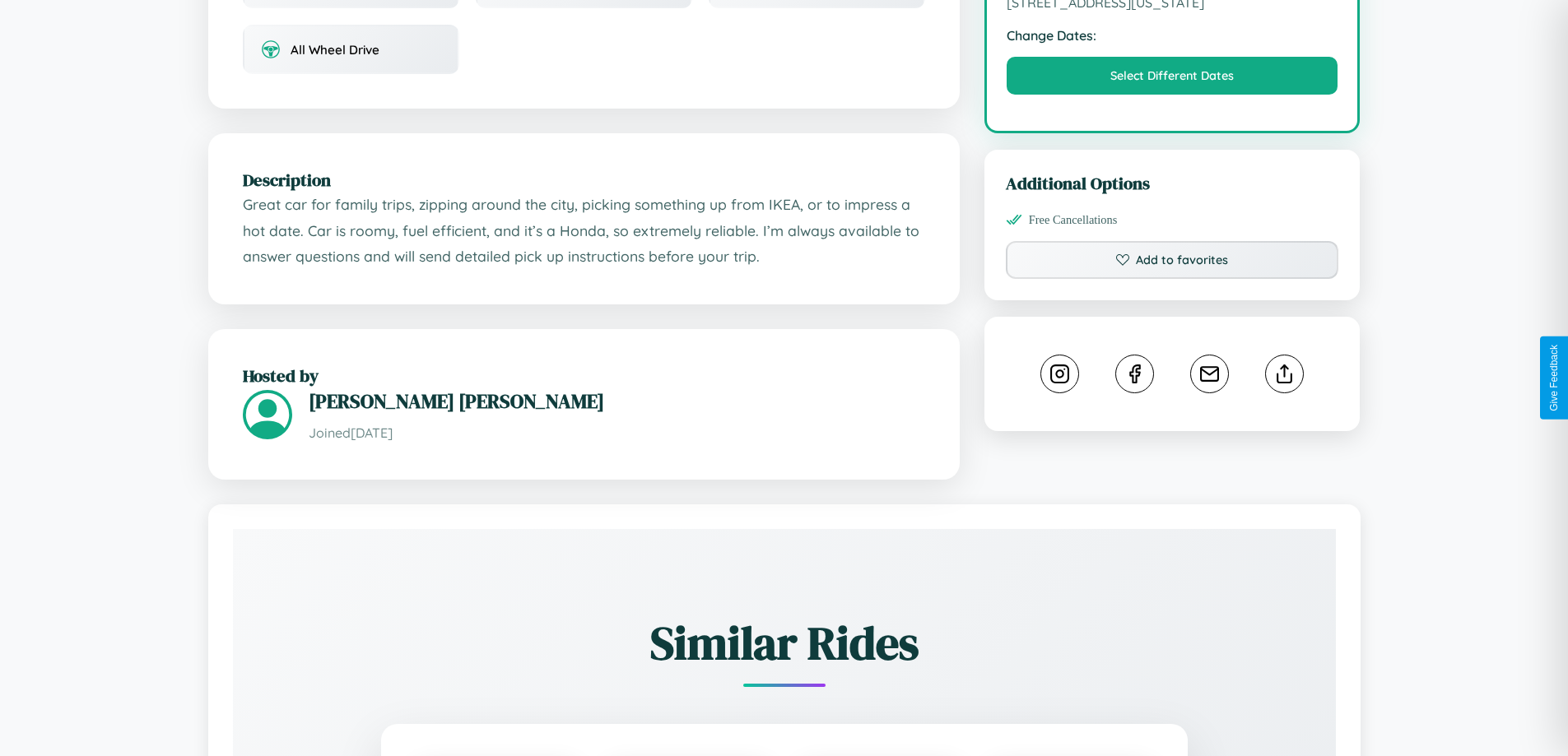
scroll to position [557, 0]
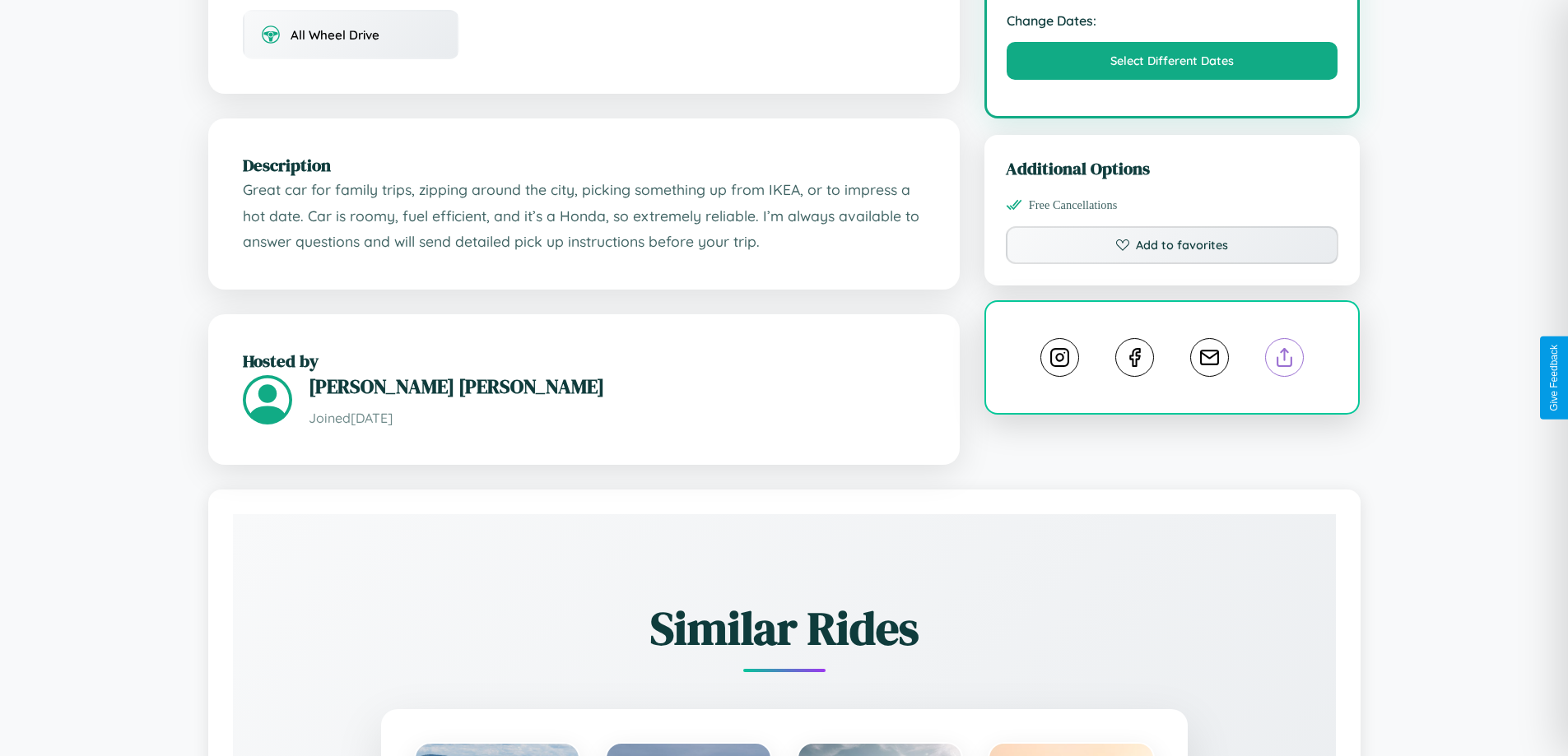
click at [1285, 360] on line at bounding box center [1285, 354] width 0 height 11
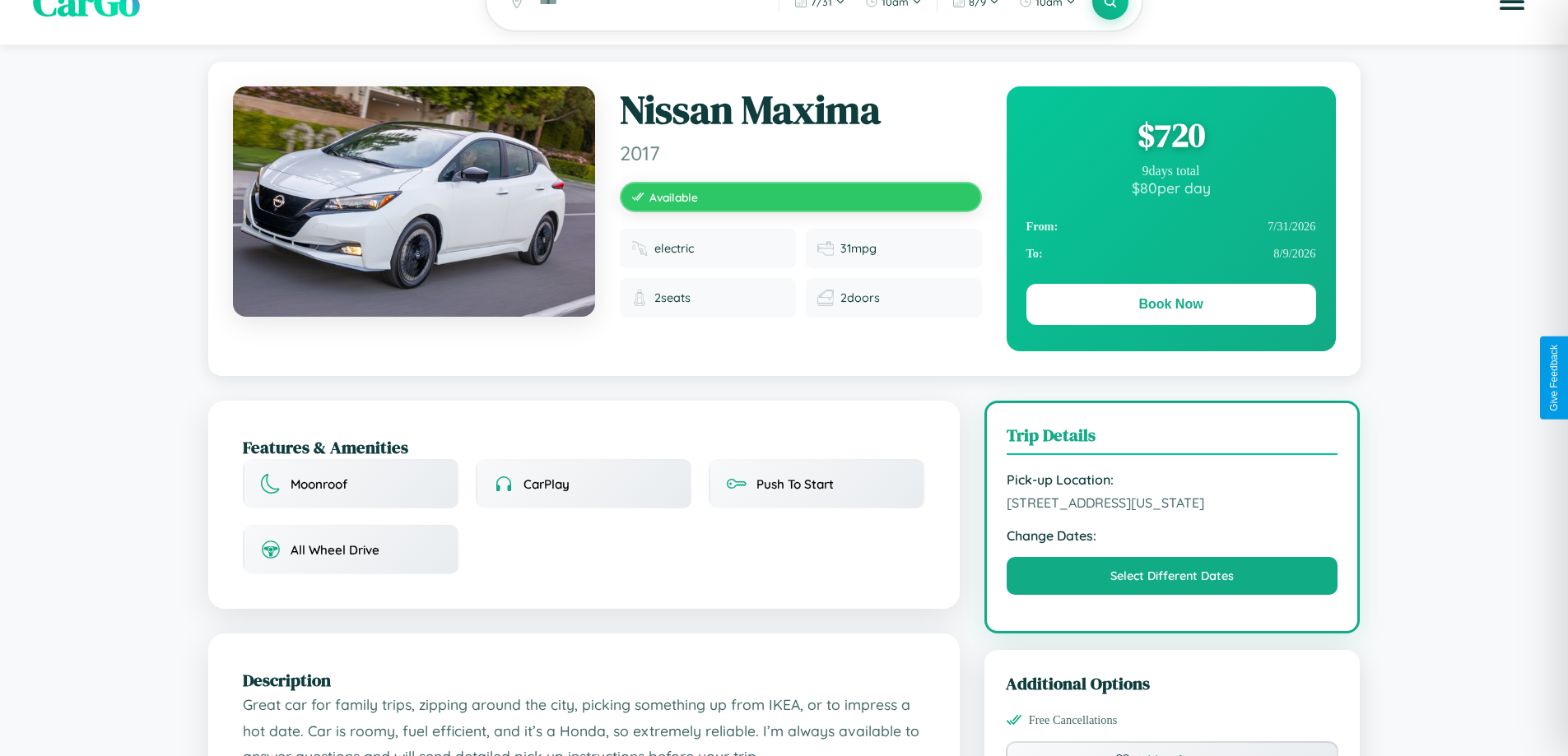
scroll to position [0, 0]
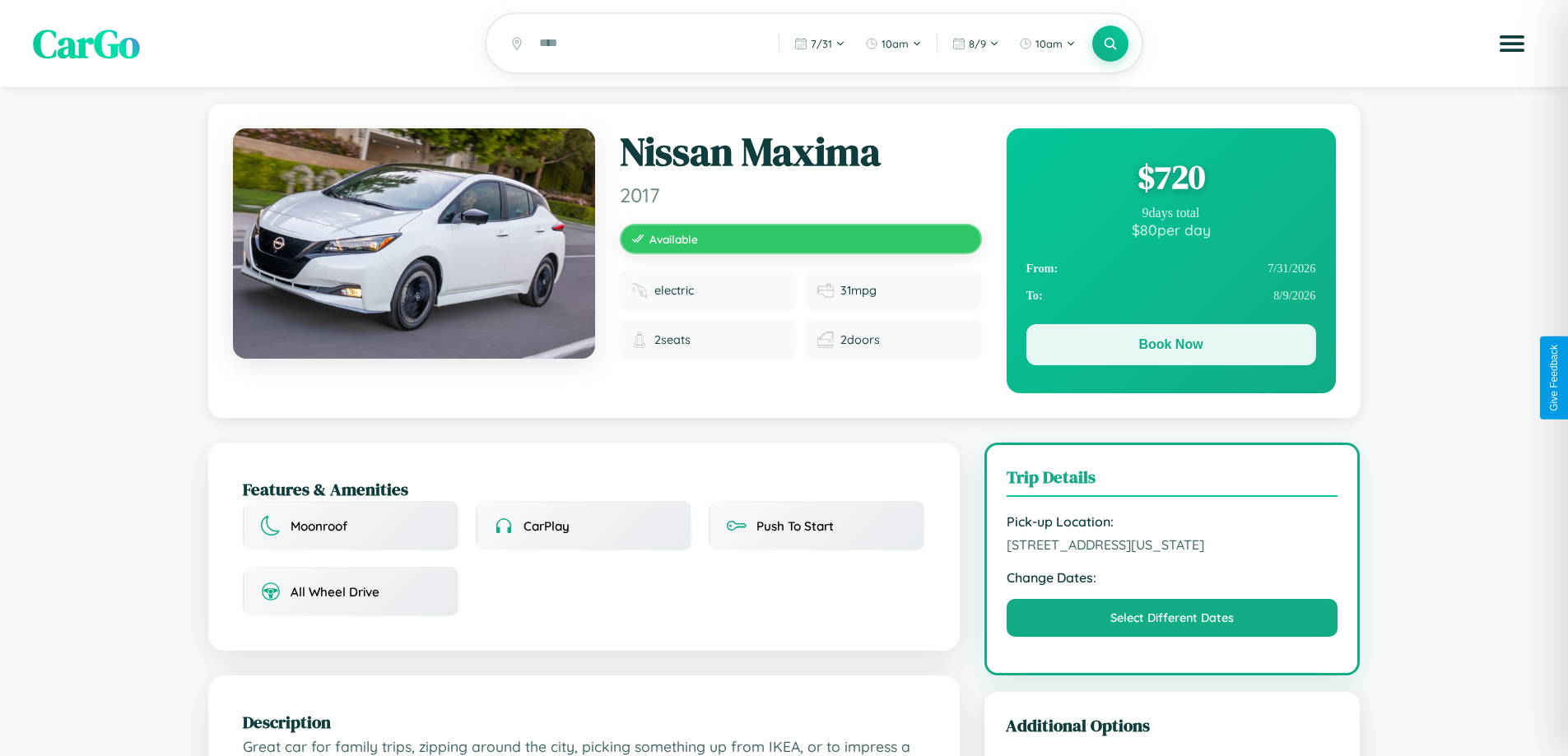
click at [1171, 347] on button "Book Now" at bounding box center [1171, 345] width 289 height 41
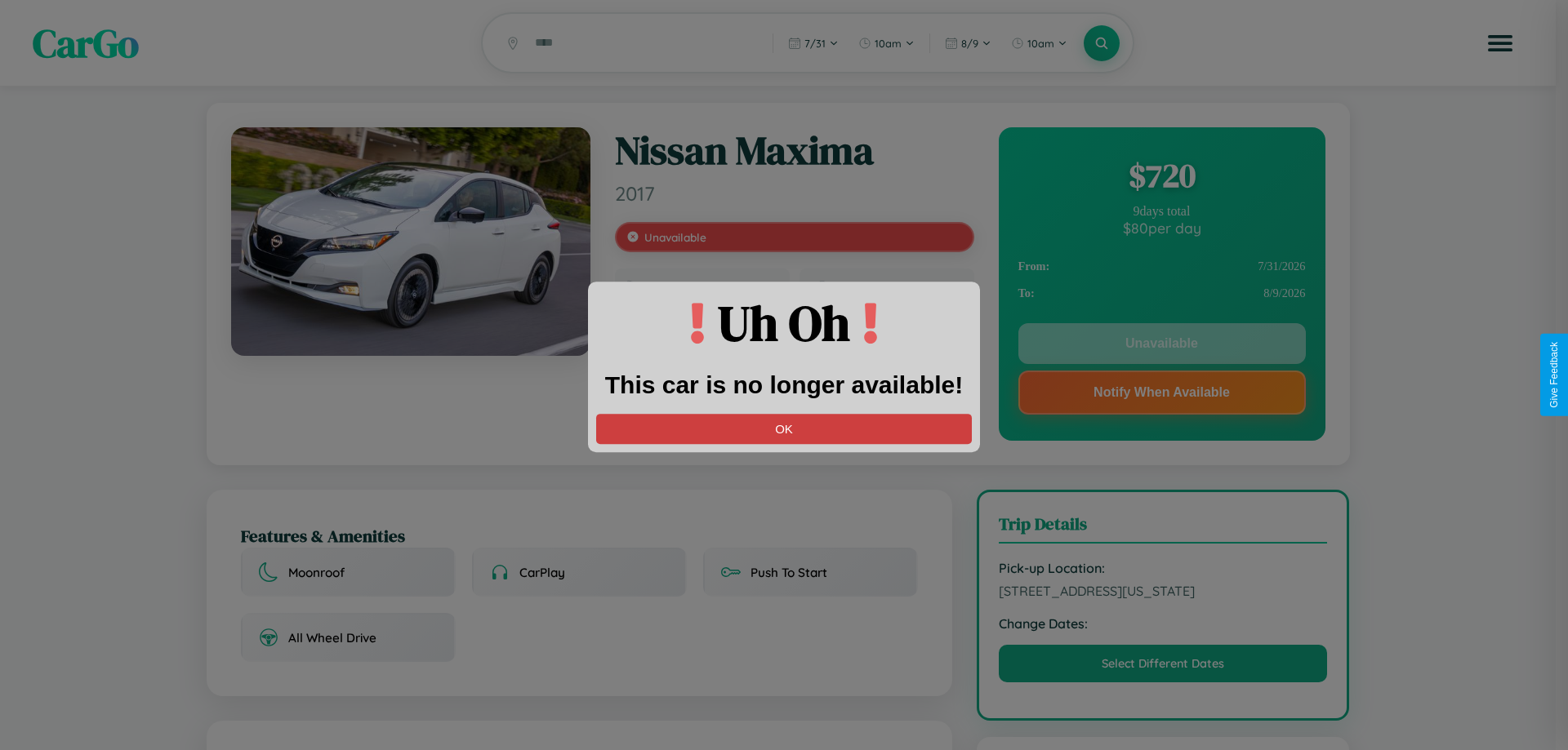
click at [784, 428] on button "OK" at bounding box center [784, 428] width 375 height 31
